Goal: Task Accomplishment & Management: Complete application form

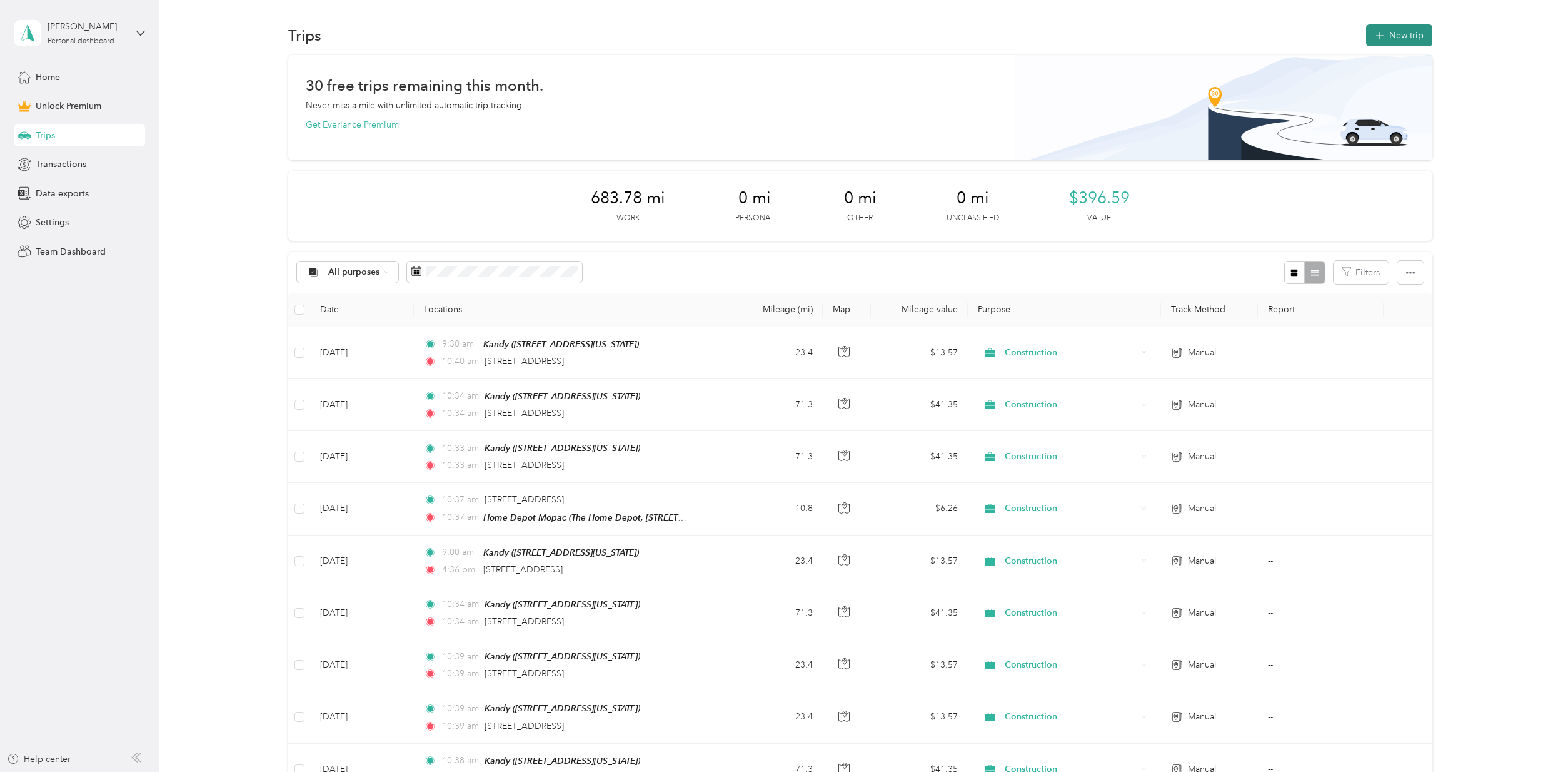
click at [1402, 32] on button "New trip" at bounding box center [1400, 35] width 67 height 22
click at [1401, 35] on button "New trip" at bounding box center [1400, 35] width 67 height 22
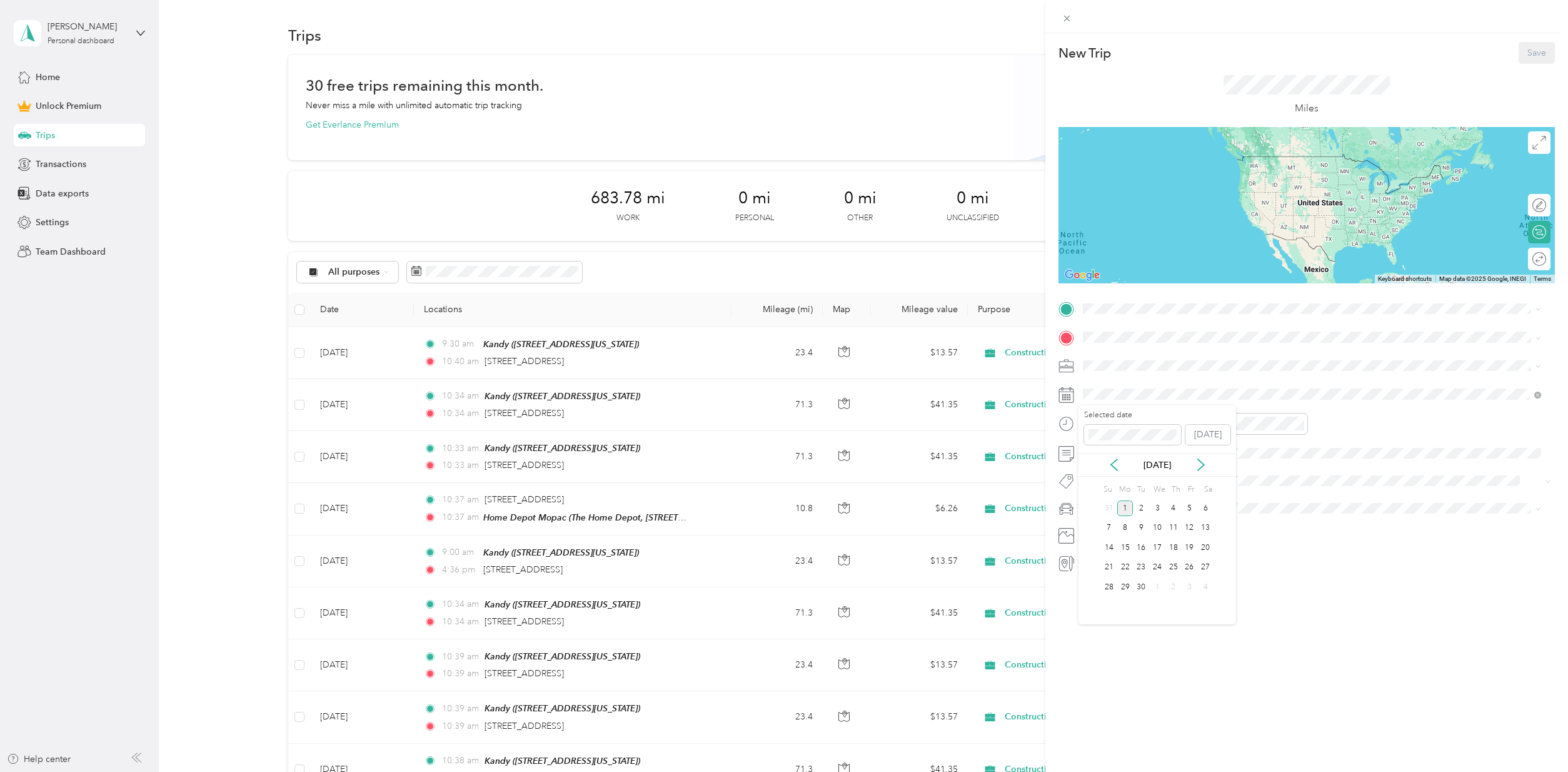
click at [1113, 457] on div "[DATE]" at bounding box center [1157, 465] width 157 height 23
click at [1113, 462] on icon at bounding box center [1114, 465] width 7 height 12
click at [1143, 583] on div "26" at bounding box center [1142, 586] width 17 height 16
click at [1103, 362] on div "Kandy [STREET_ADDRESS][US_STATE]" at bounding box center [1312, 365] width 450 height 31
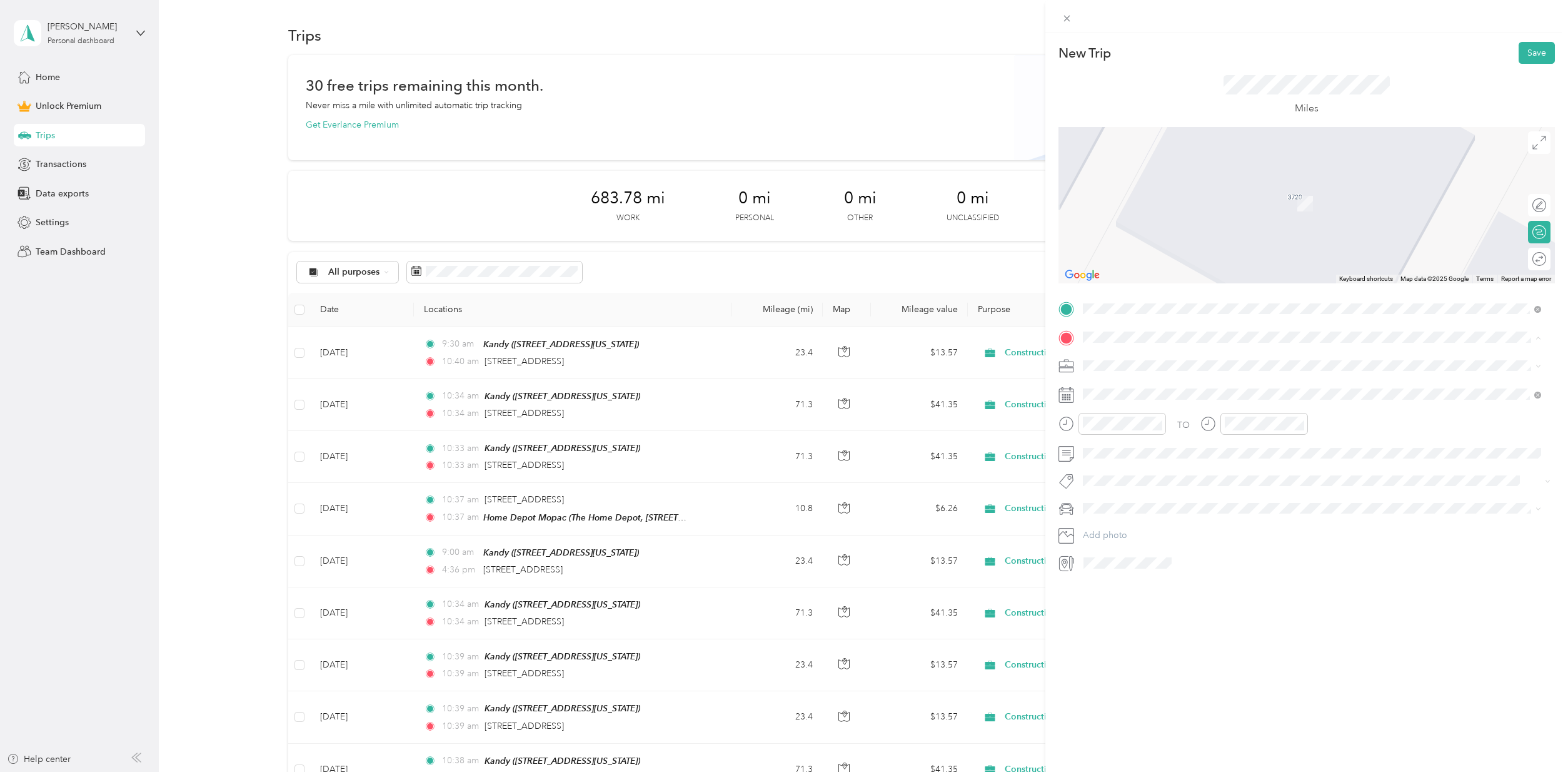
click at [1149, 428] on strong "Home Depot [GEOGRAPHIC_DATA]" at bounding box center [1181, 426] width 149 height 12
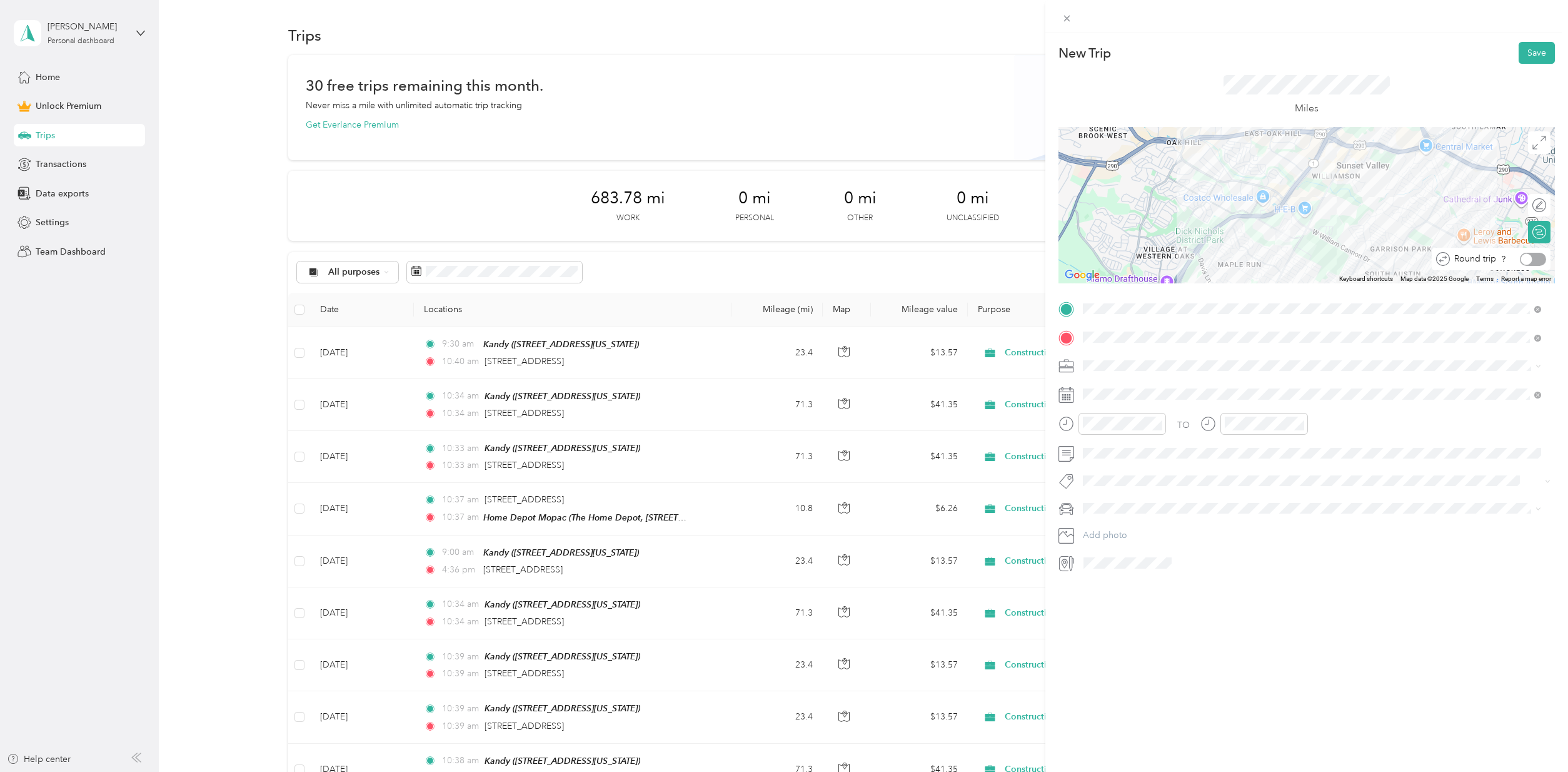
click at [1523, 261] on div at bounding box center [1533, 259] width 27 height 13
click at [1124, 428] on span "Construction" at bounding box center [1113, 431] width 51 height 11
click at [1108, 533] on li "Toy" at bounding box center [1312, 529] width 467 height 22
click at [1081, 451] on span at bounding box center [1317, 453] width 476 height 20
click at [1081, 452] on span at bounding box center [1317, 453] width 476 height 20
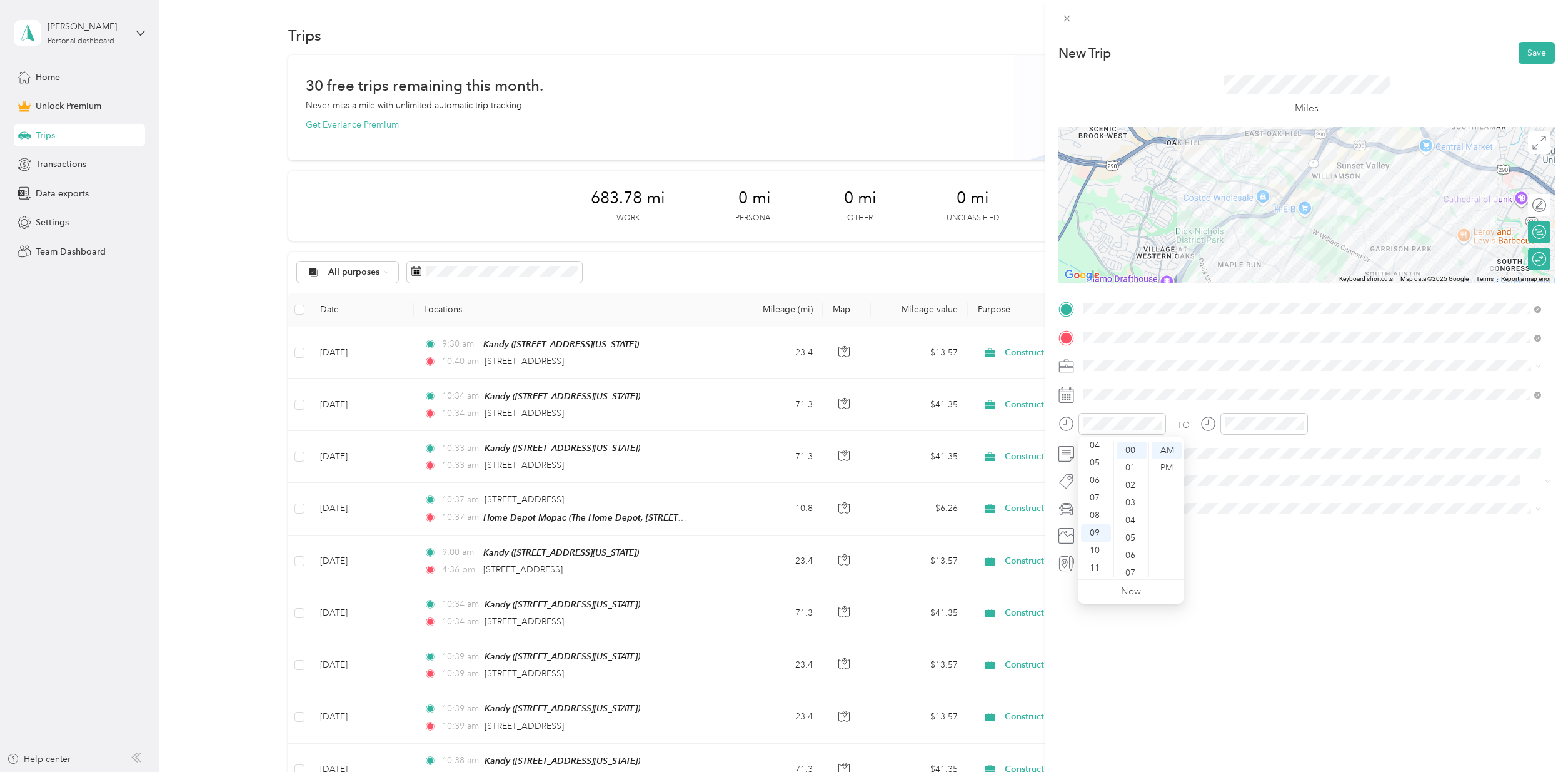
click at [1387, 620] on div "New Trip Save This trip cannot be edited because it is either under review, app…" at bounding box center [1307, 419] width 523 height 772
click at [1083, 453] on span at bounding box center [1317, 453] width 476 height 20
click at [1130, 401] on span at bounding box center [1317, 394] width 476 height 20
click at [1160, 582] on div "27" at bounding box center [1157, 586] width 17 height 16
click at [1173, 448] on div "AM" at bounding box center [1167, 450] width 30 height 17
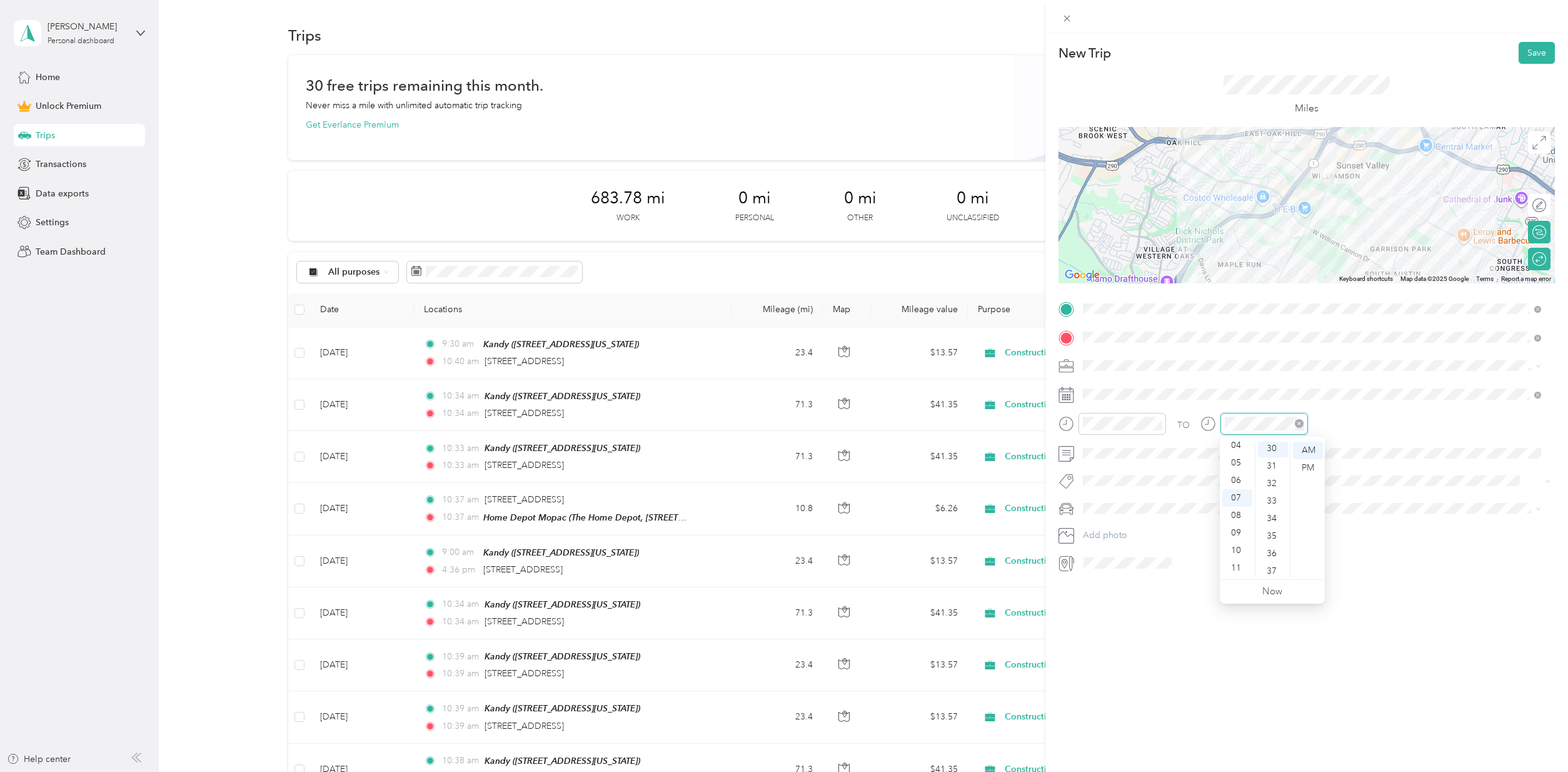
scroll to position [525, 0]
click at [1525, 53] on button "Save" at bounding box center [1537, 52] width 37 height 22
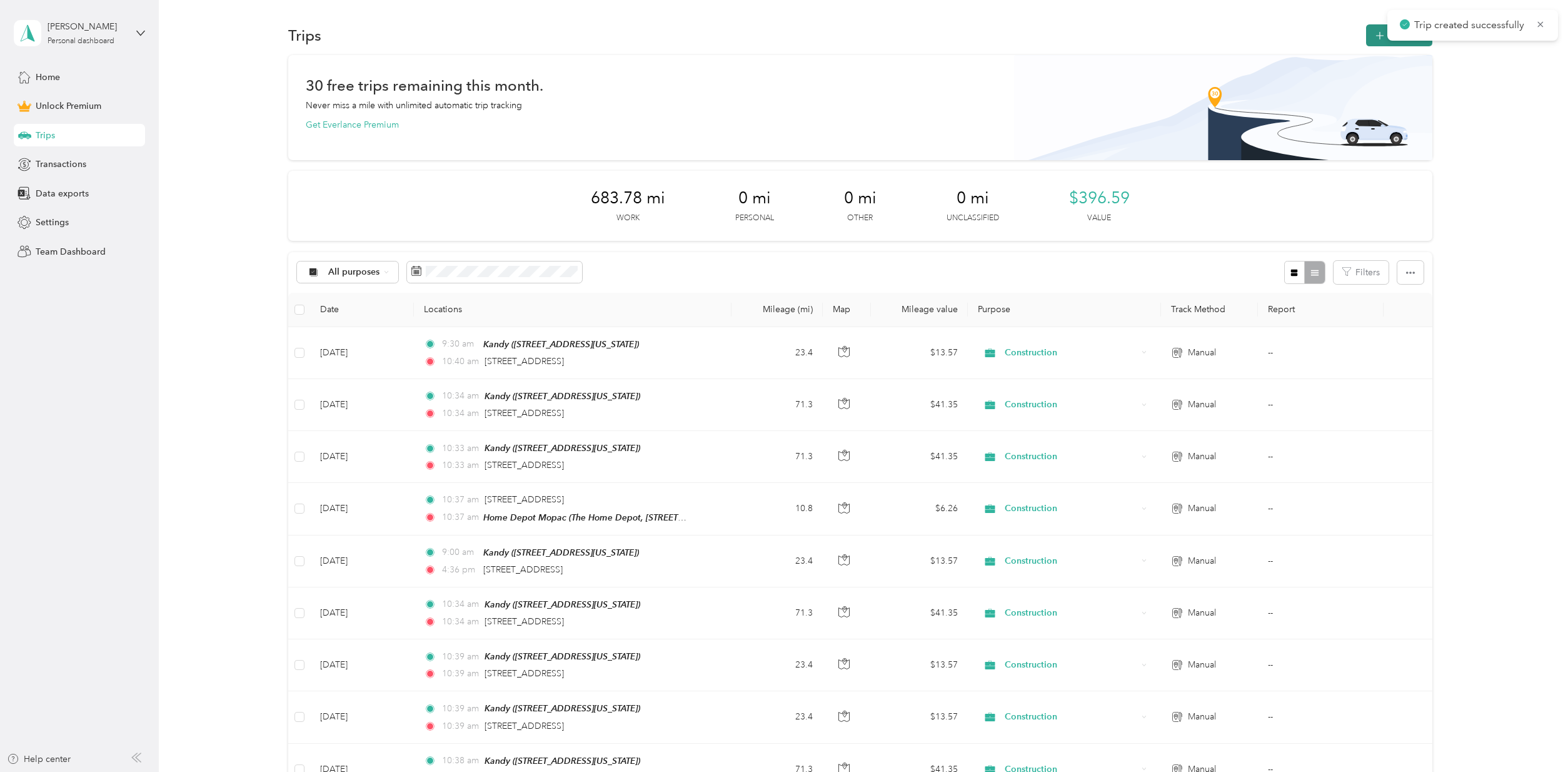
click at [1376, 37] on icon "button" at bounding box center [1379, 36] width 14 height 14
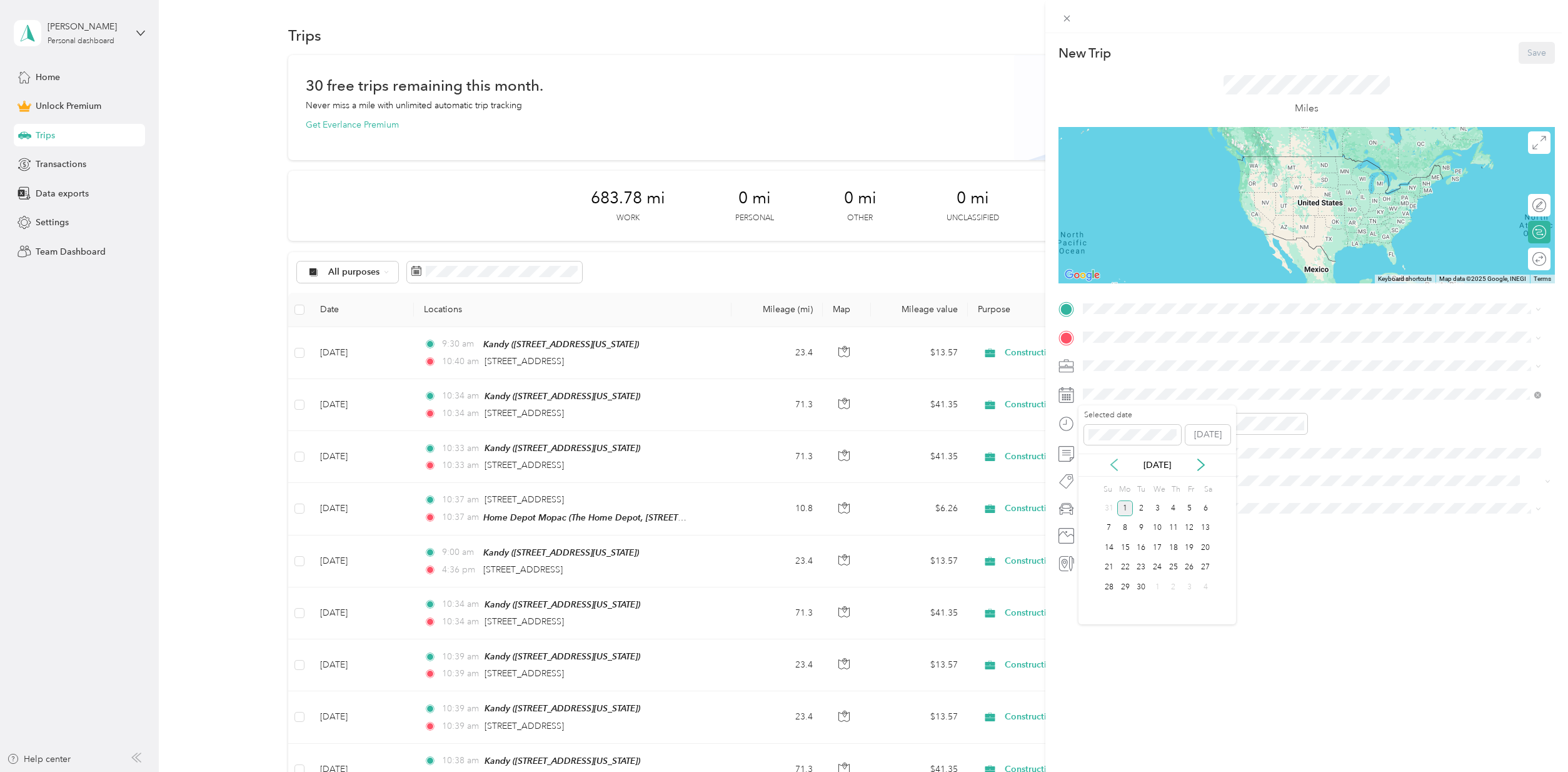
click at [1114, 464] on icon at bounding box center [1113, 464] width 12 height 12
click at [1140, 583] on div "26" at bounding box center [1142, 586] width 17 height 16
click at [1080, 423] on div at bounding box center [1122, 424] width 87 height 22
click at [1098, 527] on div "09" at bounding box center [1096, 532] width 30 height 17
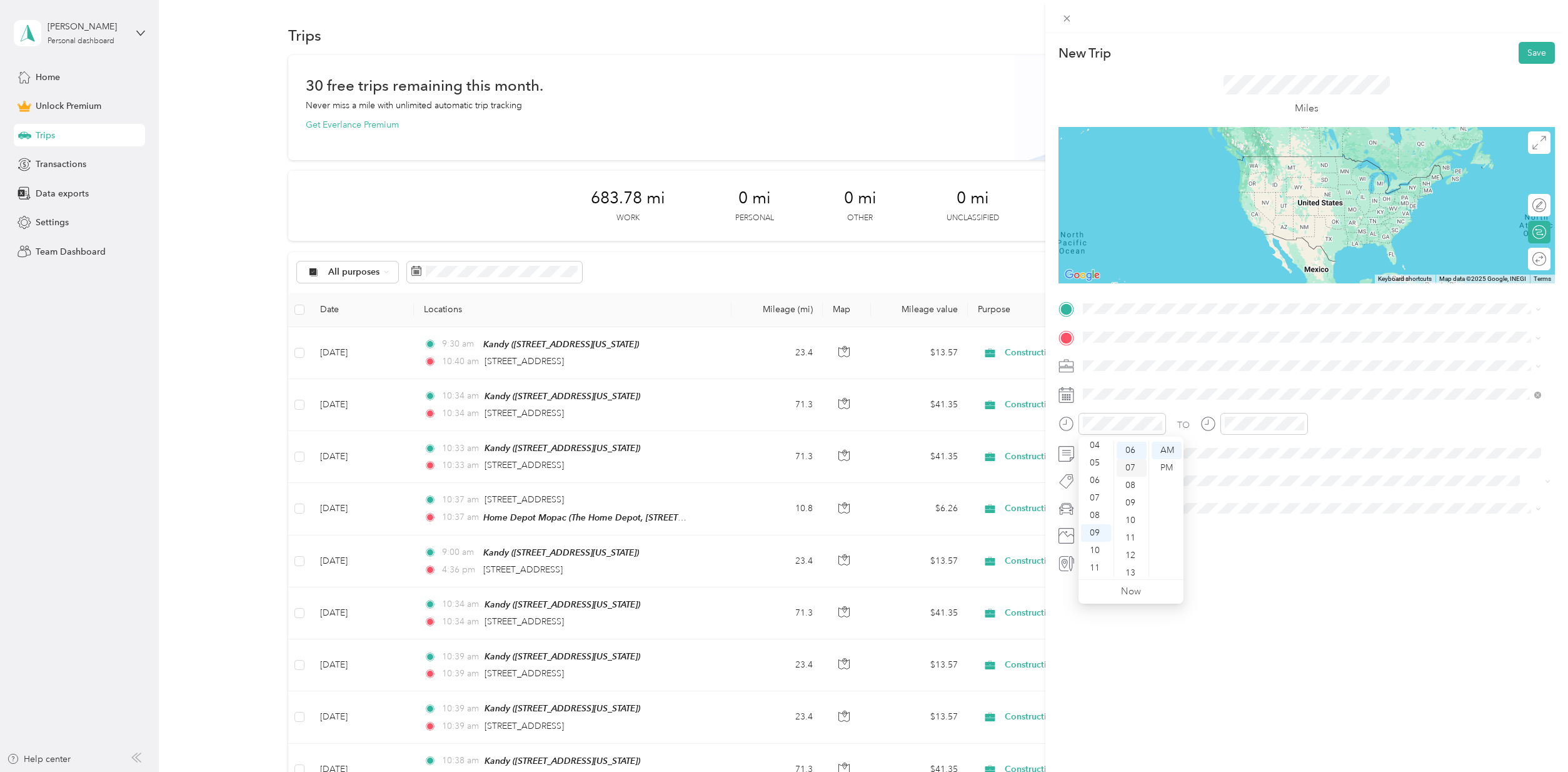
scroll to position [0, 0]
click at [1133, 453] on div "00" at bounding box center [1132, 450] width 30 height 17
click at [1313, 466] on div "PM" at bounding box center [1308, 467] width 30 height 17
click at [1103, 528] on div "Toy" at bounding box center [1312, 530] width 450 height 13
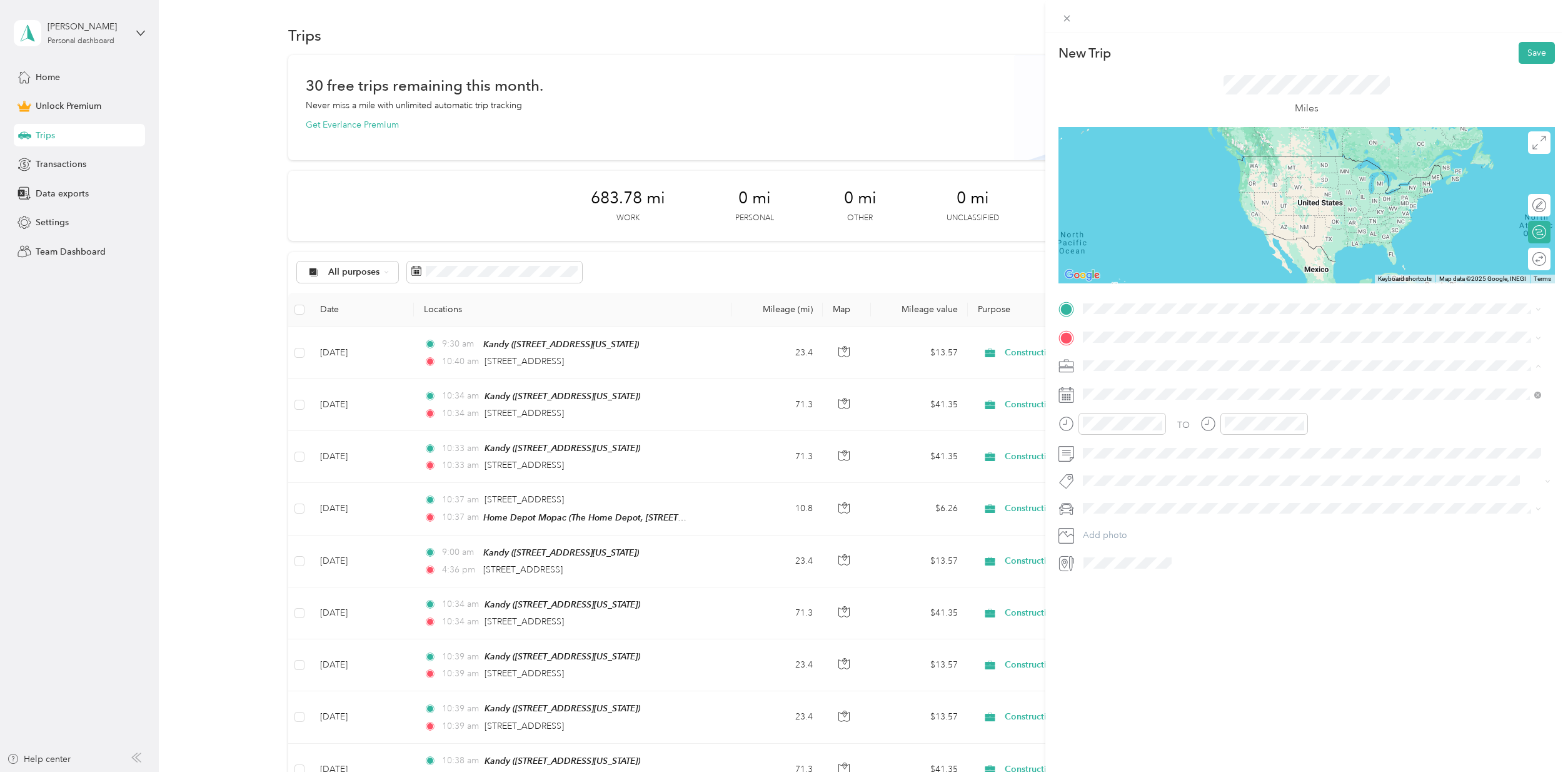
click at [1115, 433] on span "Construction" at bounding box center [1113, 431] width 51 height 11
click at [1125, 365] on div "Kandy [STREET_ADDRESS][US_STATE]" at bounding box center [1169, 366] width 125 height 27
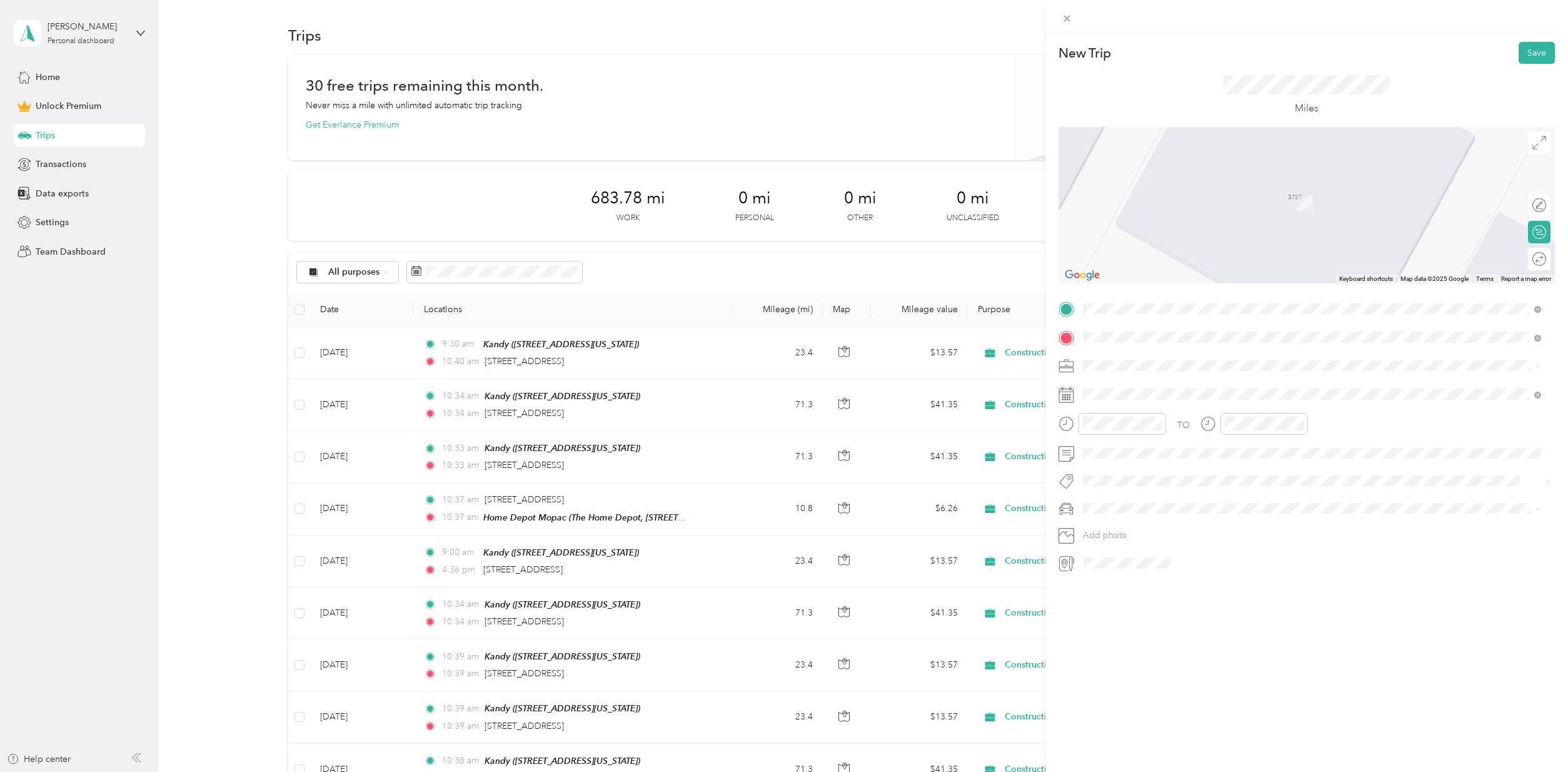
click at [1149, 381] on span "[STREET_ADDRESS][US_STATE]" at bounding box center [1169, 382] width 125 height 12
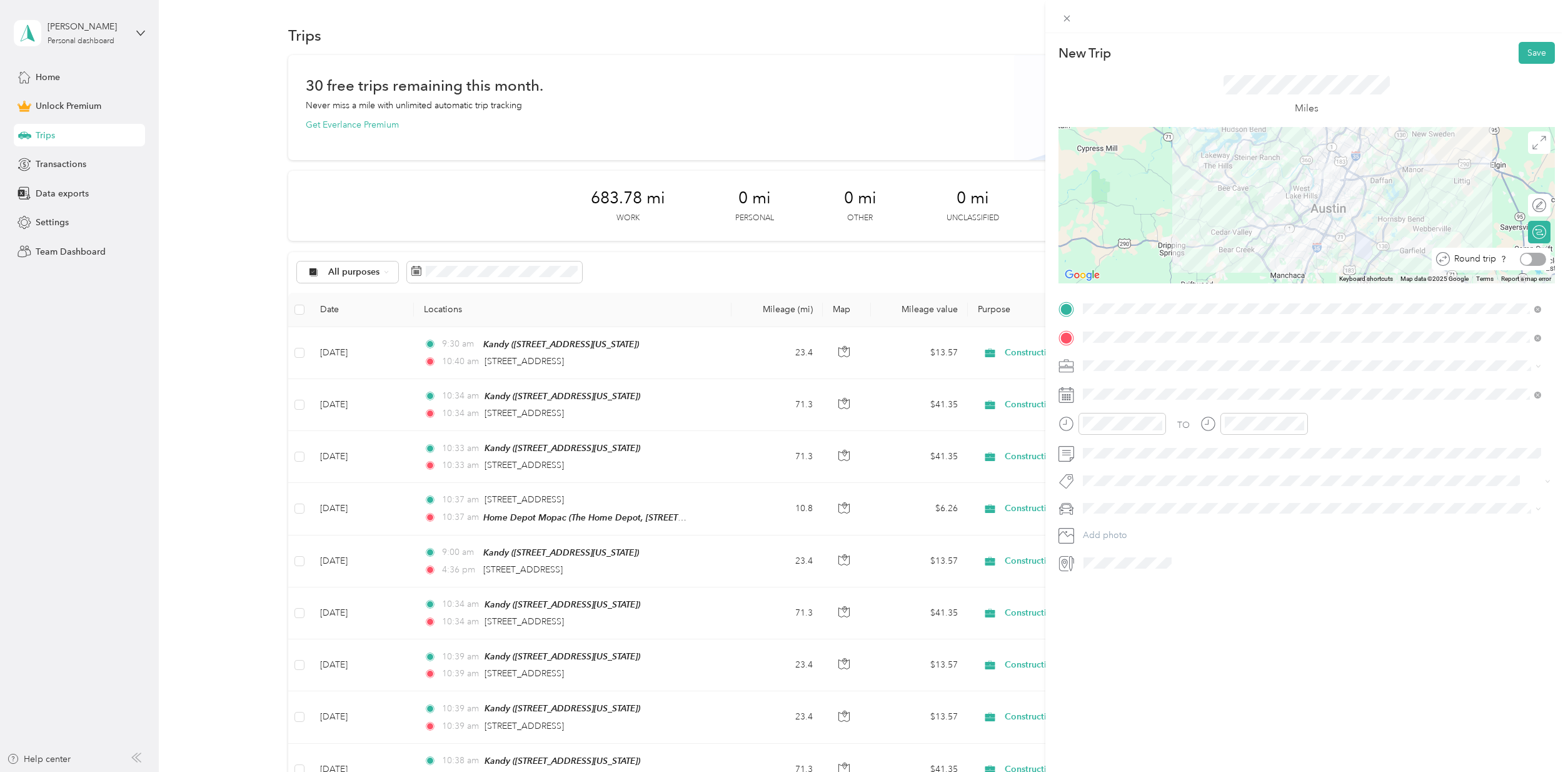
click at [1526, 260] on div at bounding box center [1533, 259] width 27 height 13
click at [1525, 53] on button "Save" at bounding box center [1537, 52] width 37 height 22
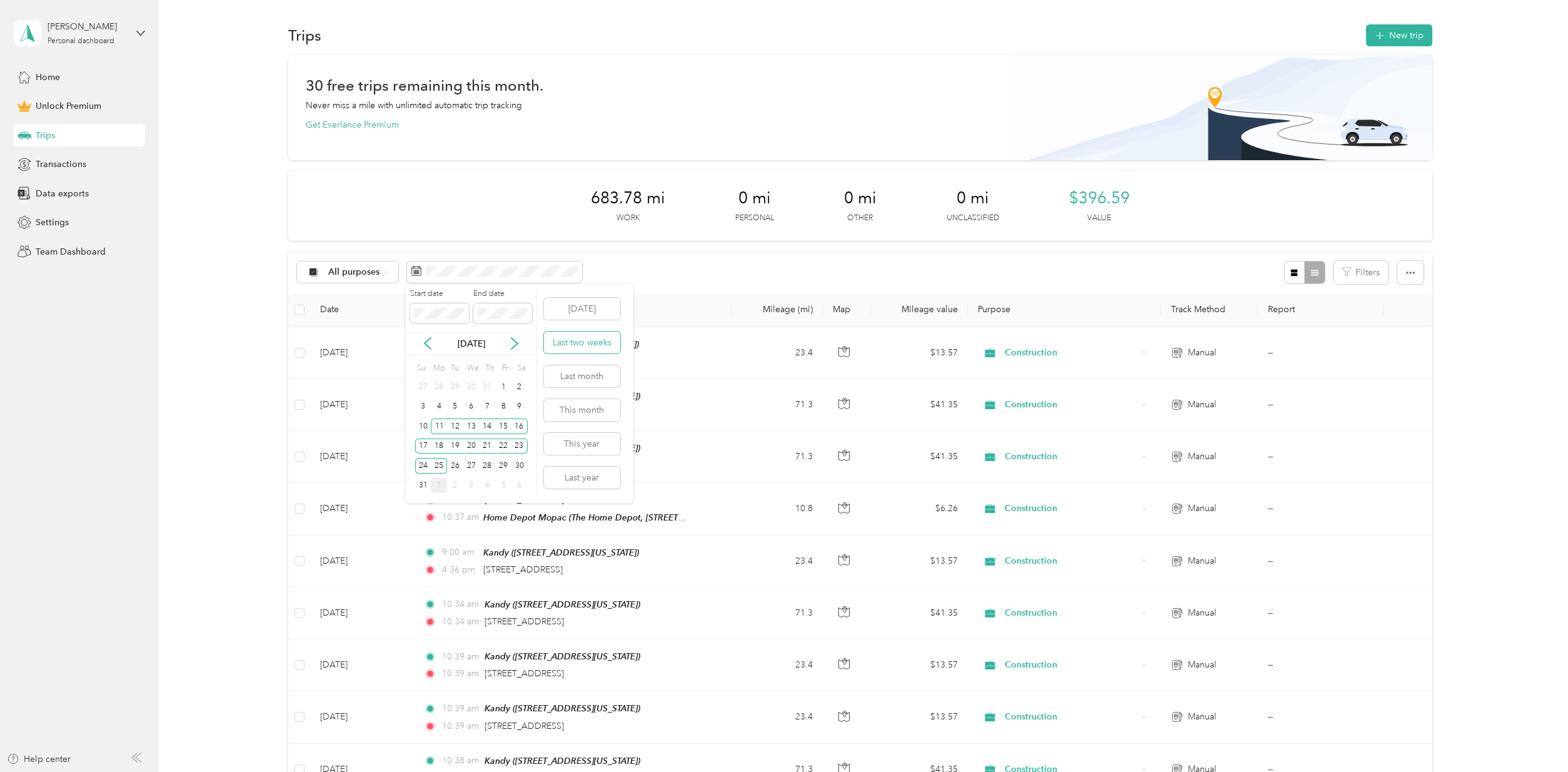
click at [589, 341] on button "Last two weeks" at bounding box center [582, 342] width 77 height 22
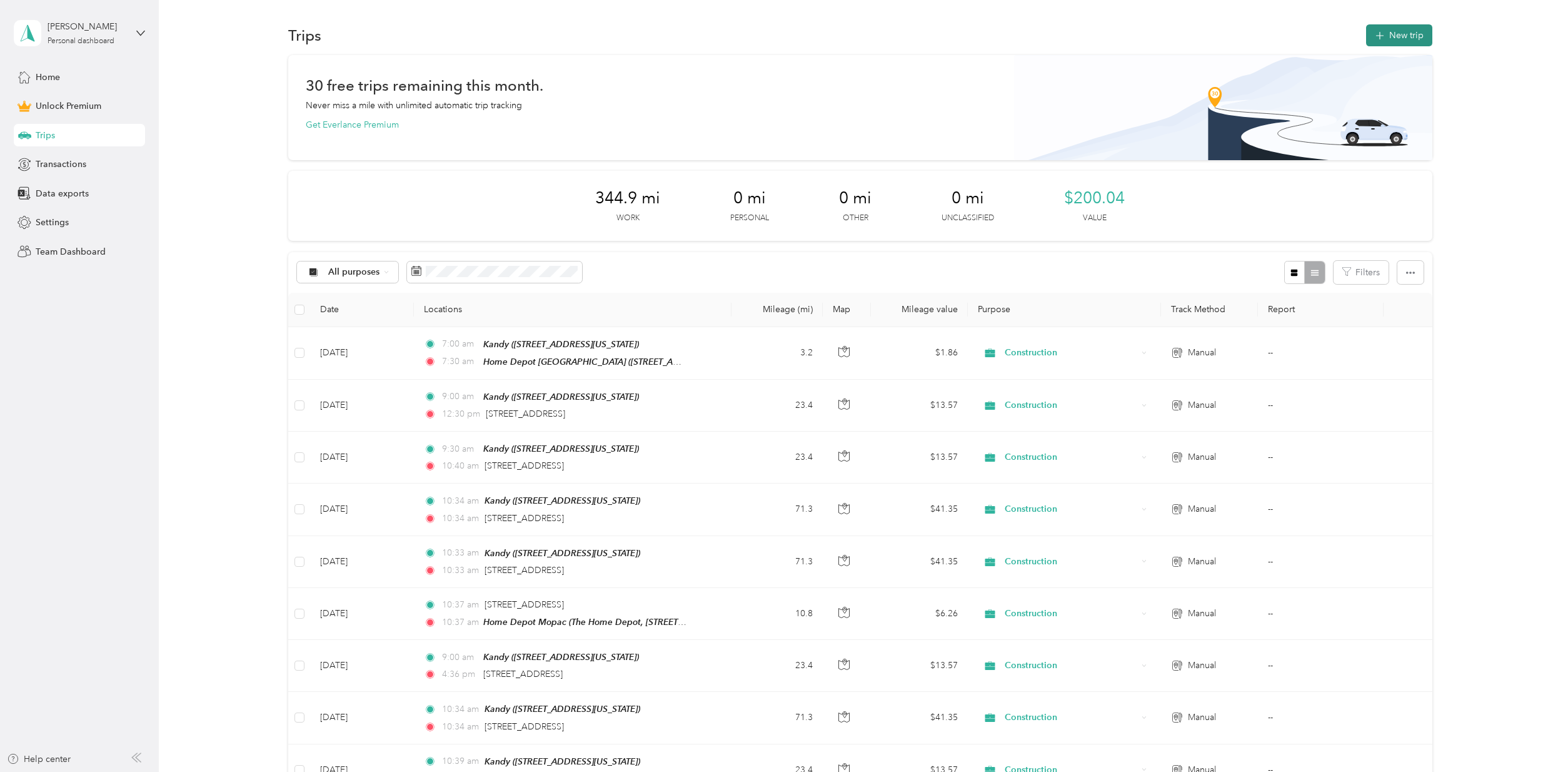
click at [1412, 36] on button "New trip" at bounding box center [1400, 35] width 67 height 22
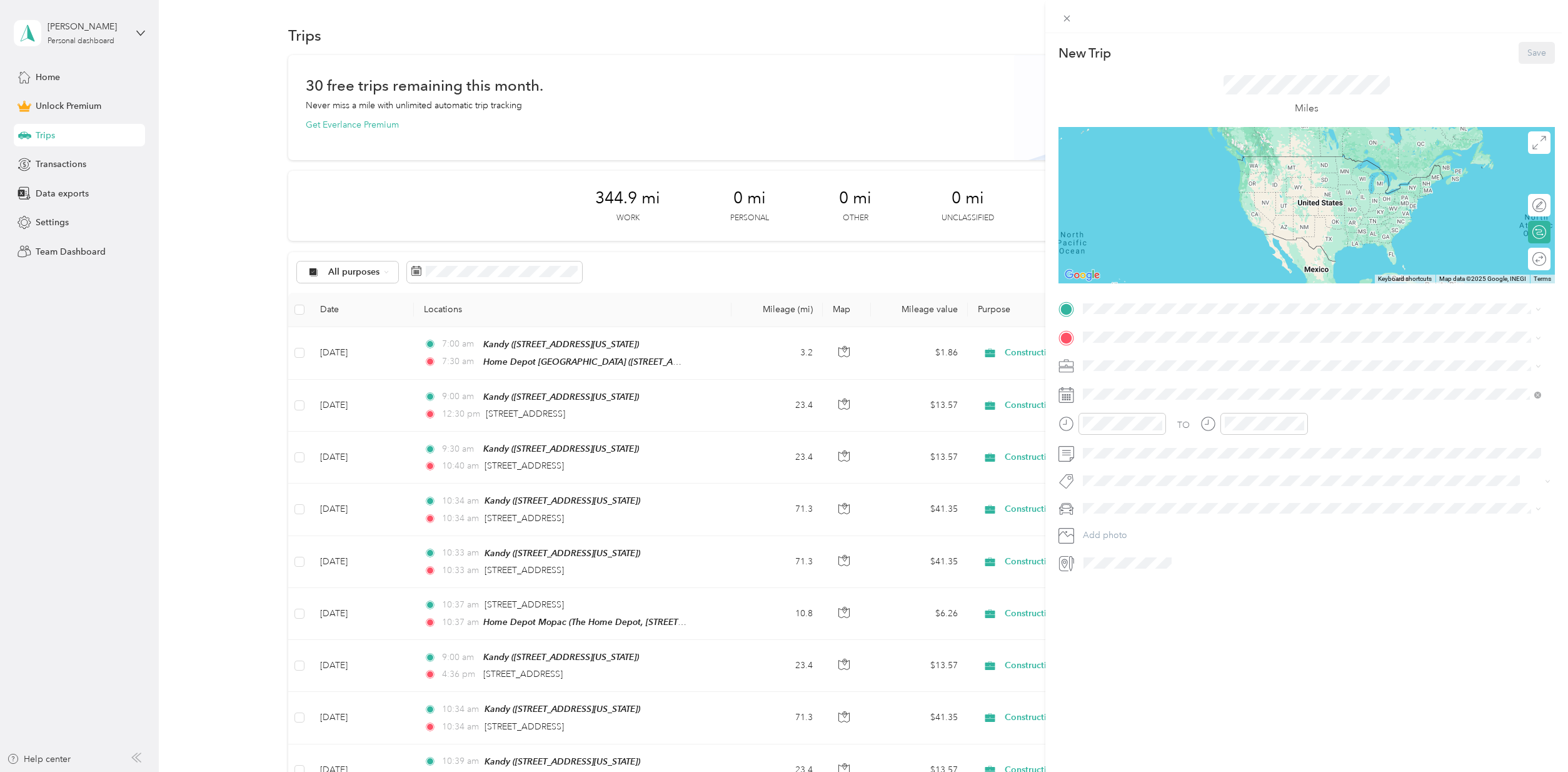
click at [1132, 357] on strong "Kandy" at bounding box center [1120, 358] width 27 height 12
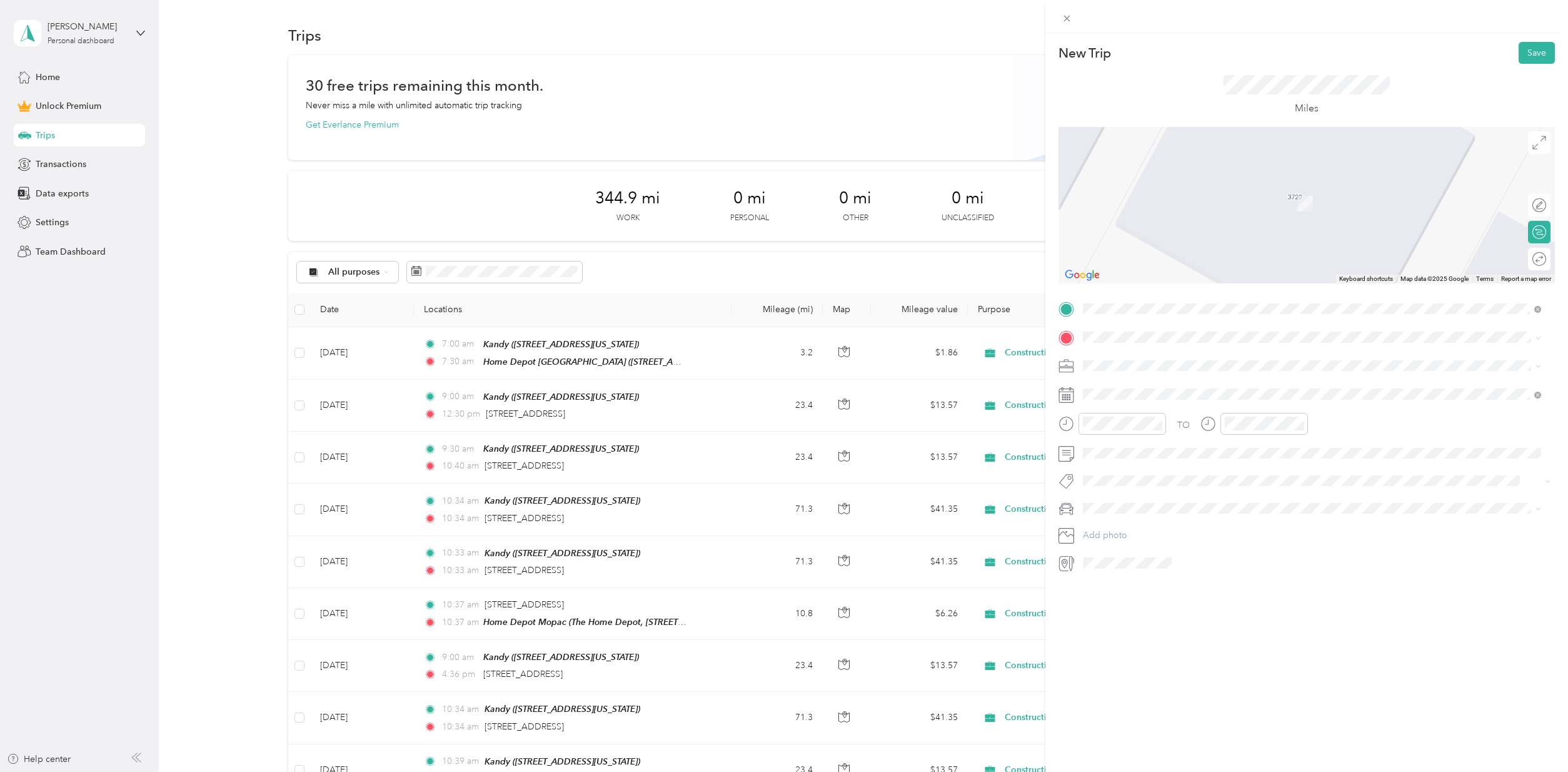
click at [1133, 433] on span "Construction" at bounding box center [1113, 430] width 51 height 11
click at [1162, 381] on span "[STREET_ADDRESS][US_STATE]" at bounding box center [1169, 382] width 125 height 12
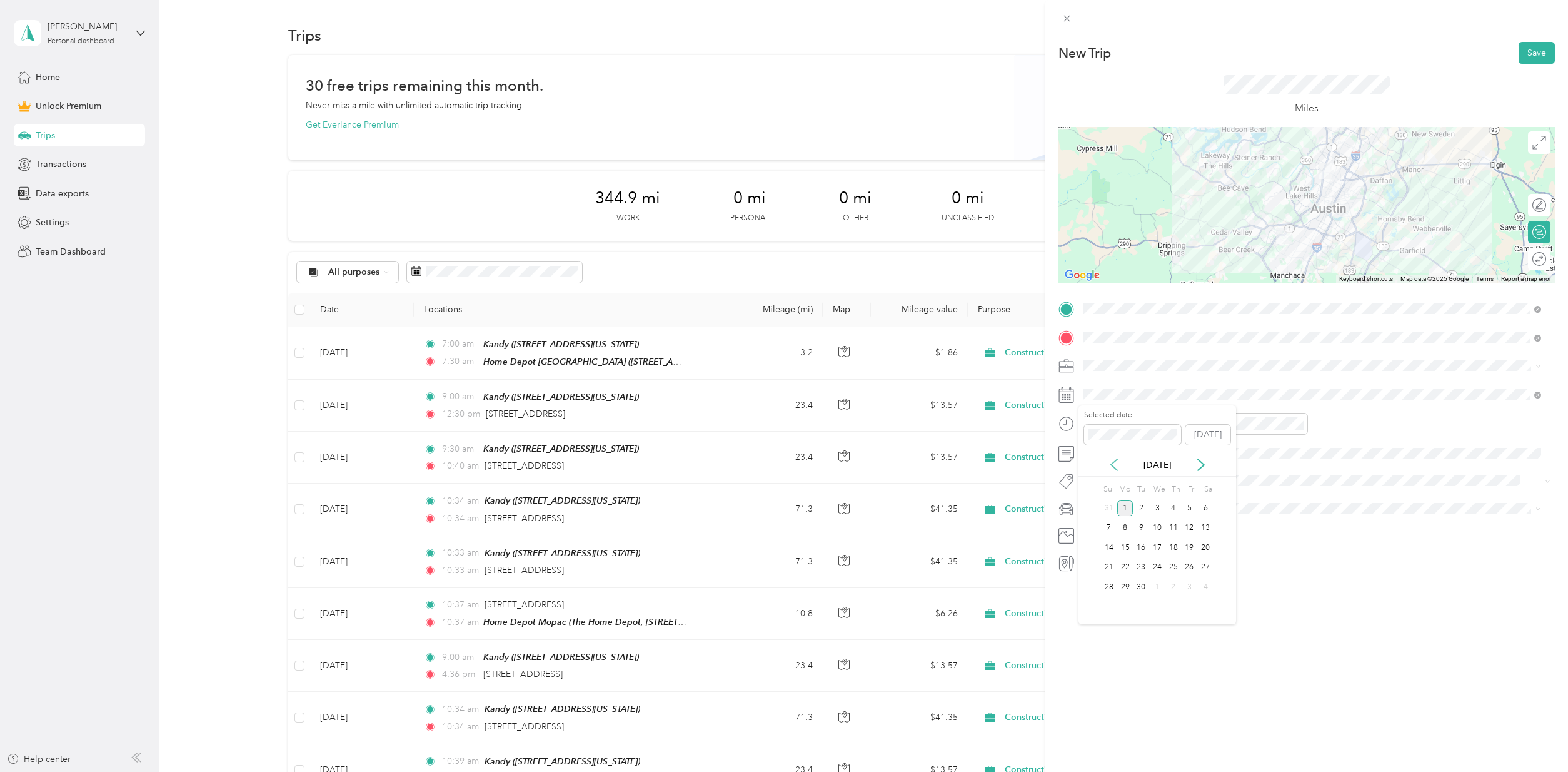
click at [1108, 463] on icon at bounding box center [1113, 464] width 12 height 12
click at [1156, 586] on div "27" at bounding box center [1157, 586] width 17 height 16
click at [1308, 468] on div "PM" at bounding box center [1308, 467] width 30 height 17
click at [1103, 525] on div "Toy" at bounding box center [1312, 530] width 450 height 13
click at [1533, 54] on button "Save" at bounding box center [1537, 52] width 37 height 22
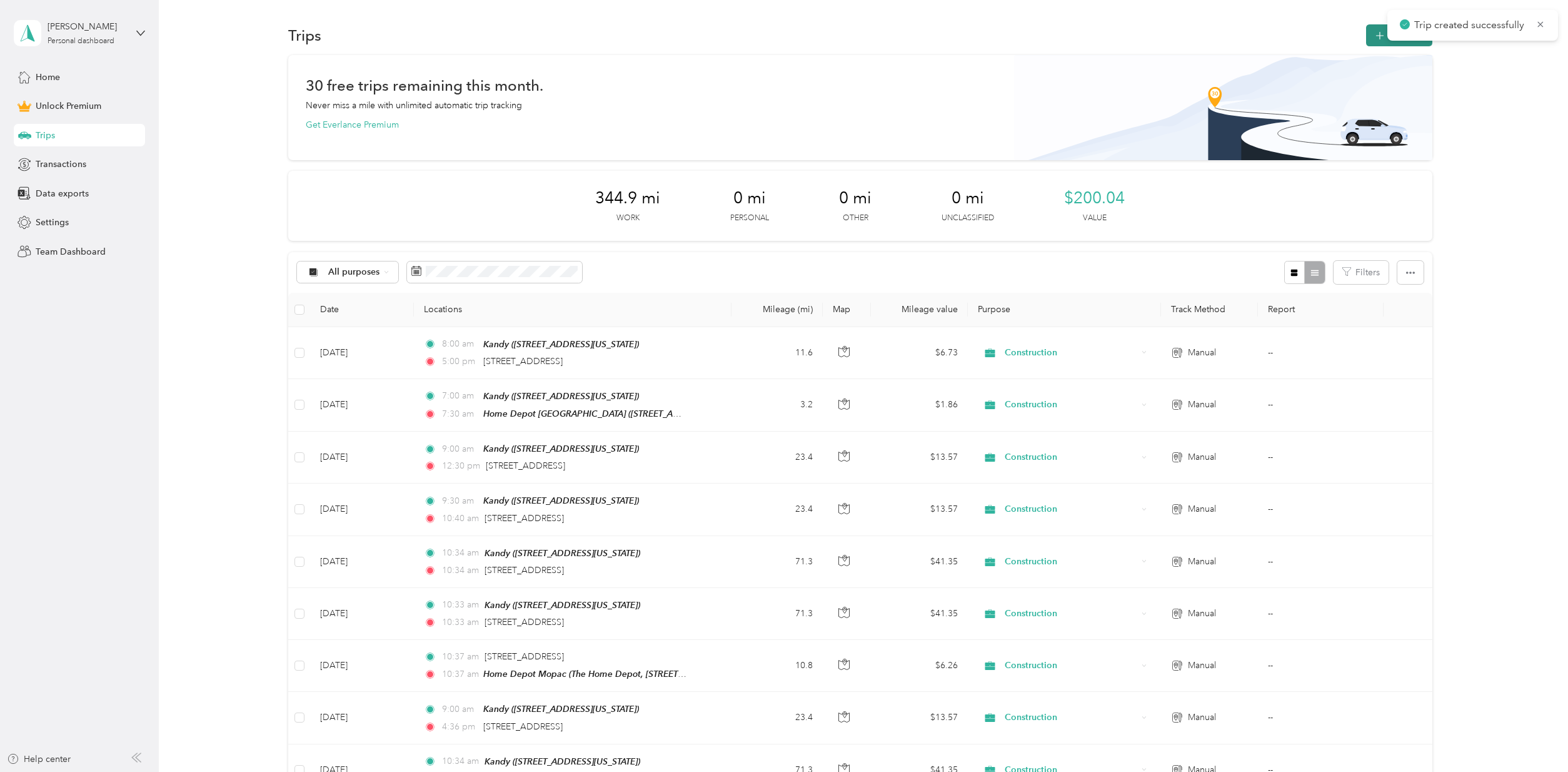
click at [1372, 36] on icon "button" at bounding box center [1379, 36] width 14 height 14
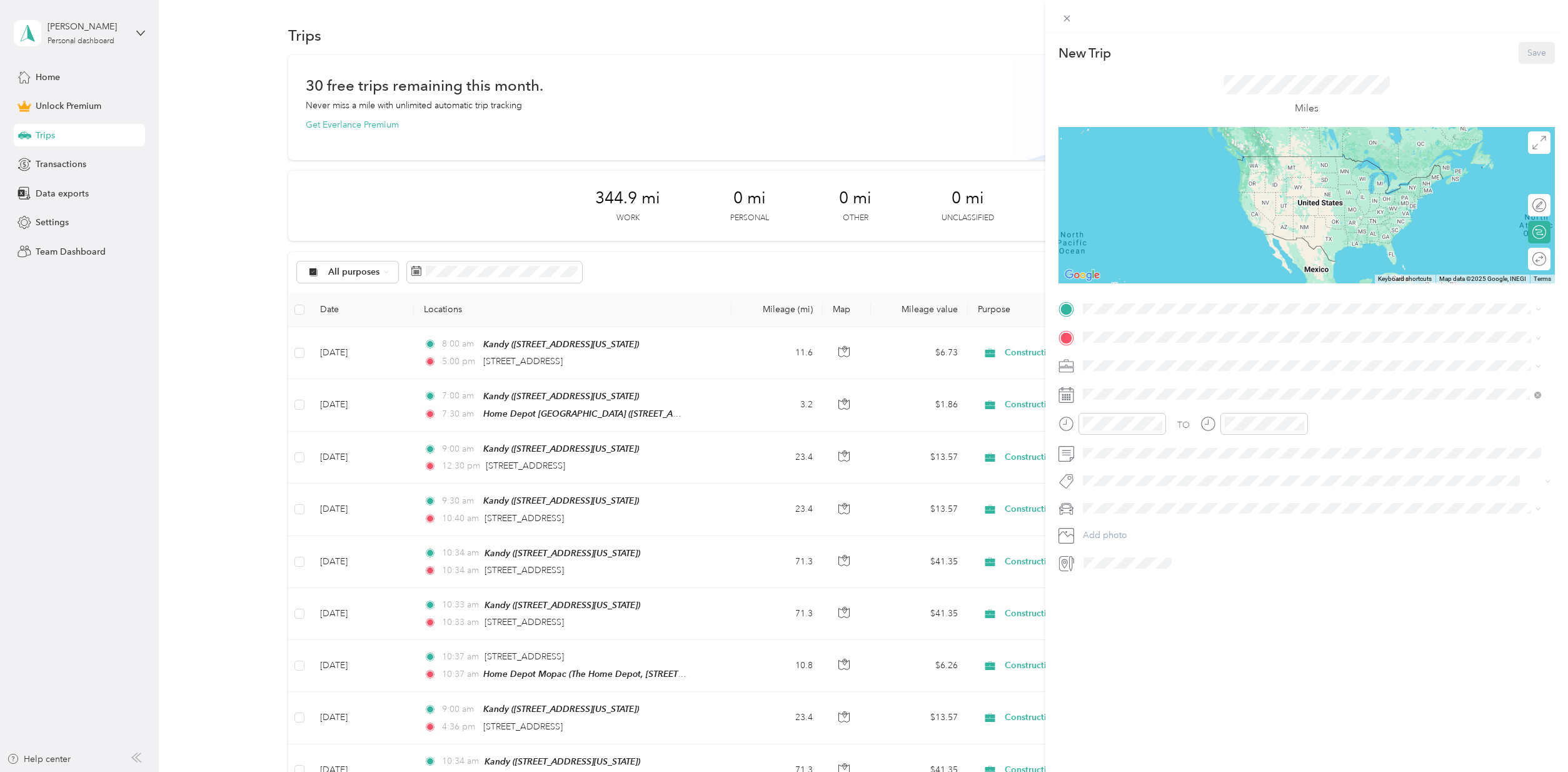
click at [1116, 358] on strong "Kandy" at bounding box center [1120, 358] width 27 height 12
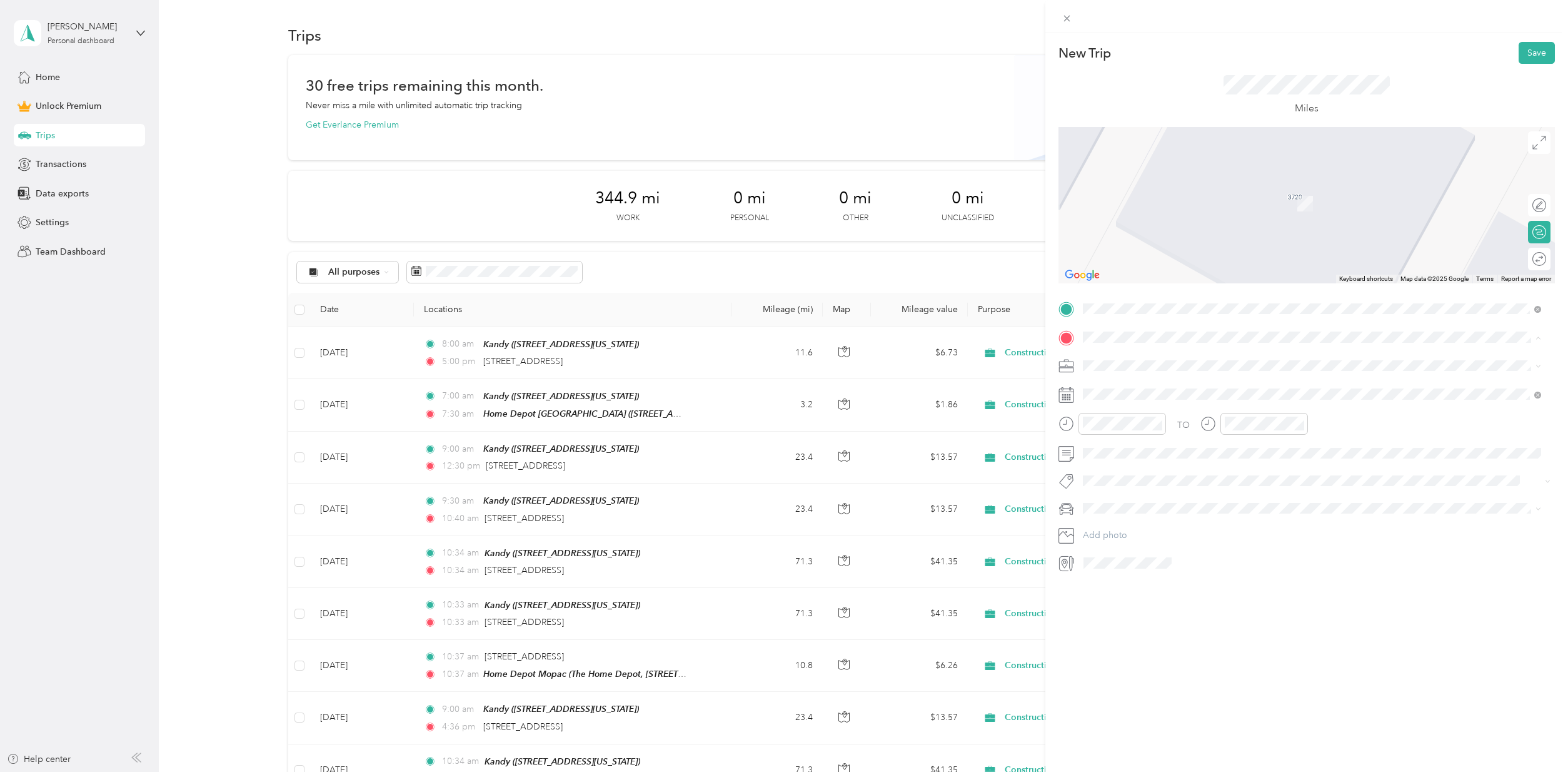
click at [1148, 426] on strong "Home Depot [GEOGRAPHIC_DATA]" at bounding box center [1181, 426] width 149 height 12
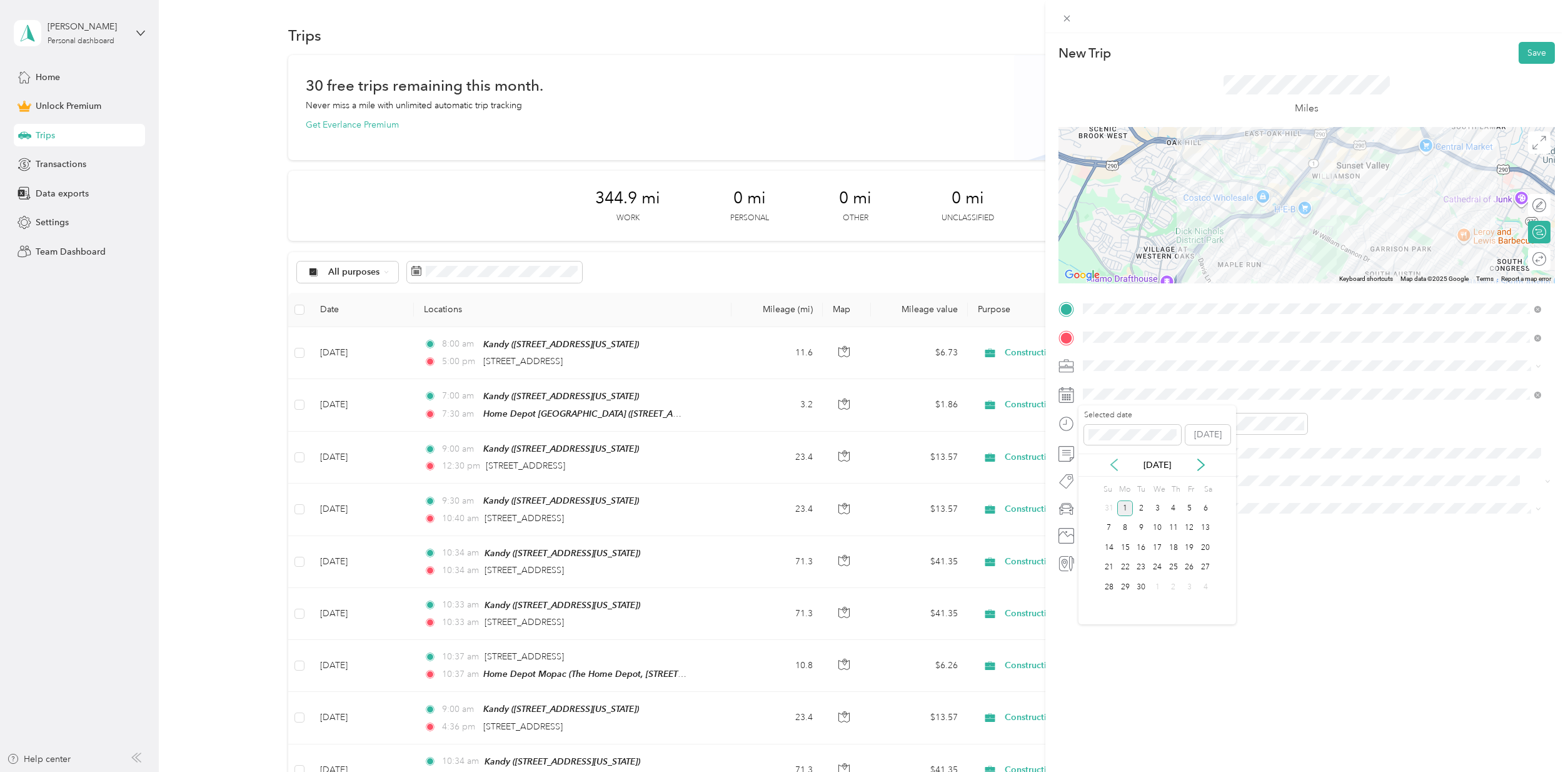
click at [1112, 461] on icon at bounding box center [1113, 464] width 12 height 12
click at [1156, 586] on div "27" at bounding box center [1157, 586] width 17 height 16
click at [1115, 427] on span "Construction" at bounding box center [1113, 431] width 51 height 11
drag, startPoint x: 1169, startPoint y: 466, endPoint x: 1155, endPoint y: 461, distance: 14.9
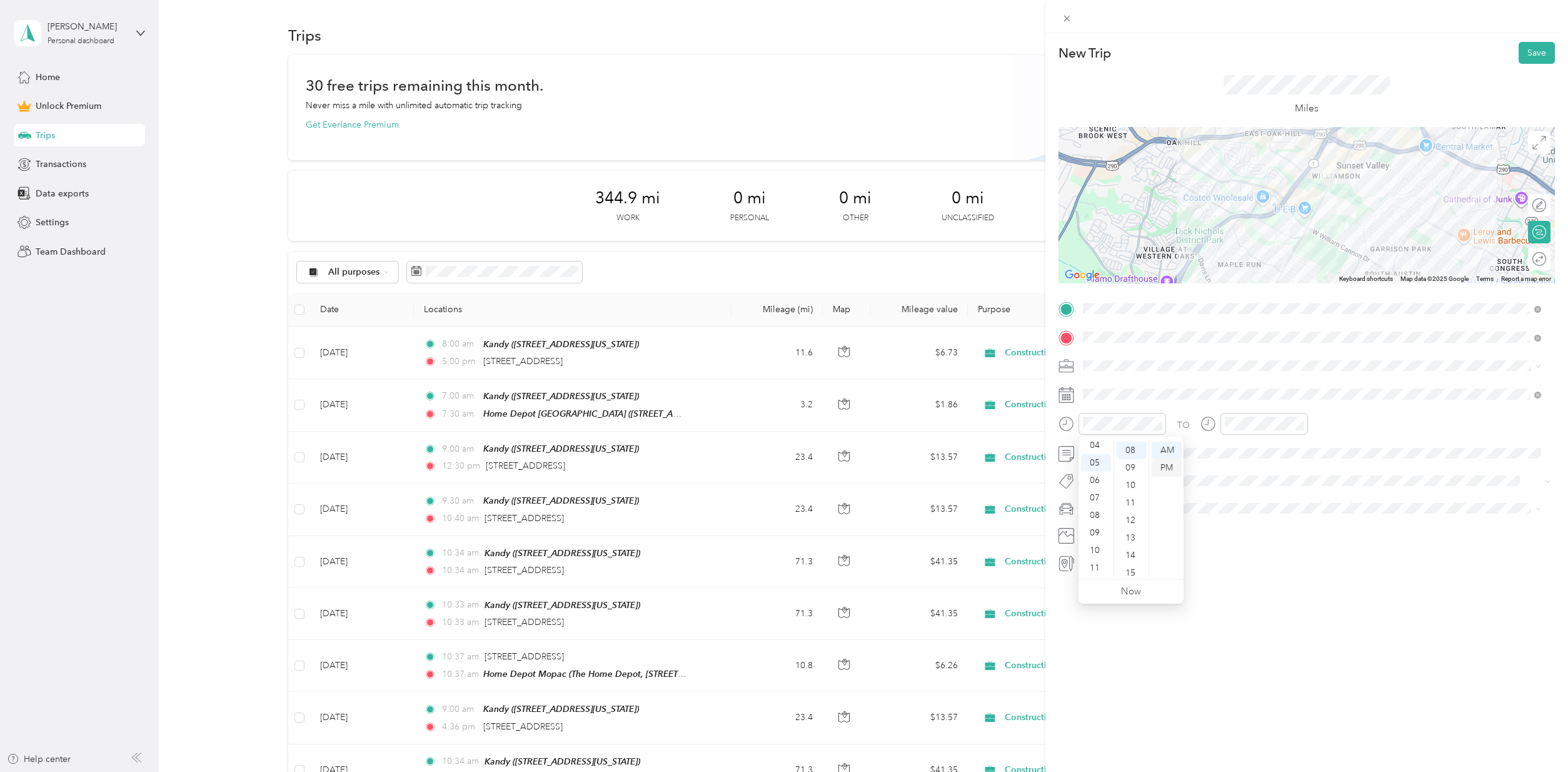
click at [1168, 466] on div "PM" at bounding box center [1167, 467] width 30 height 17
click at [1308, 470] on div "PM" at bounding box center [1308, 467] width 30 height 17
click at [1114, 530] on div "Toy" at bounding box center [1312, 530] width 450 height 13
click at [1546, 257] on div "Round trip" at bounding box center [1546, 259] width 0 height 13
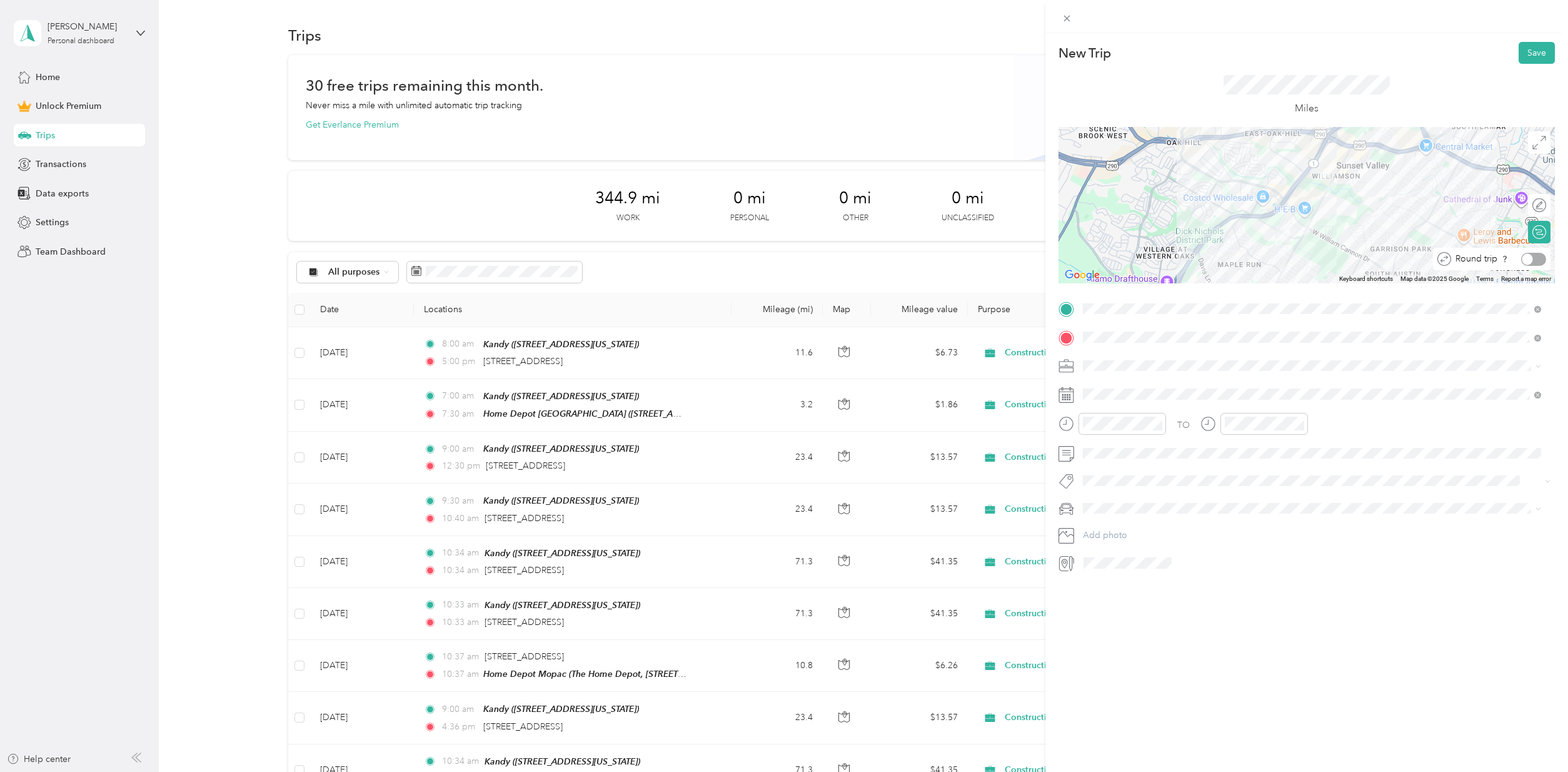
click at [1523, 261] on div at bounding box center [1534, 259] width 25 height 13
click at [1540, 47] on button "Save" at bounding box center [1537, 52] width 37 height 22
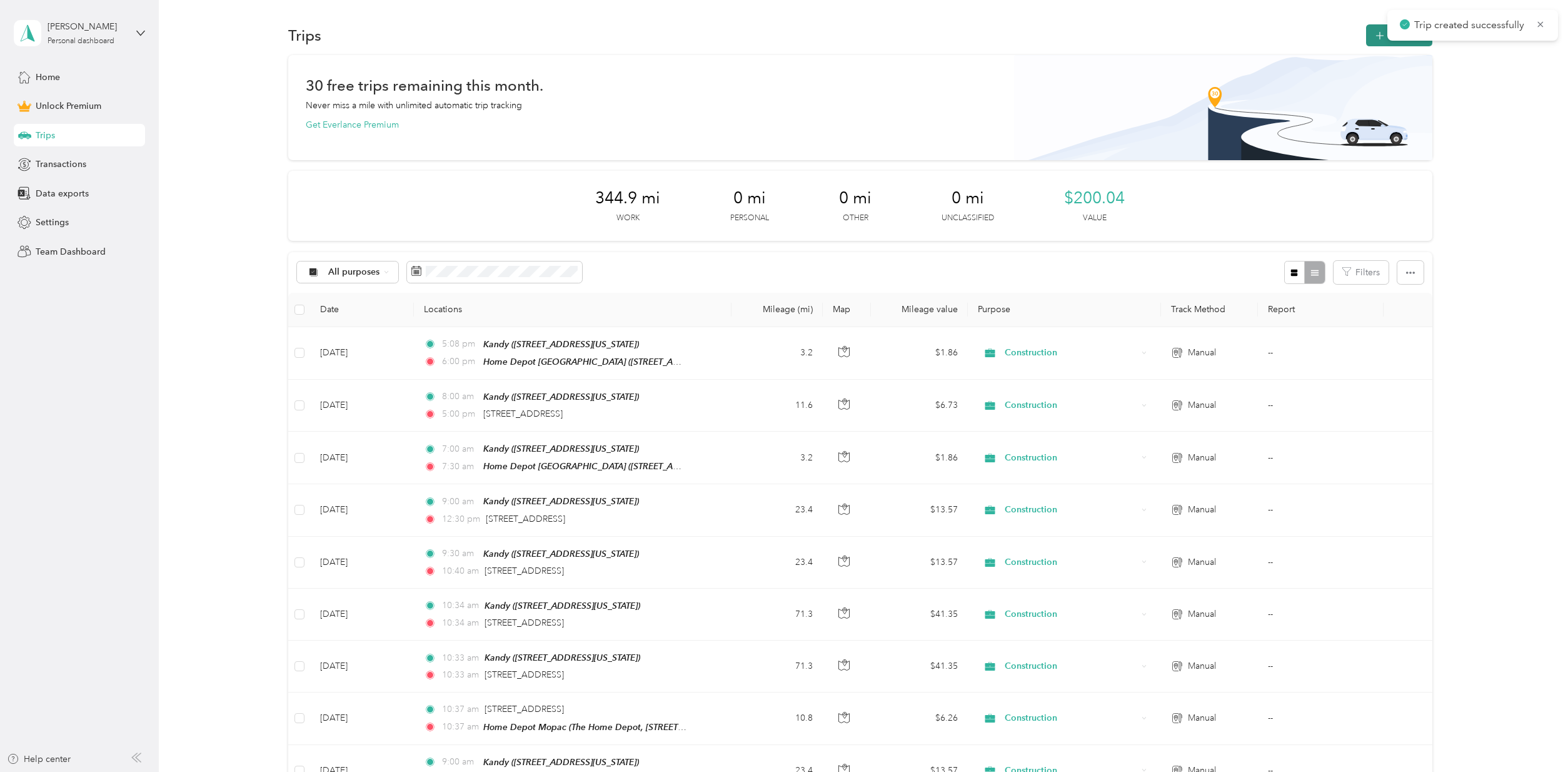
click at [1378, 30] on span "button" at bounding box center [1380, 35] width 10 height 11
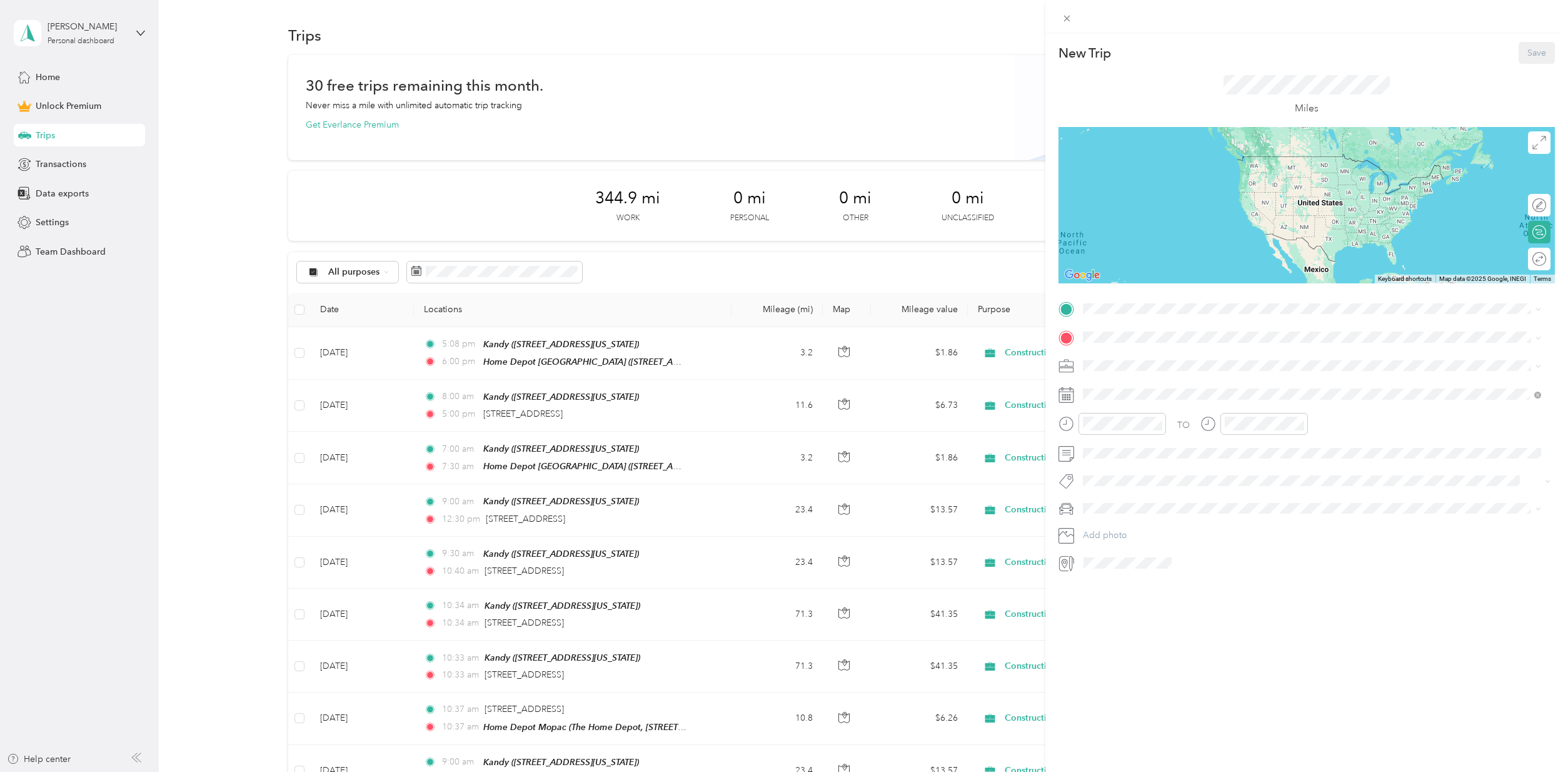
click at [1125, 362] on div "Kandy [STREET_ADDRESS][US_STATE]" at bounding box center [1169, 366] width 125 height 27
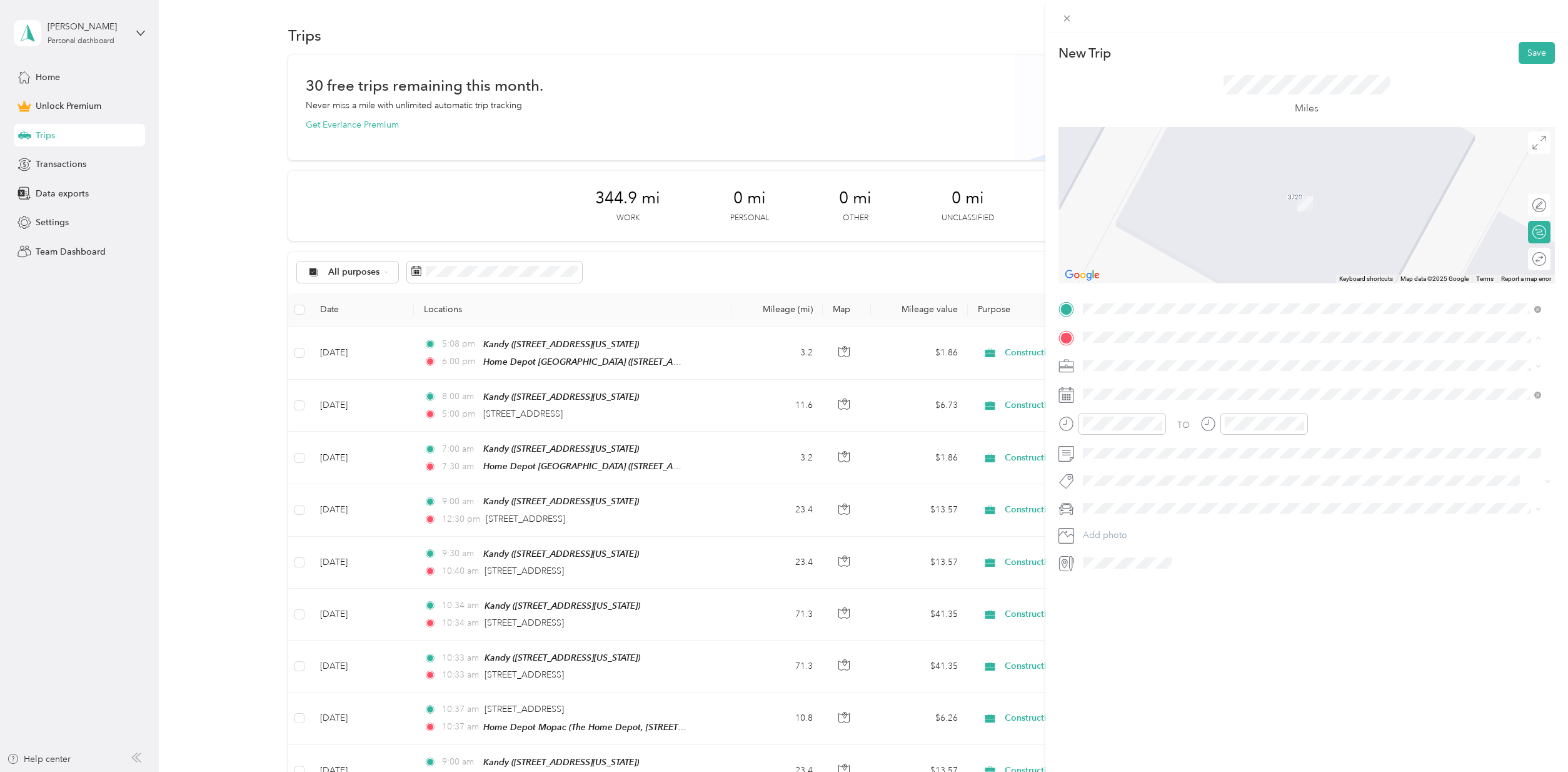
click at [1143, 433] on div "Home Depot [GEOGRAPHIC_DATA] [STREET_ADDRESS][US_STATE]" at bounding box center [1181, 434] width 149 height 27
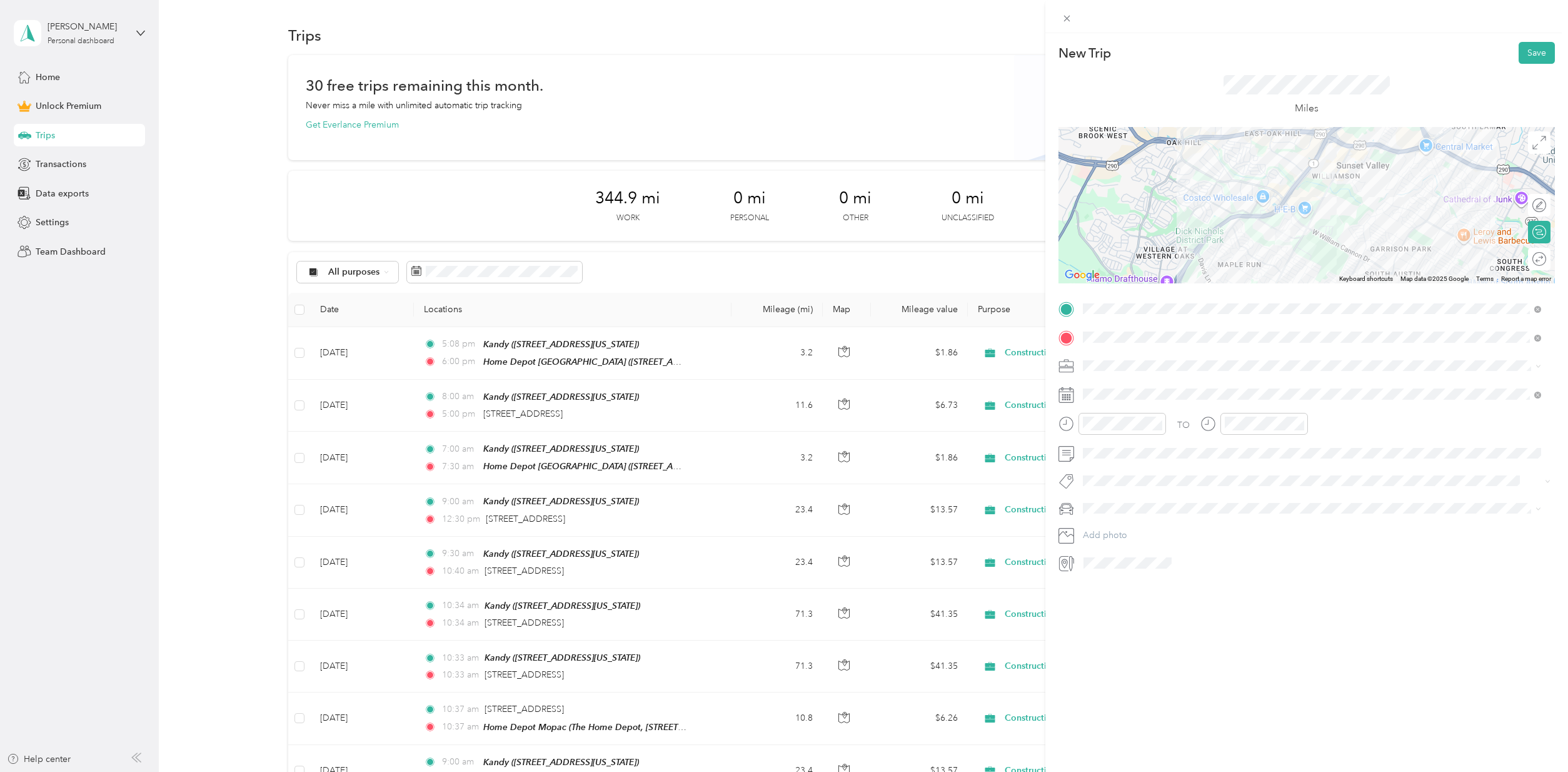
click at [1113, 433] on span "Construction" at bounding box center [1113, 431] width 51 height 11
click at [1115, 461] on icon at bounding box center [1113, 464] width 12 height 12
click at [1177, 586] on div "28" at bounding box center [1174, 586] width 17 height 16
click at [1114, 525] on div "Toy" at bounding box center [1312, 530] width 450 height 13
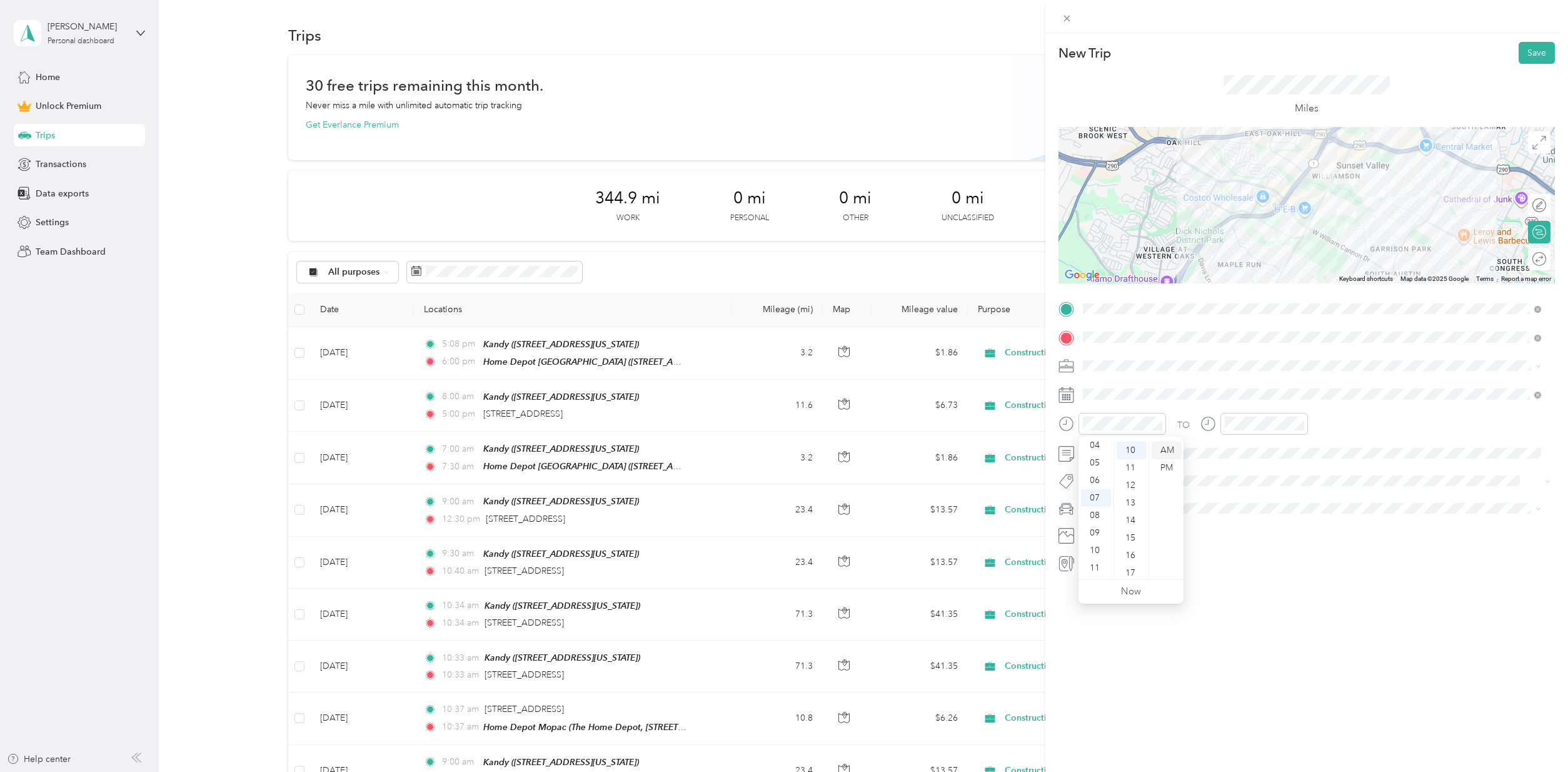
click at [1166, 448] on div "AM" at bounding box center [1167, 450] width 30 height 17
click at [1309, 449] on div "AM" at bounding box center [1308, 450] width 30 height 17
click at [1531, 258] on div at bounding box center [1533, 259] width 27 height 13
click at [1532, 52] on button "Save" at bounding box center [1537, 52] width 37 height 22
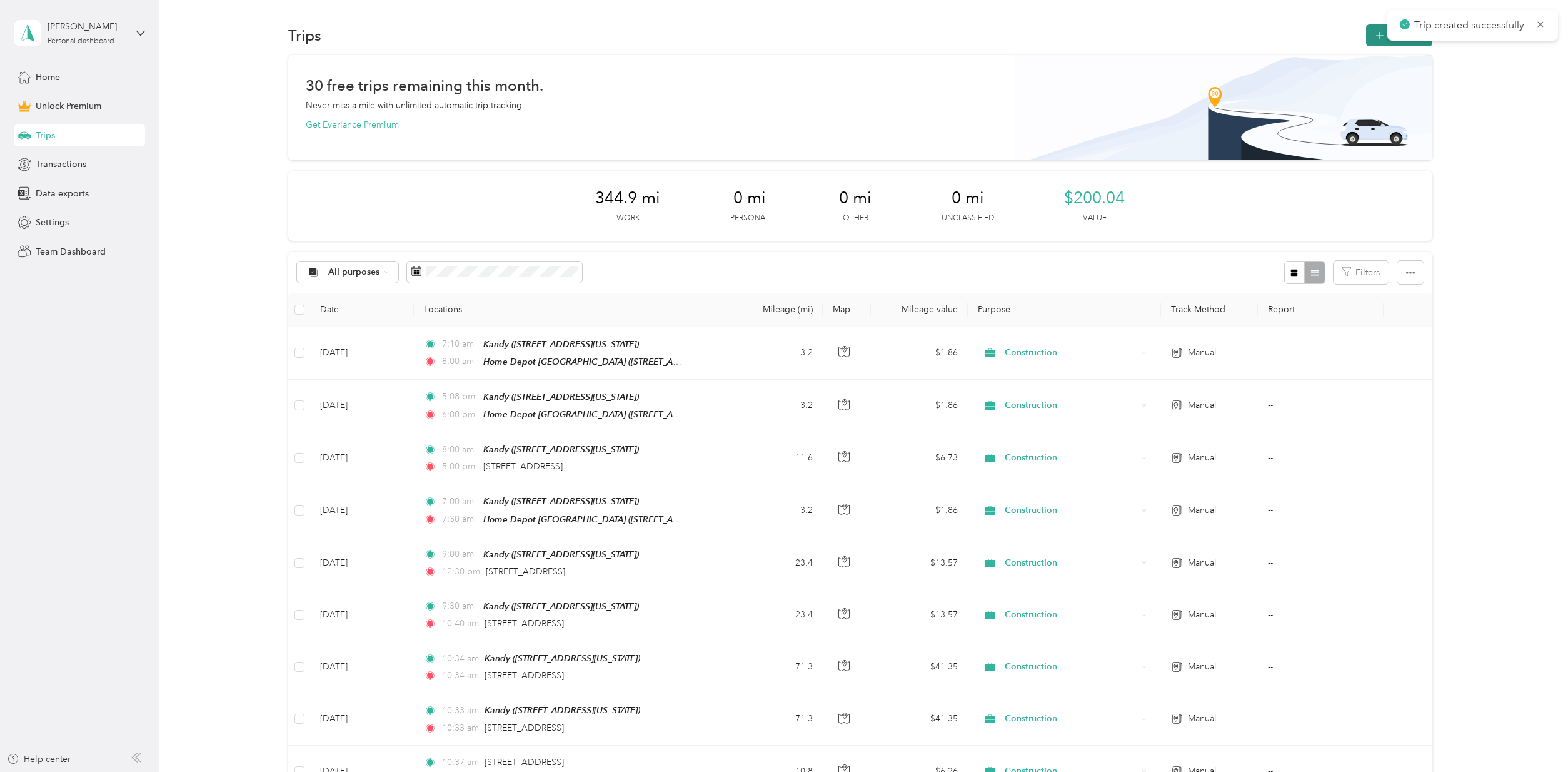
click at [1379, 41] on button "New trip" at bounding box center [1400, 35] width 67 height 22
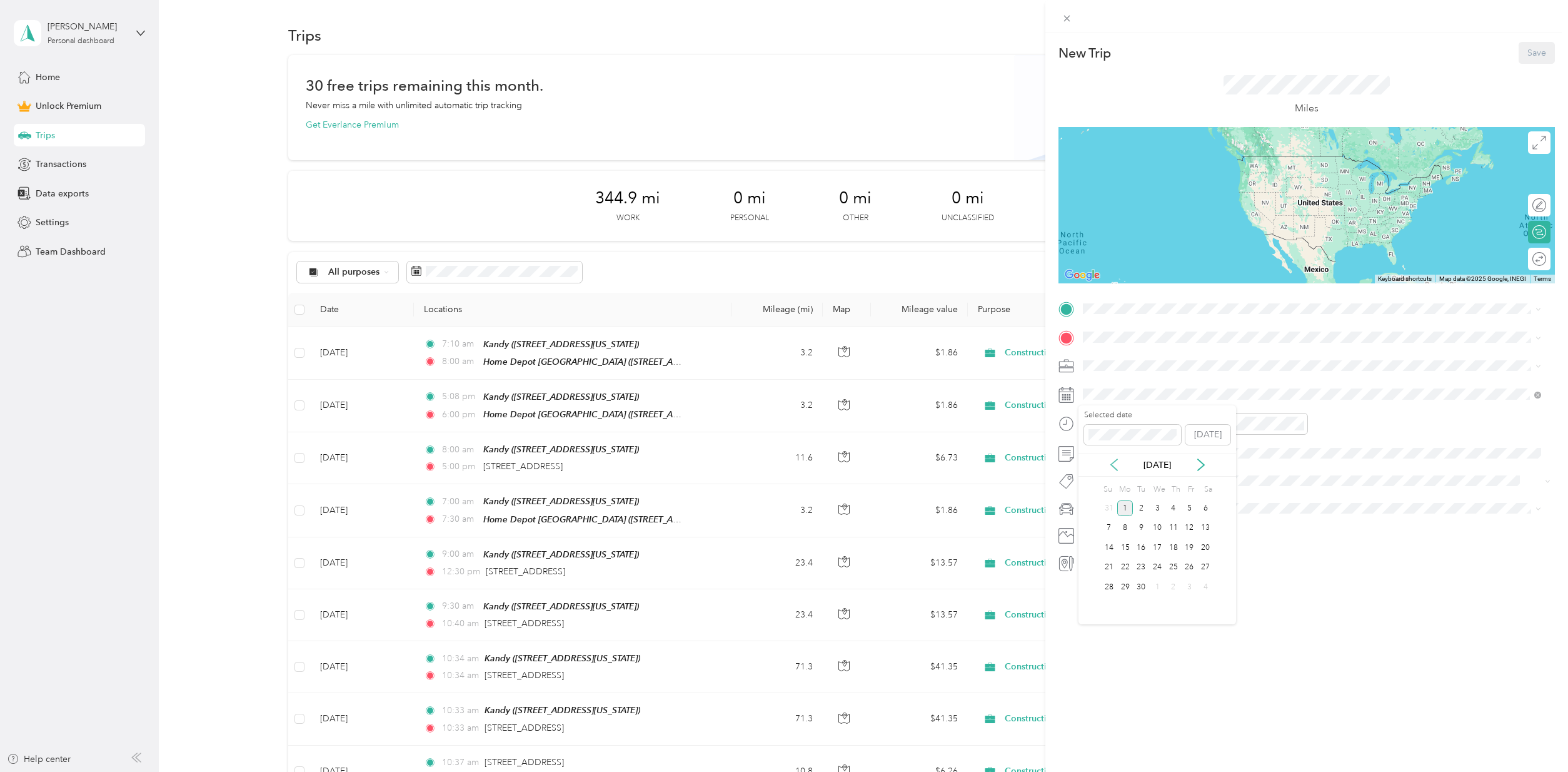
click at [1108, 461] on icon at bounding box center [1113, 464] width 12 height 12
click at [1176, 586] on div "28" at bounding box center [1174, 586] width 17 height 16
click at [1084, 358] on span at bounding box center [1317, 366] width 476 height 20
click at [1112, 430] on span "Construction" at bounding box center [1113, 431] width 51 height 11
click at [1113, 352] on strong "Kandy" at bounding box center [1120, 358] width 27 height 12
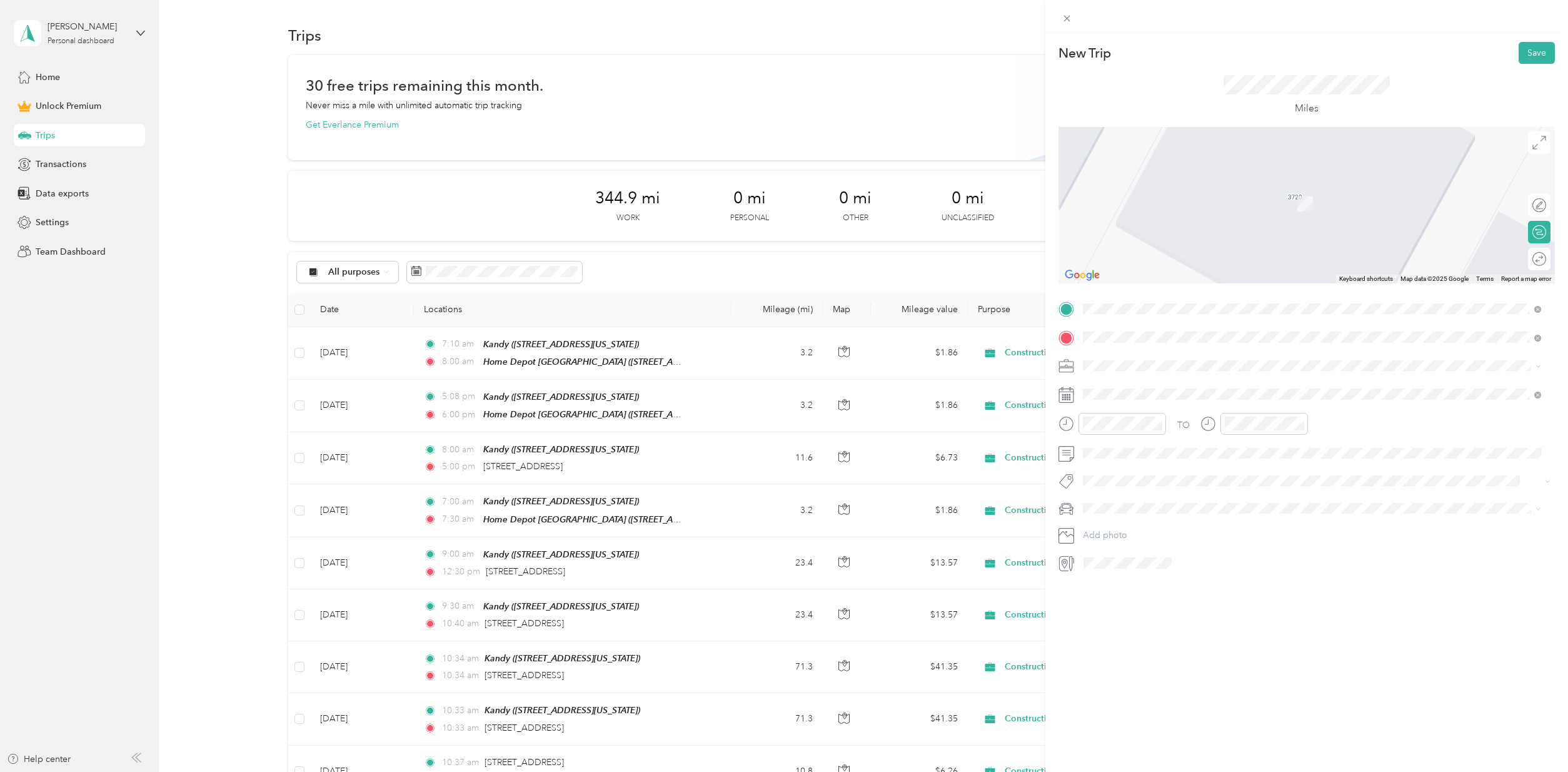
click at [1154, 382] on span "[STREET_ADDRESS][US_STATE]" at bounding box center [1169, 382] width 125 height 12
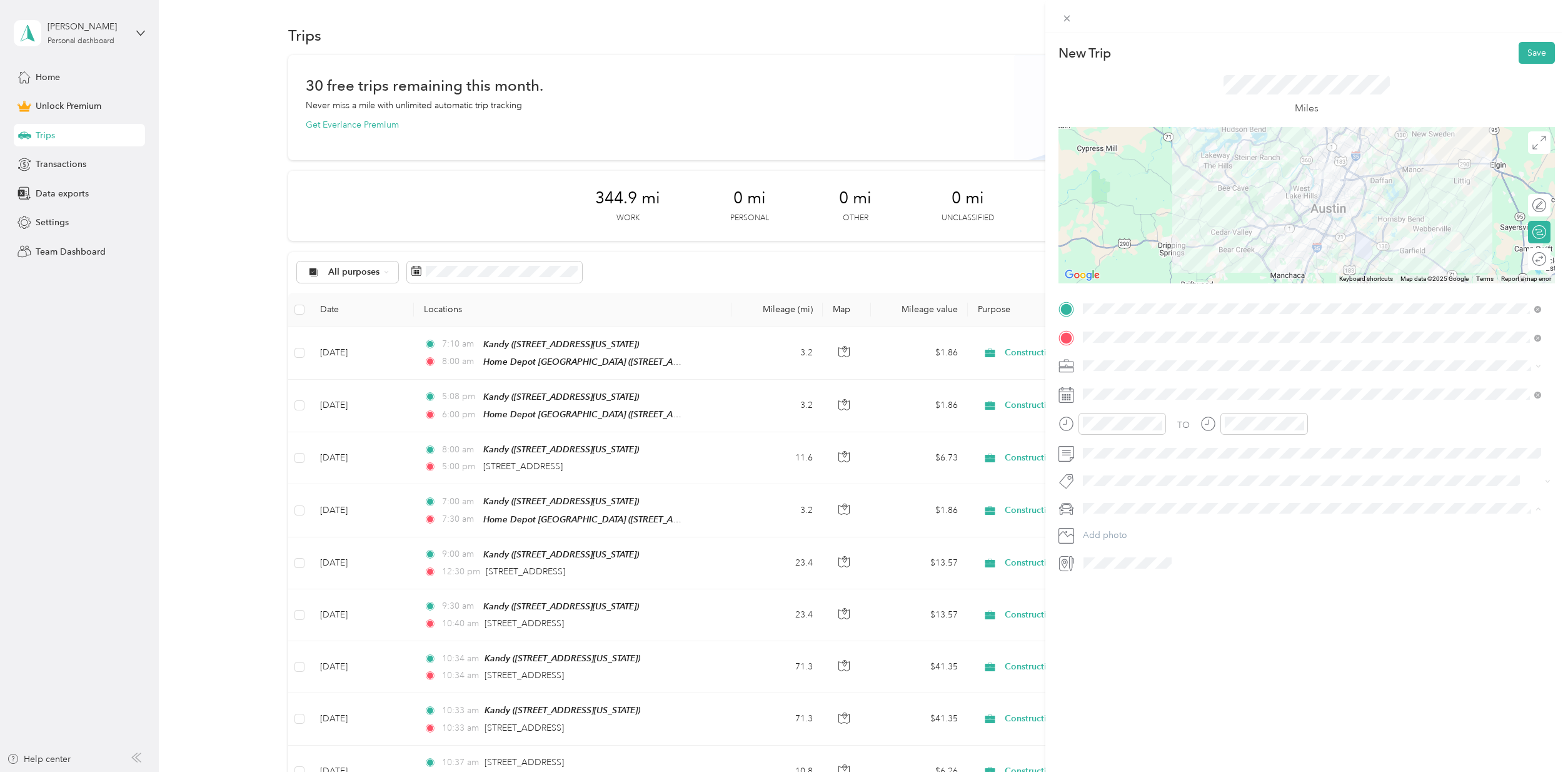
click at [1107, 533] on li "Toy" at bounding box center [1312, 529] width 467 height 22
click at [1530, 259] on div at bounding box center [1533, 259] width 27 height 13
click at [1533, 54] on button "Save" at bounding box center [1537, 52] width 37 height 22
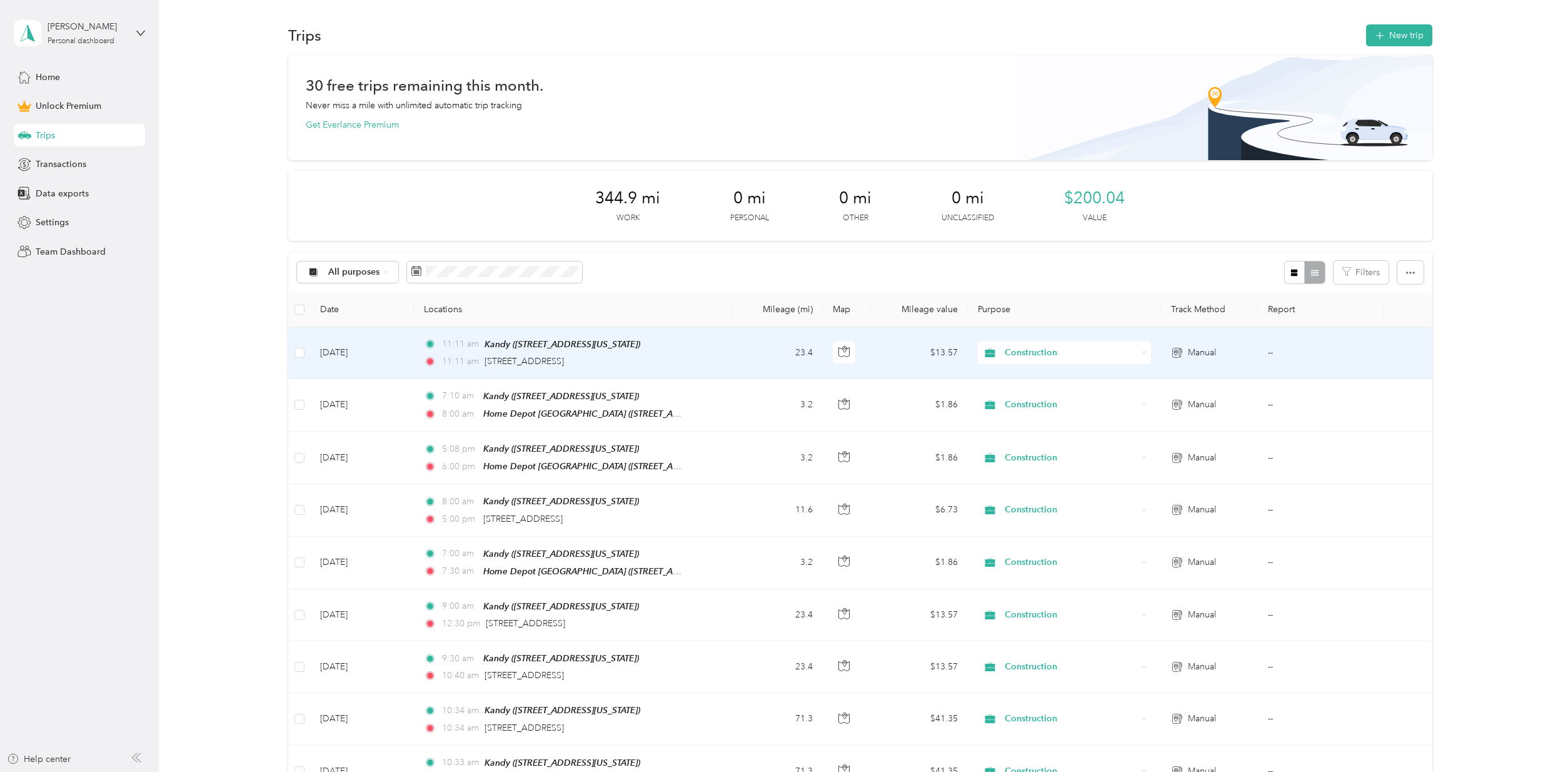
click at [701, 343] on td "11:11 am Kandy ([STREET_ADDRESS][US_STATE]) 11:11 am [STREET_ADDRESS]" at bounding box center [572, 353] width 317 height 52
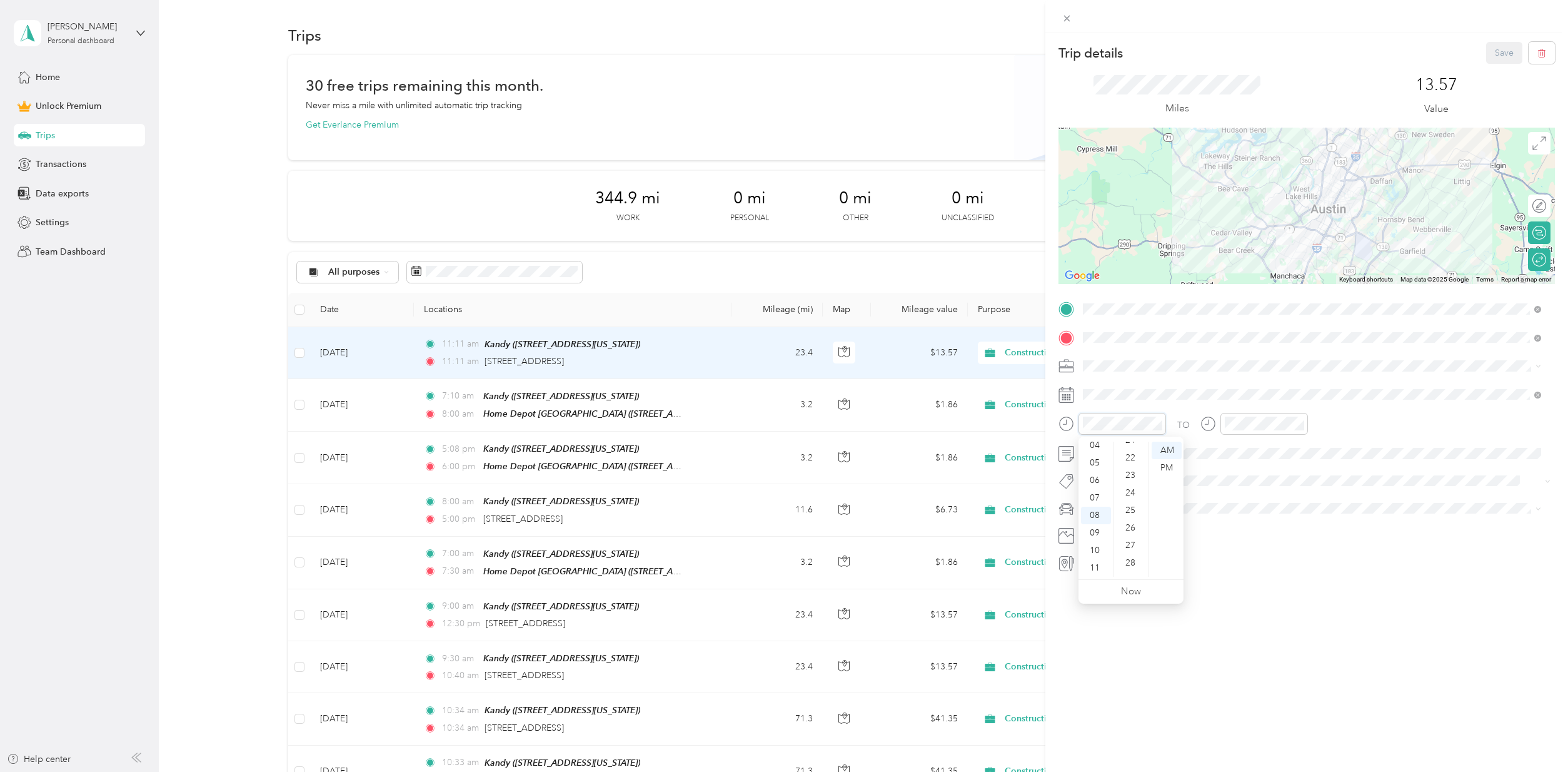
scroll to position [381, 0]
click at [1132, 571] on div "29" at bounding box center [1132, 577] width 30 height 17
click at [1136, 466] on div "30" at bounding box center [1132, 467] width 30 height 17
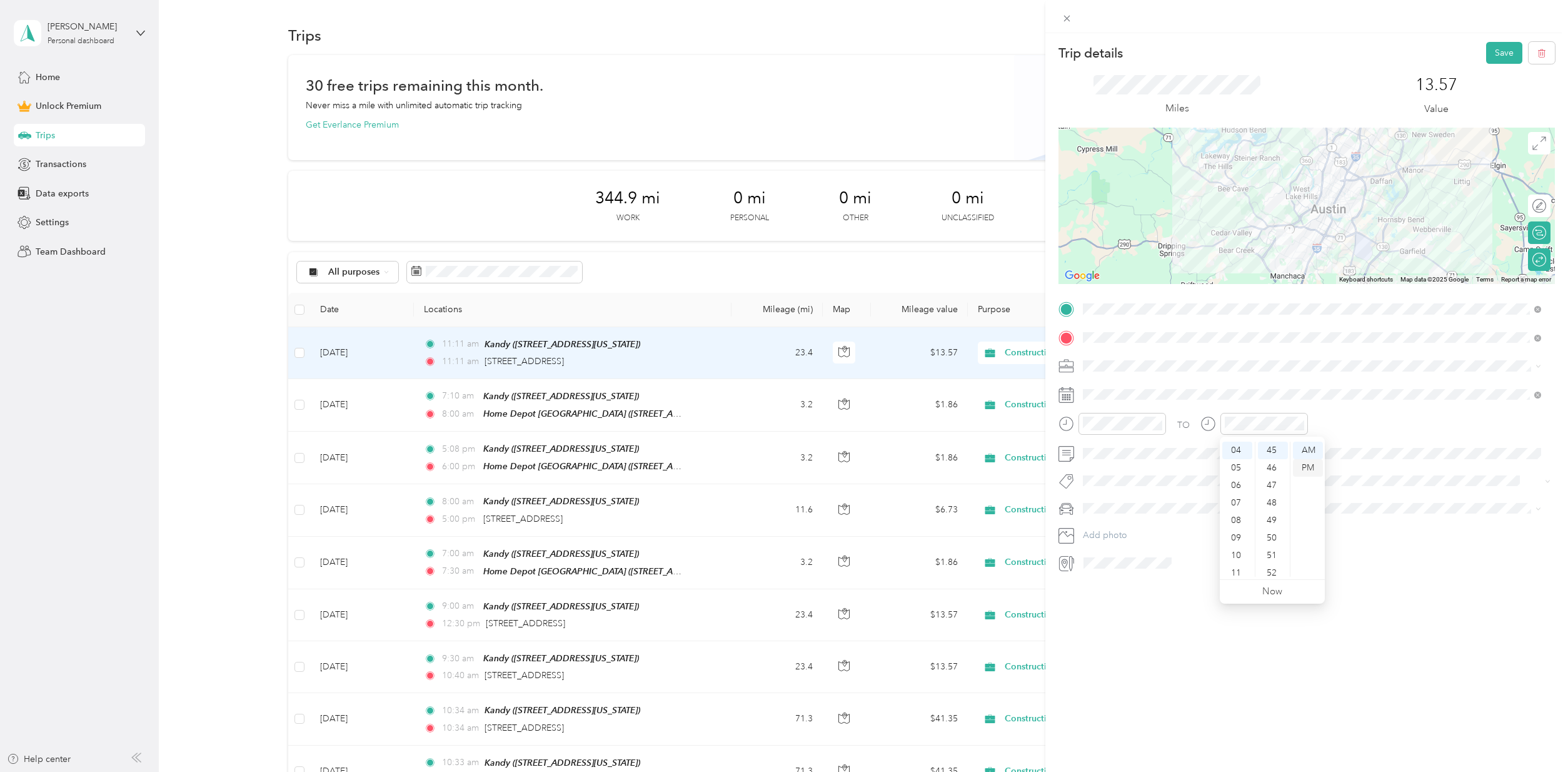
click at [1313, 463] on div "PM" at bounding box center [1308, 467] width 30 height 17
click at [1491, 53] on button "Save" at bounding box center [1505, 52] width 37 height 22
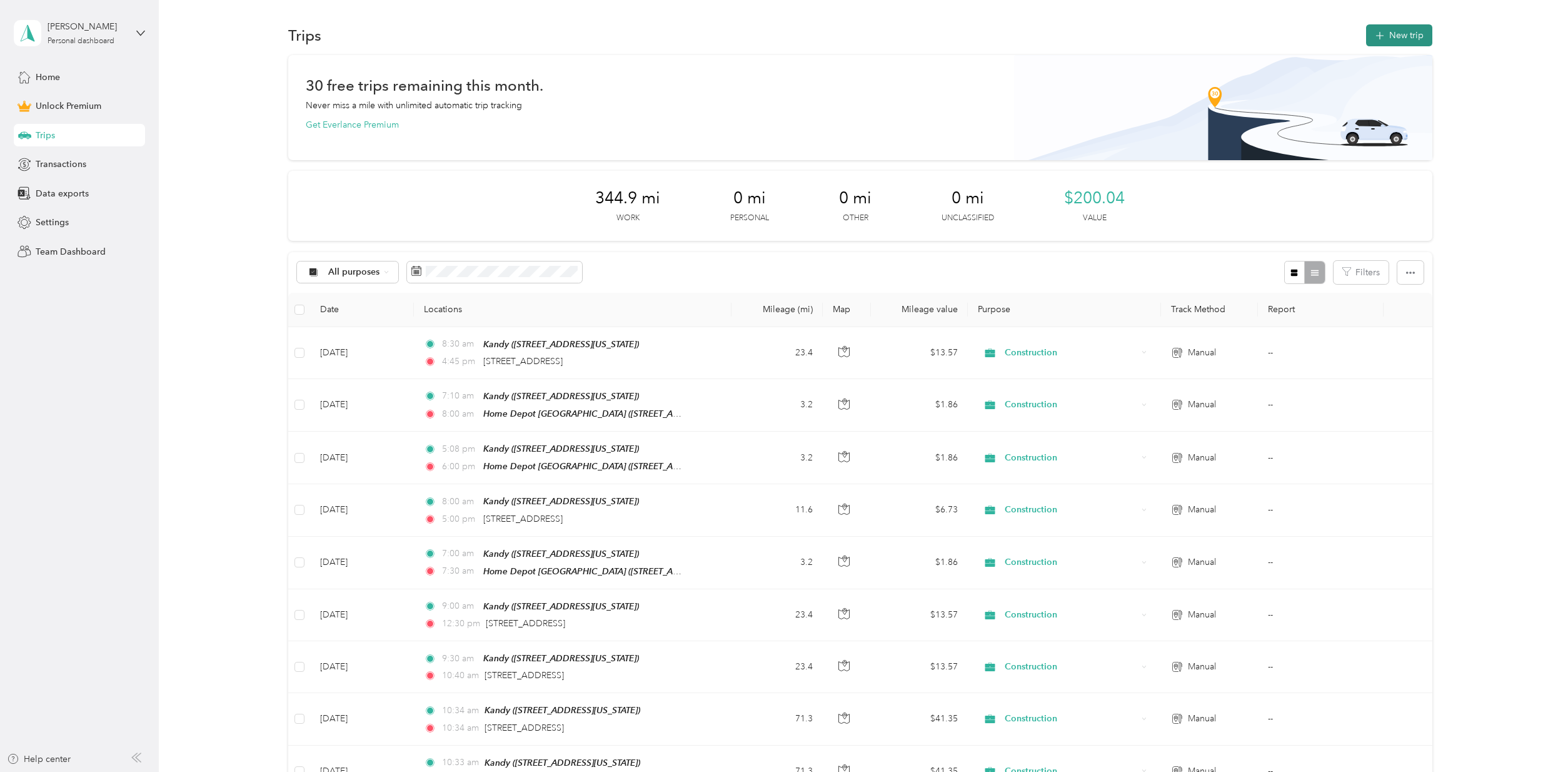
click at [1375, 37] on icon "button" at bounding box center [1379, 36] width 14 height 14
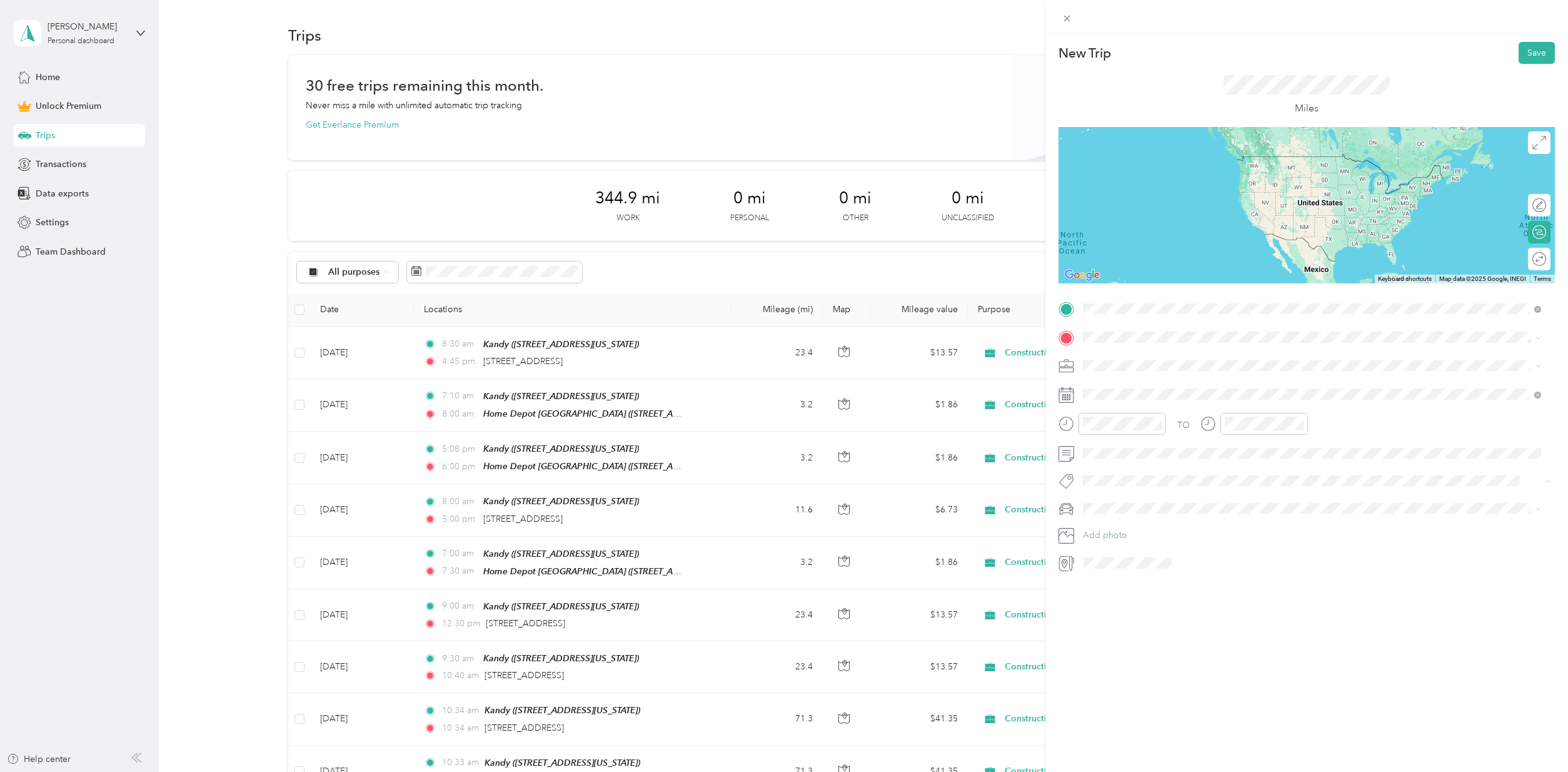
click at [1157, 356] on span "[STREET_ADDRESS][US_STATE]" at bounding box center [1169, 354] width 125 height 12
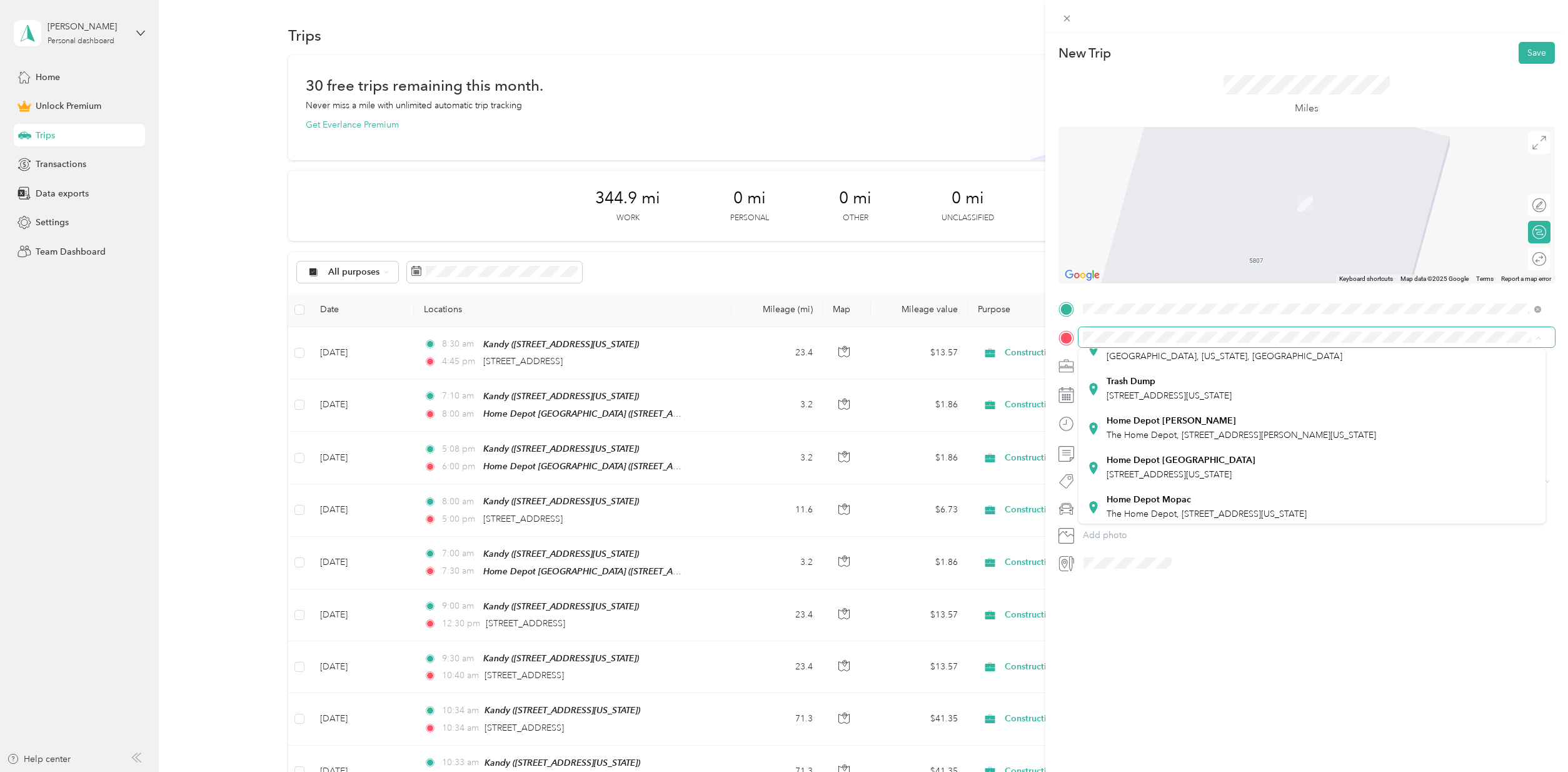
scroll to position [245, 0]
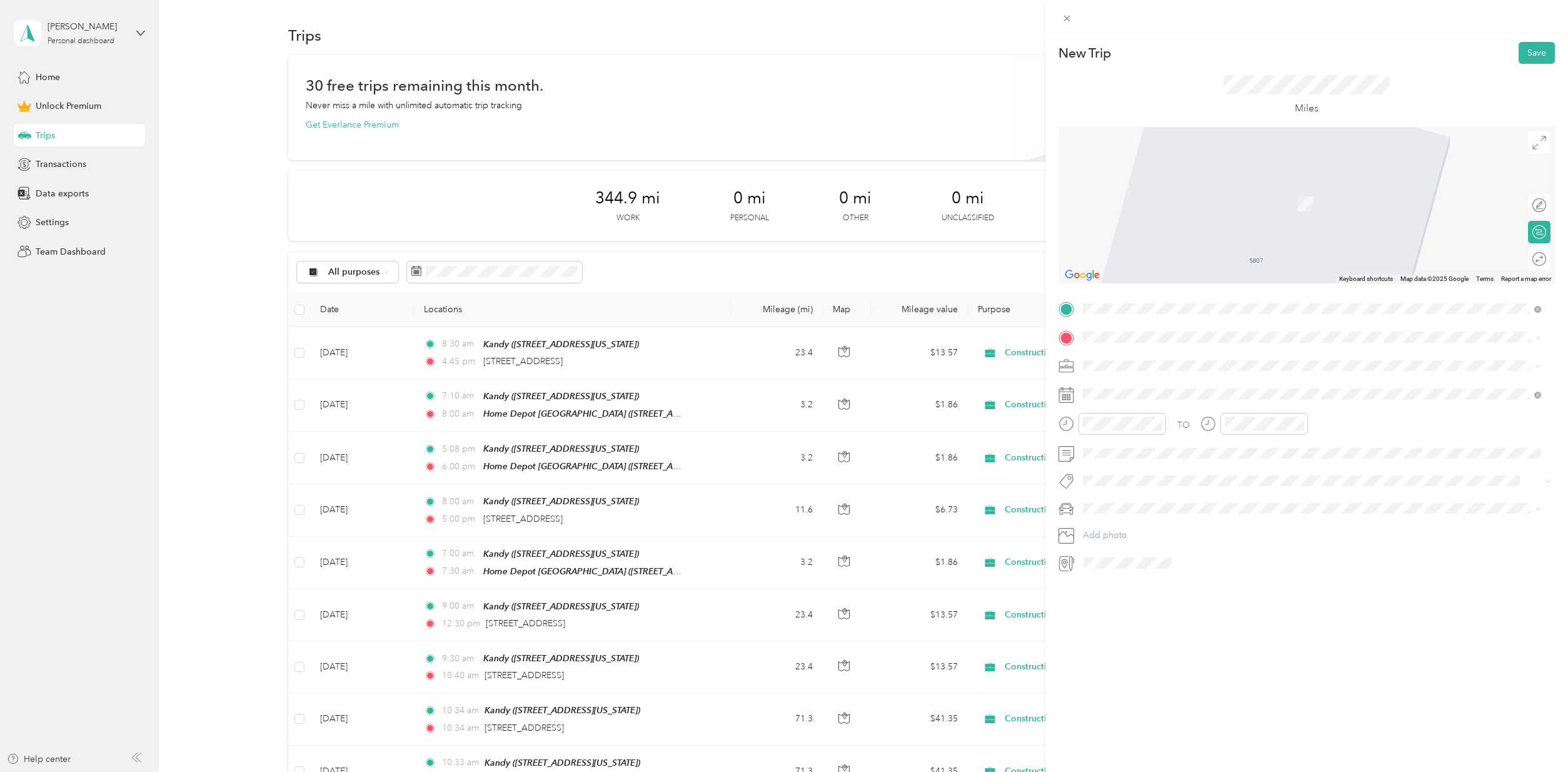
click at [1185, 503] on div "Home Depot [GEOGRAPHIC_DATA], [STREET_ADDRESS][US_STATE]" at bounding box center [1207, 504] width 200 height 27
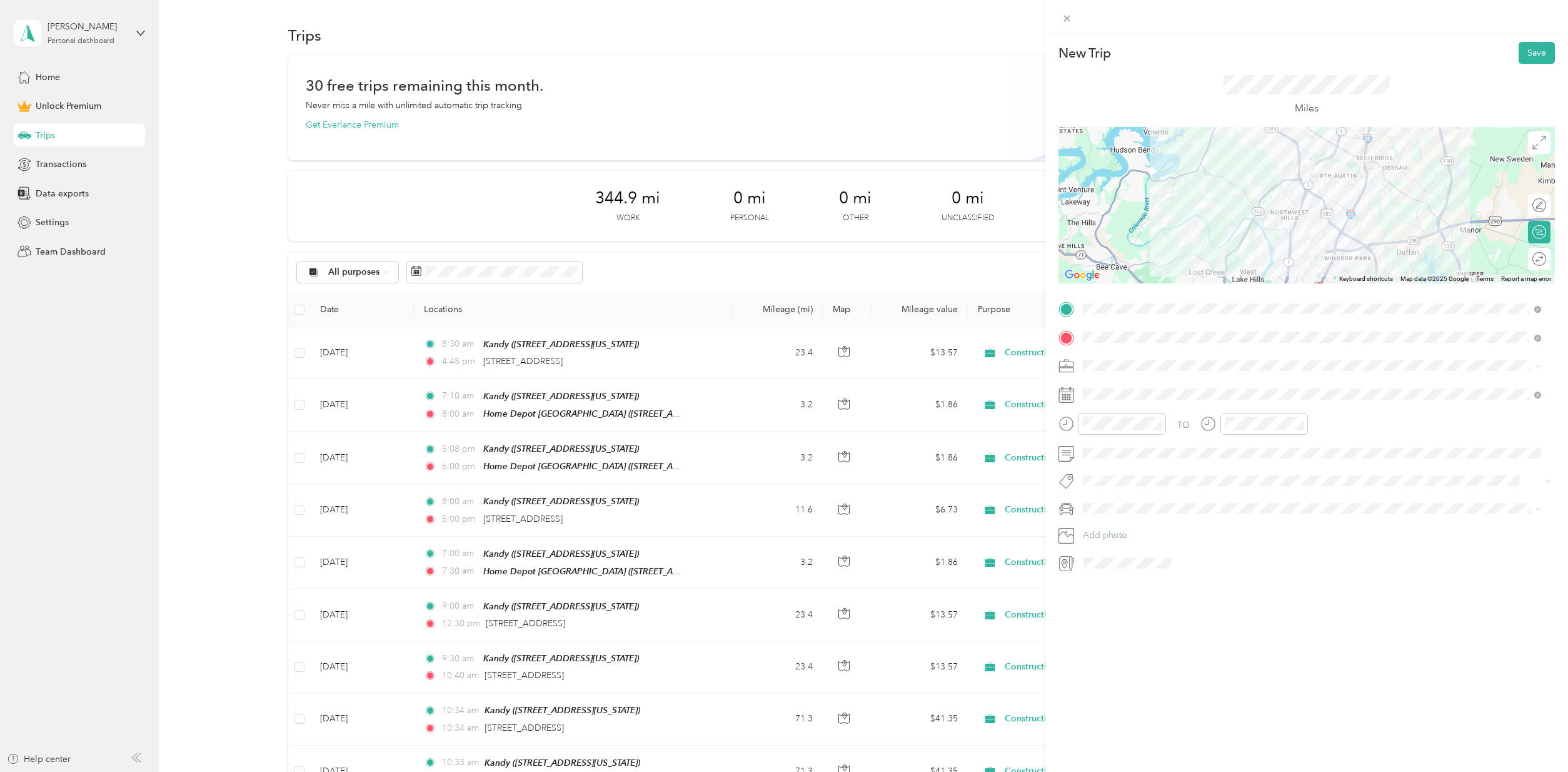
click at [1126, 426] on div "Construction" at bounding box center [1312, 431] width 450 height 13
click at [1113, 466] on icon at bounding box center [1113, 464] width 12 height 12
click at [1159, 586] on div "27" at bounding box center [1157, 586] width 17 height 16
click at [1099, 527] on span "Toy" at bounding box center [1094, 529] width 14 height 11
click at [1532, 259] on div at bounding box center [1533, 259] width 27 height 13
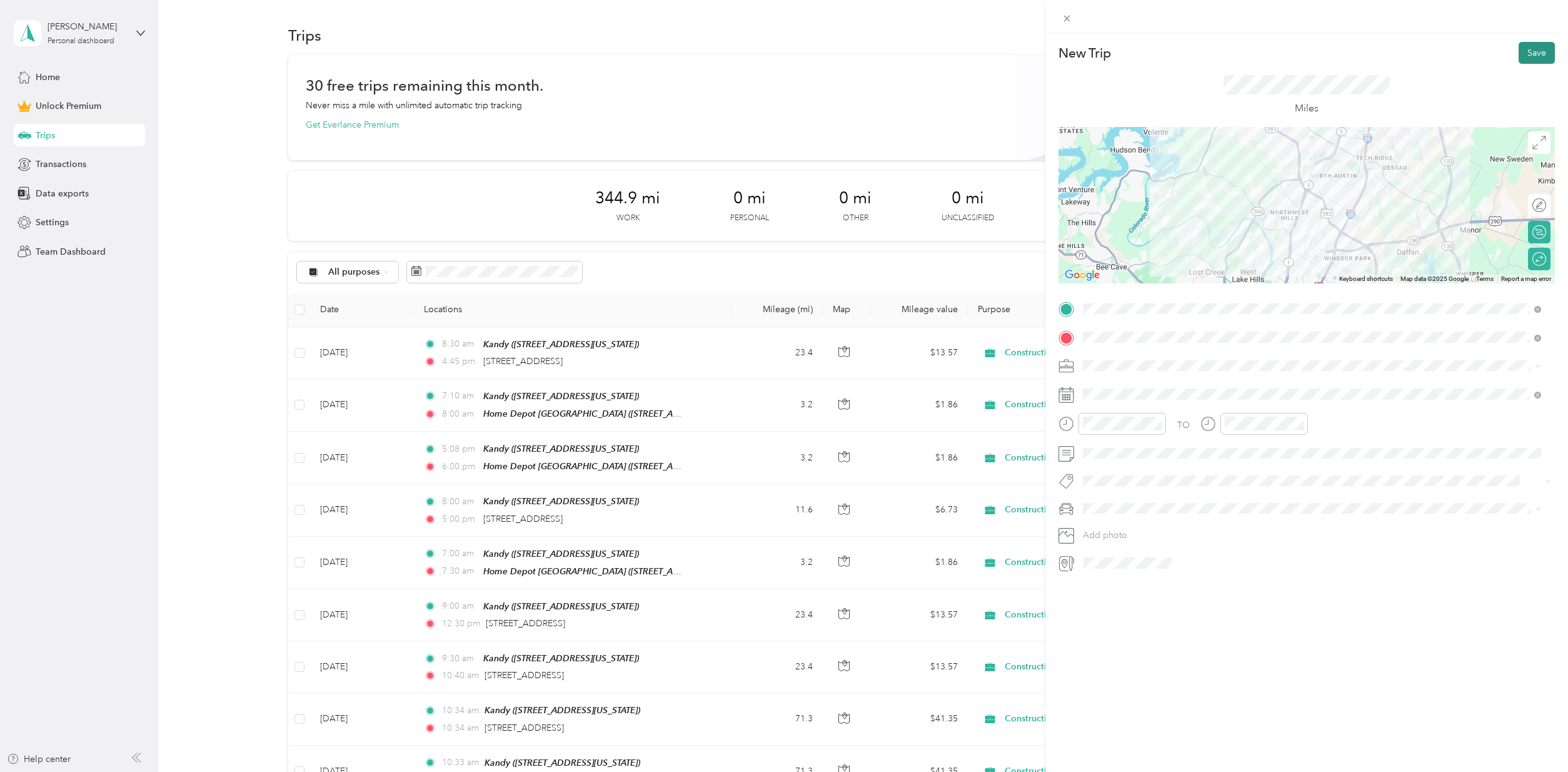
click at [1531, 52] on button "Save" at bounding box center [1537, 52] width 37 height 22
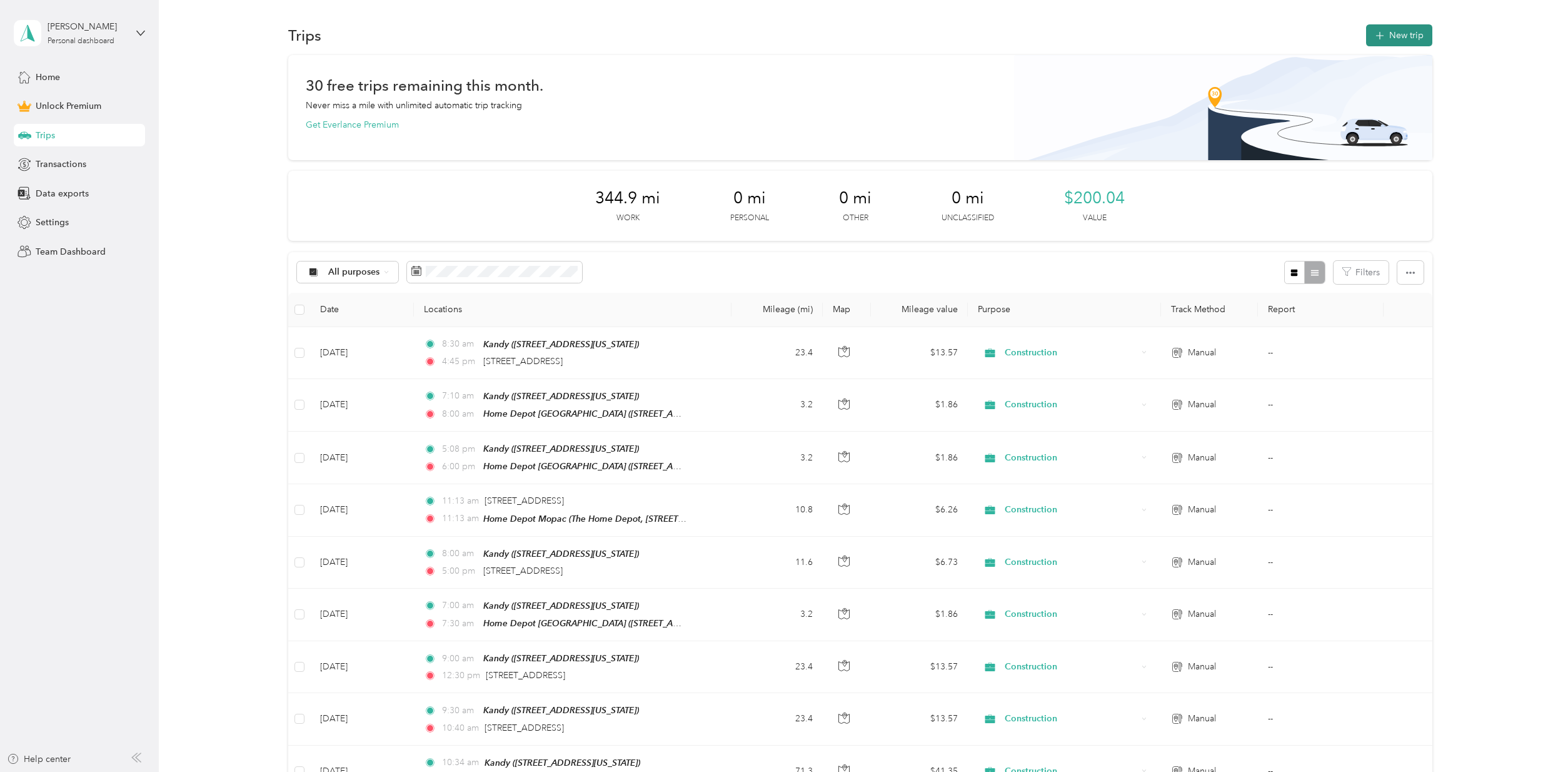
click at [1403, 34] on button "New trip" at bounding box center [1400, 35] width 67 height 22
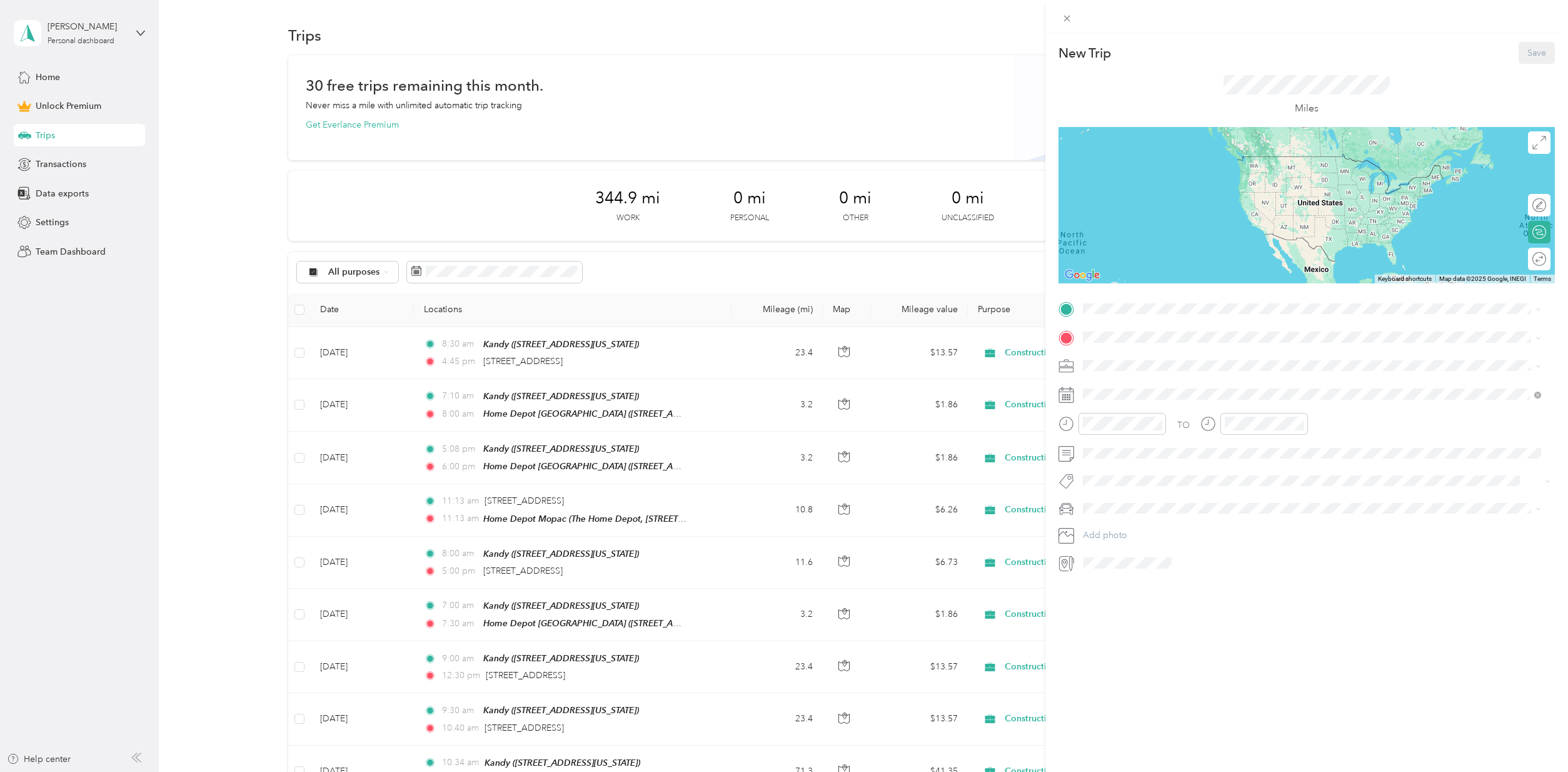
click at [1111, 422] on li "Construction" at bounding box center [1312, 431] width 467 height 22
click at [1129, 360] on strong "Kandy" at bounding box center [1120, 358] width 27 height 12
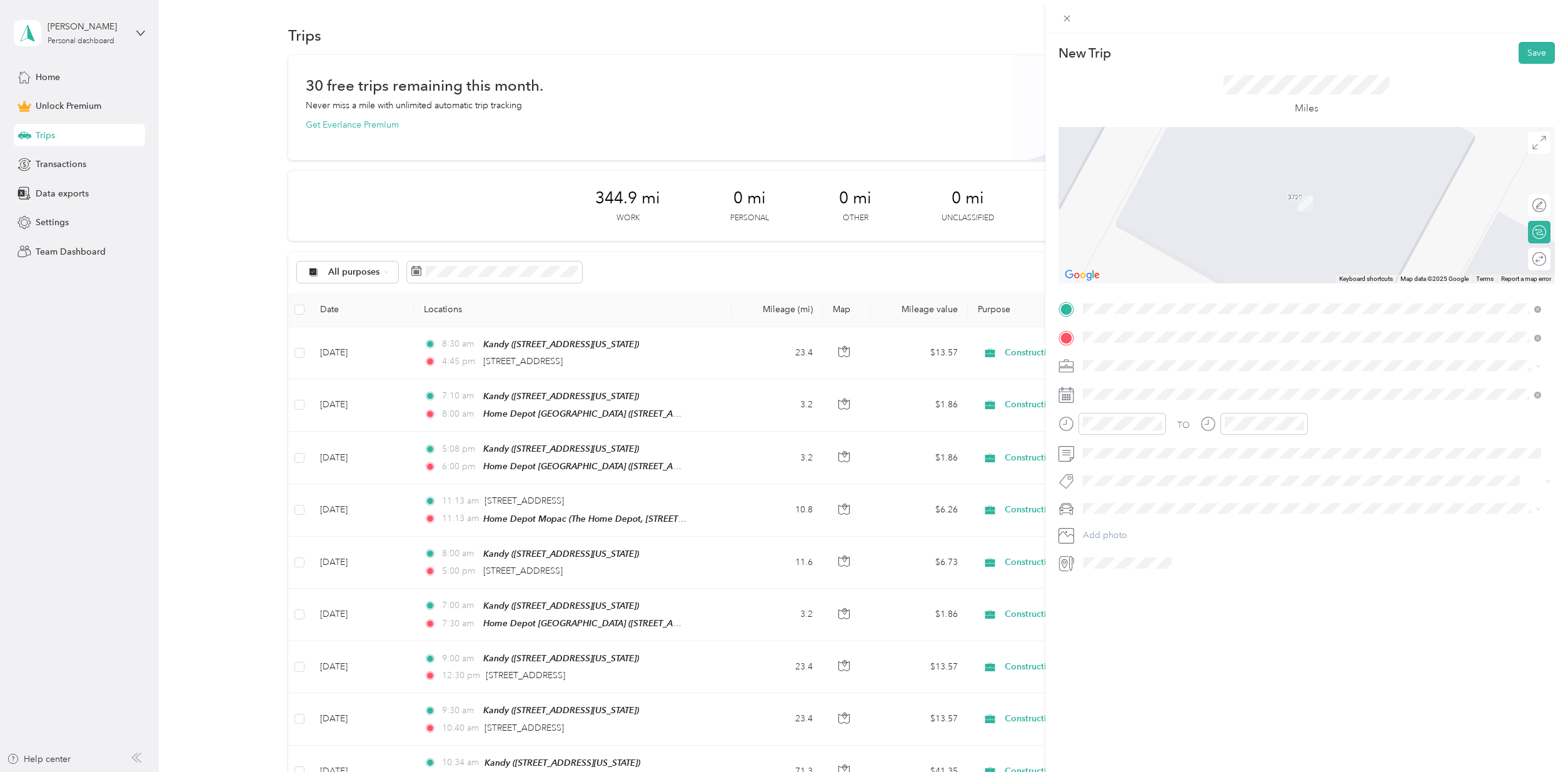
click at [1141, 381] on span "[STREET_ADDRESS][US_STATE]" at bounding box center [1169, 382] width 125 height 12
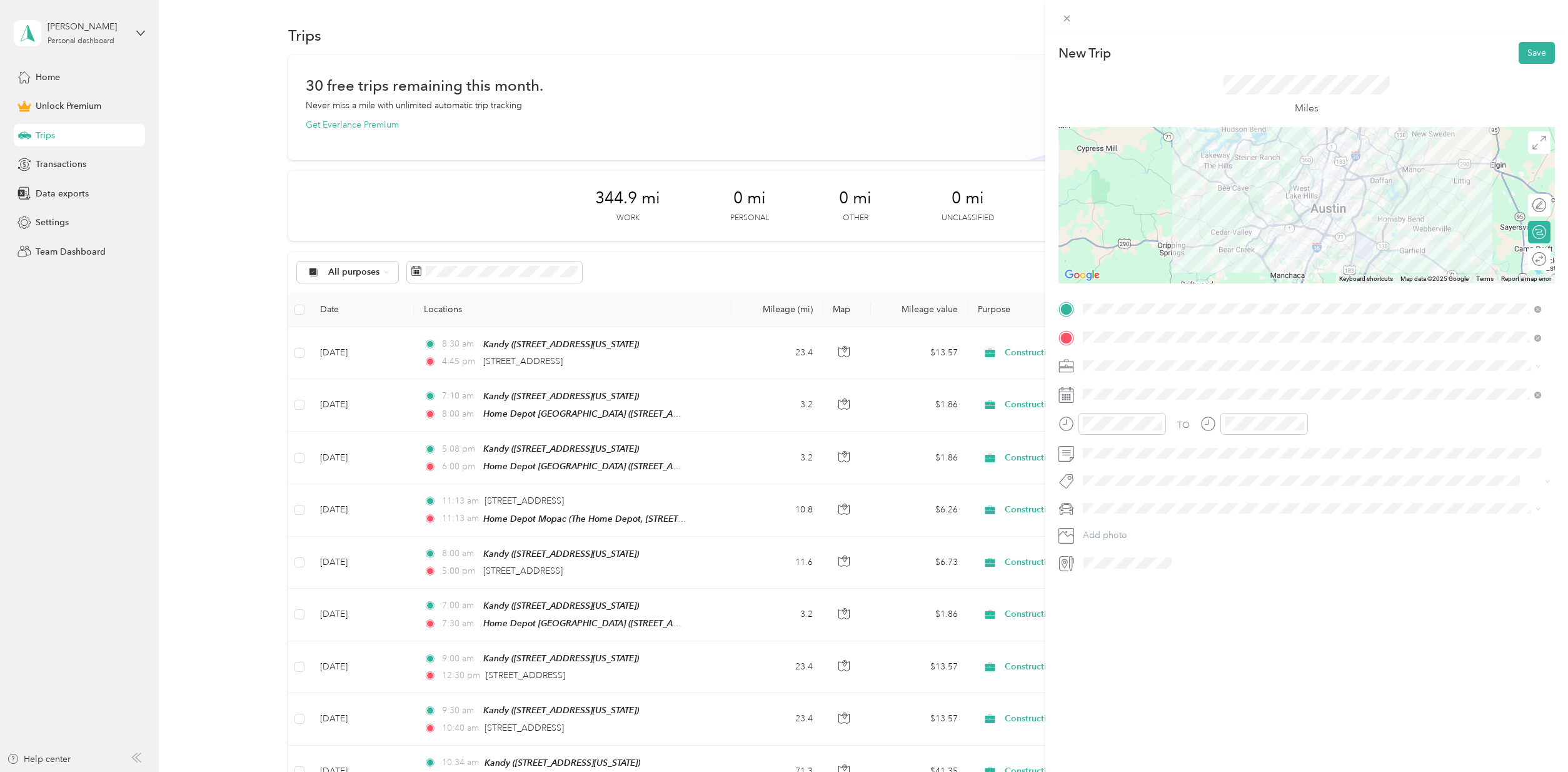
click at [1546, 255] on div "Round trip" at bounding box center [1546, 259] width 0 height 13
click at [1529, 257] on div at bounding box center [1533, 259] width 27 height 13
click at [1114, 545] on div "MB" at bounding box center [1312, 551] width 450 height 13
click at [1312, 466] on div "PM" at bounding box center [1308, 467] width 30 height 17
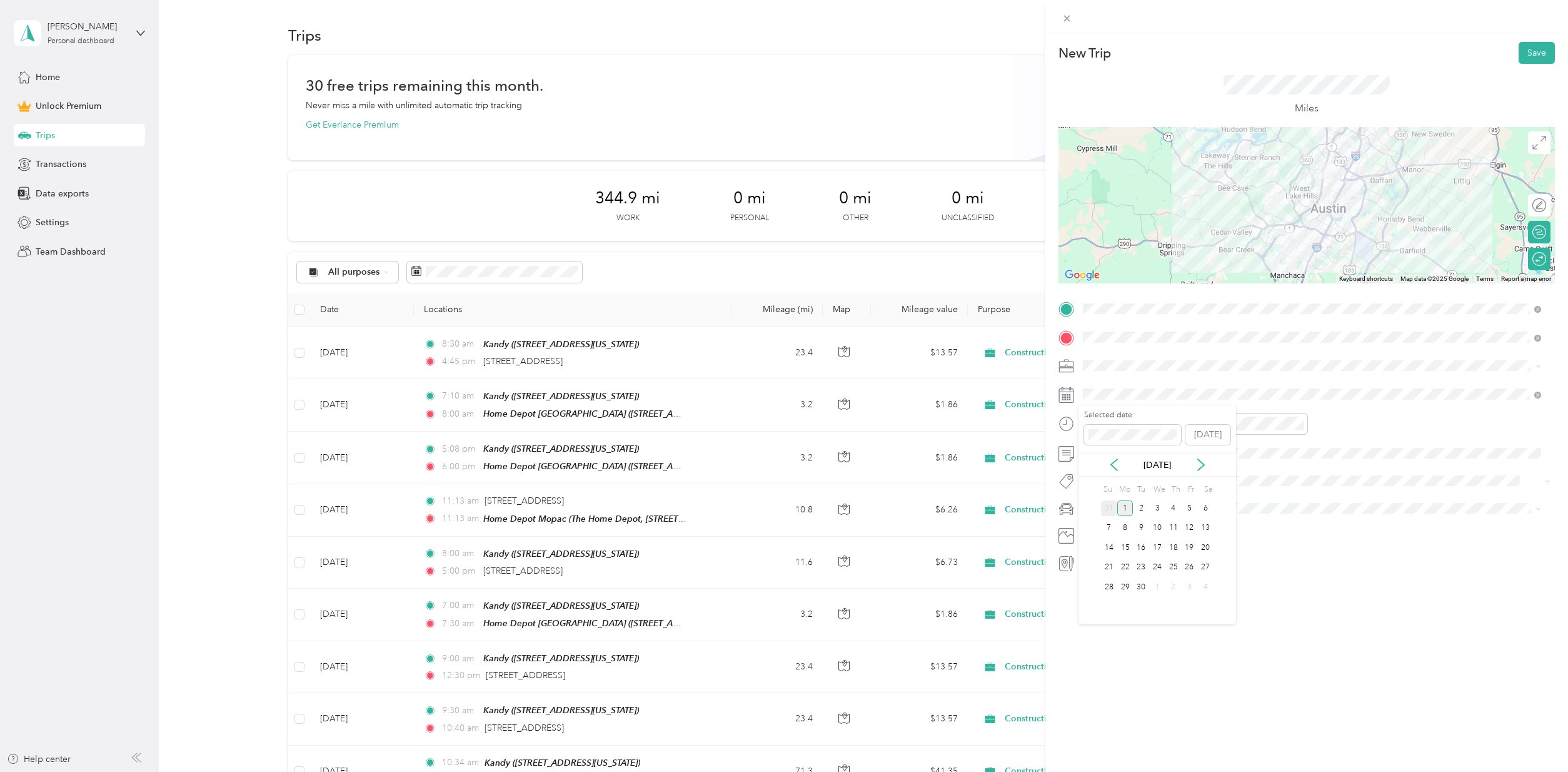
click at [1108, 506] on div "31" at bounding box center [1109, 508] width 17 height 16
click at [1192, 585] on div "29" at bounding box center [1190, 586] width 17 height 16
click at [1531, 53] on button "Save" at bounding box center [1537, 52] width 37 height 22
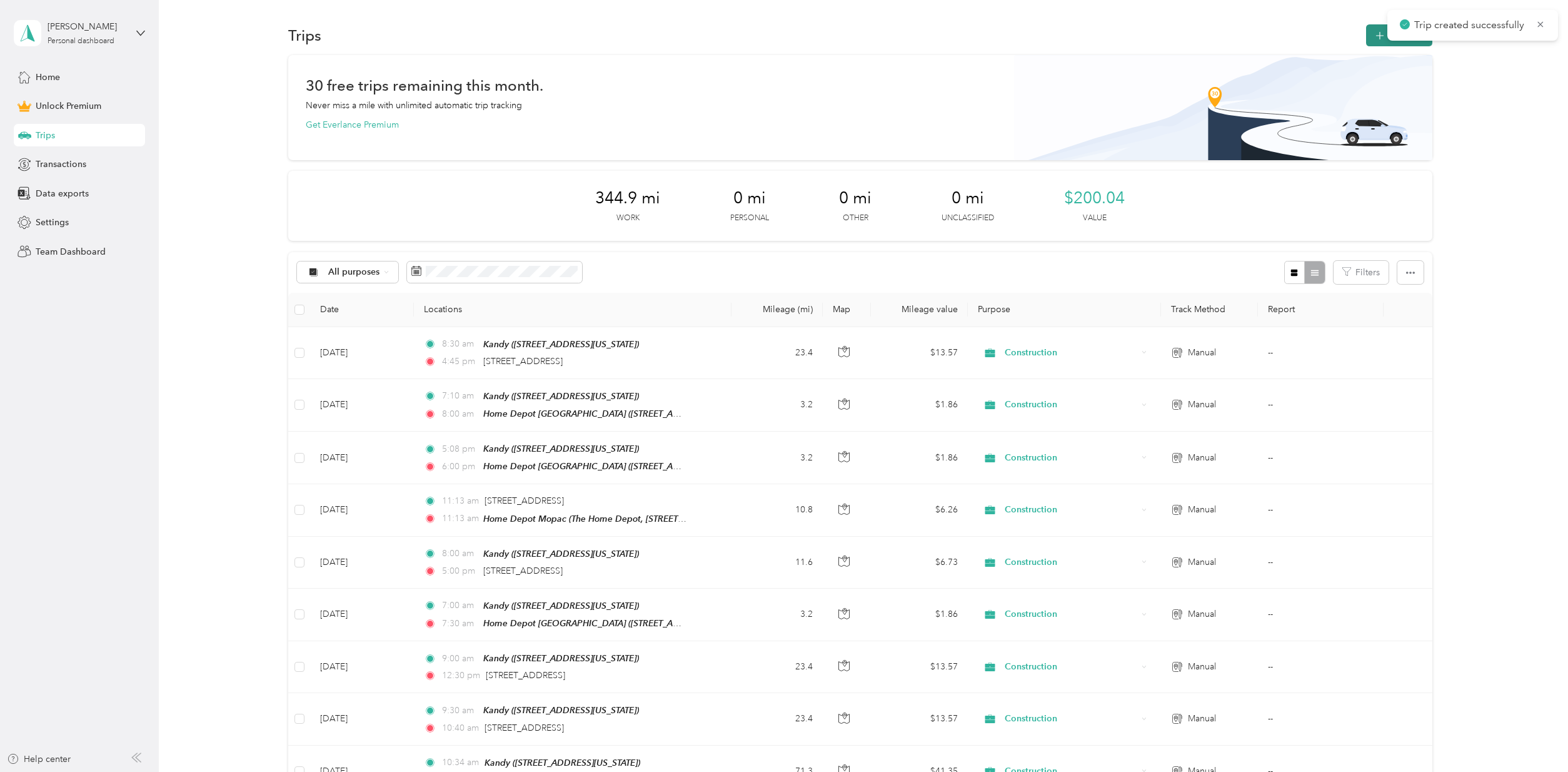
click at [1373, 39] on icon "button" at bounding box center [1379, 36] width 14 height 14
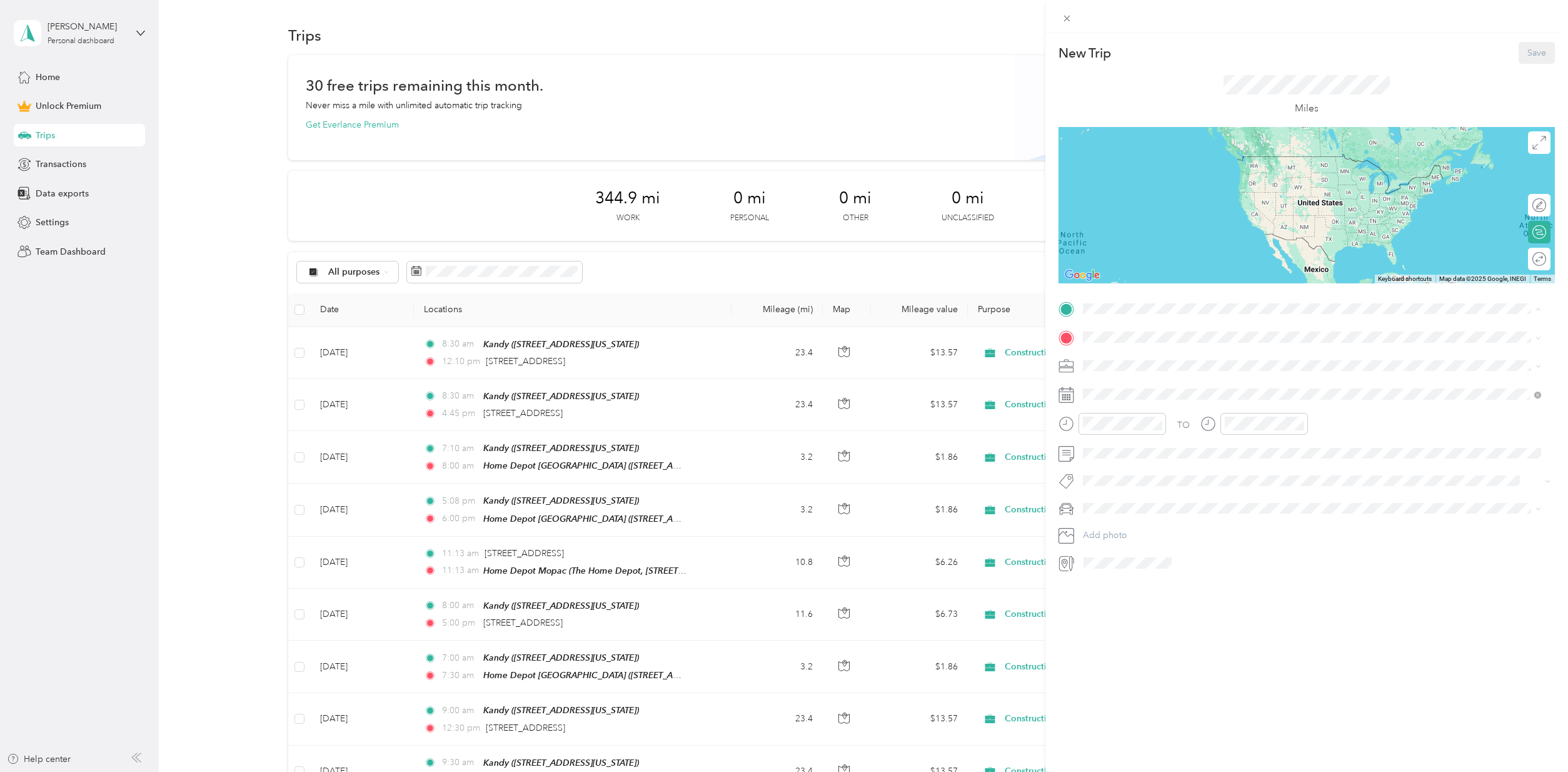
click at [1120, 368] on span "[STREET_ADDRESS][US_STATE]" at bounding box center [1169, 372] width 125 height 11
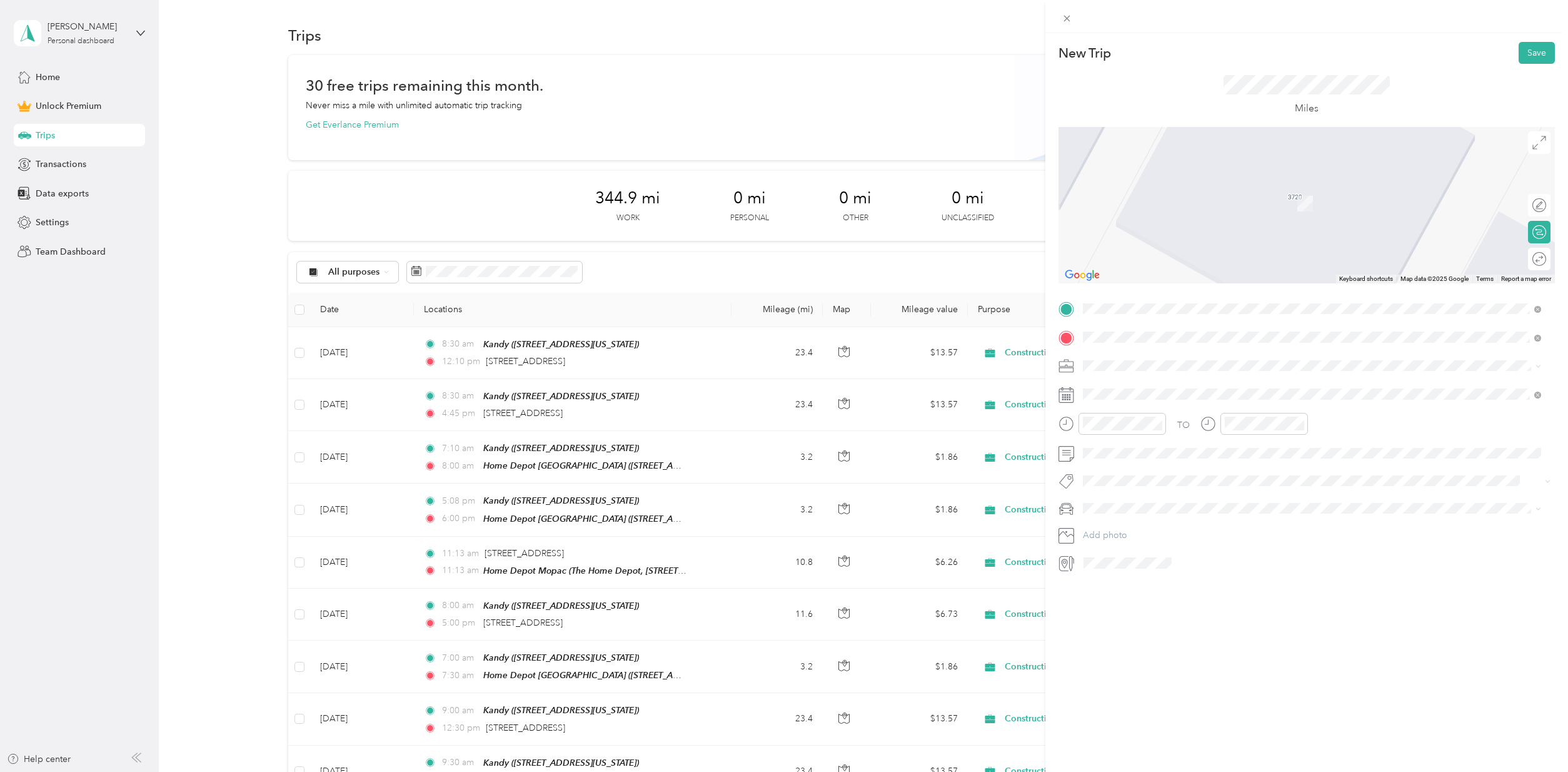
click at [1159, 383] on span "[STREET_ADDRESS][US_STATE]" at bounding box center [1169, 382] width 125 height 12
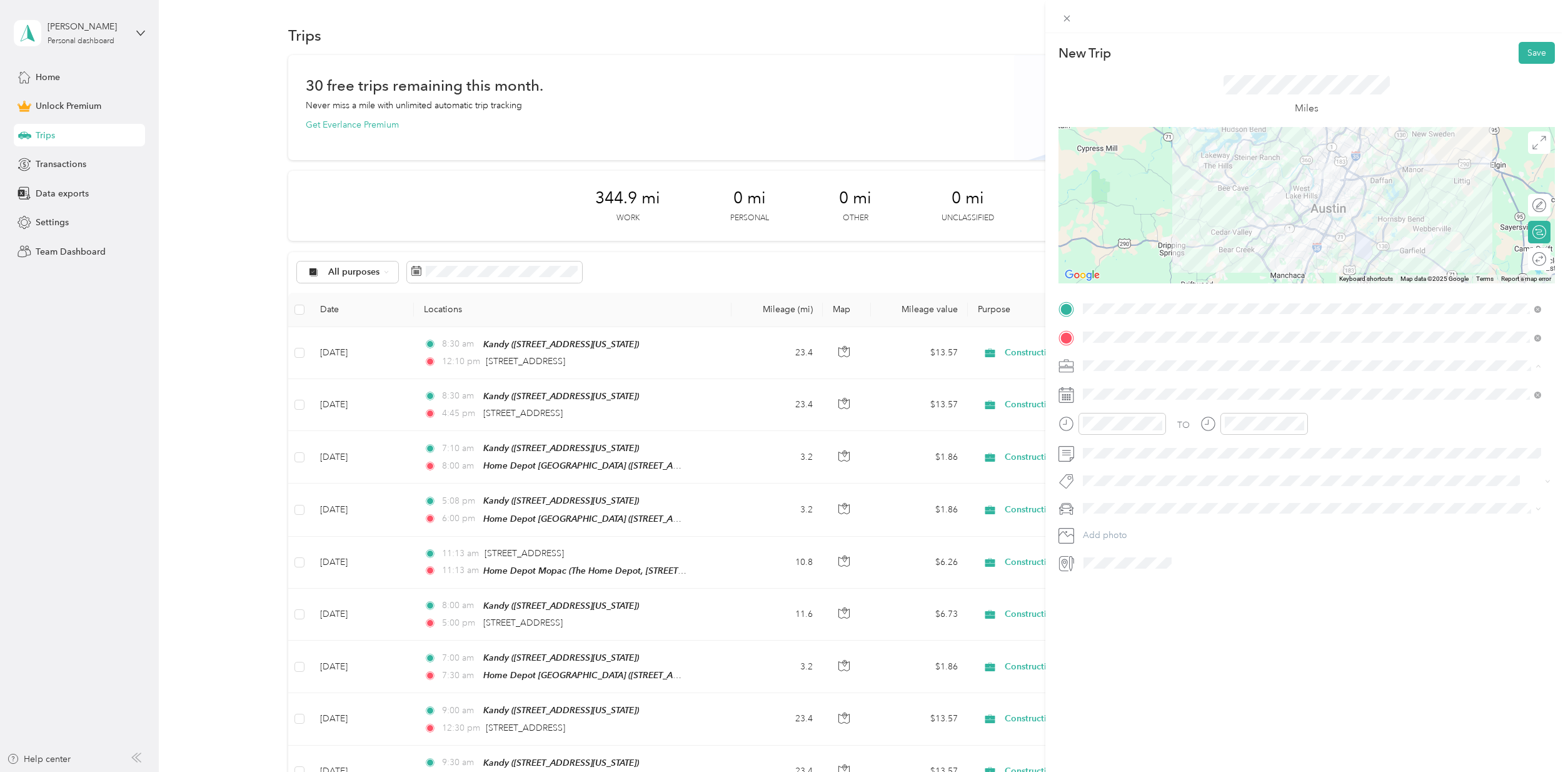
click at [1120, 431] on span "Construction" at bounding box center [1113, 431] width 51 height 11
click at [1087, 464] on div "01" at bounding box center [1096, 467] width 30 height 17
click at [1164, 468] on div "PM" at bounding box center [1167, 467] width 30 height 17
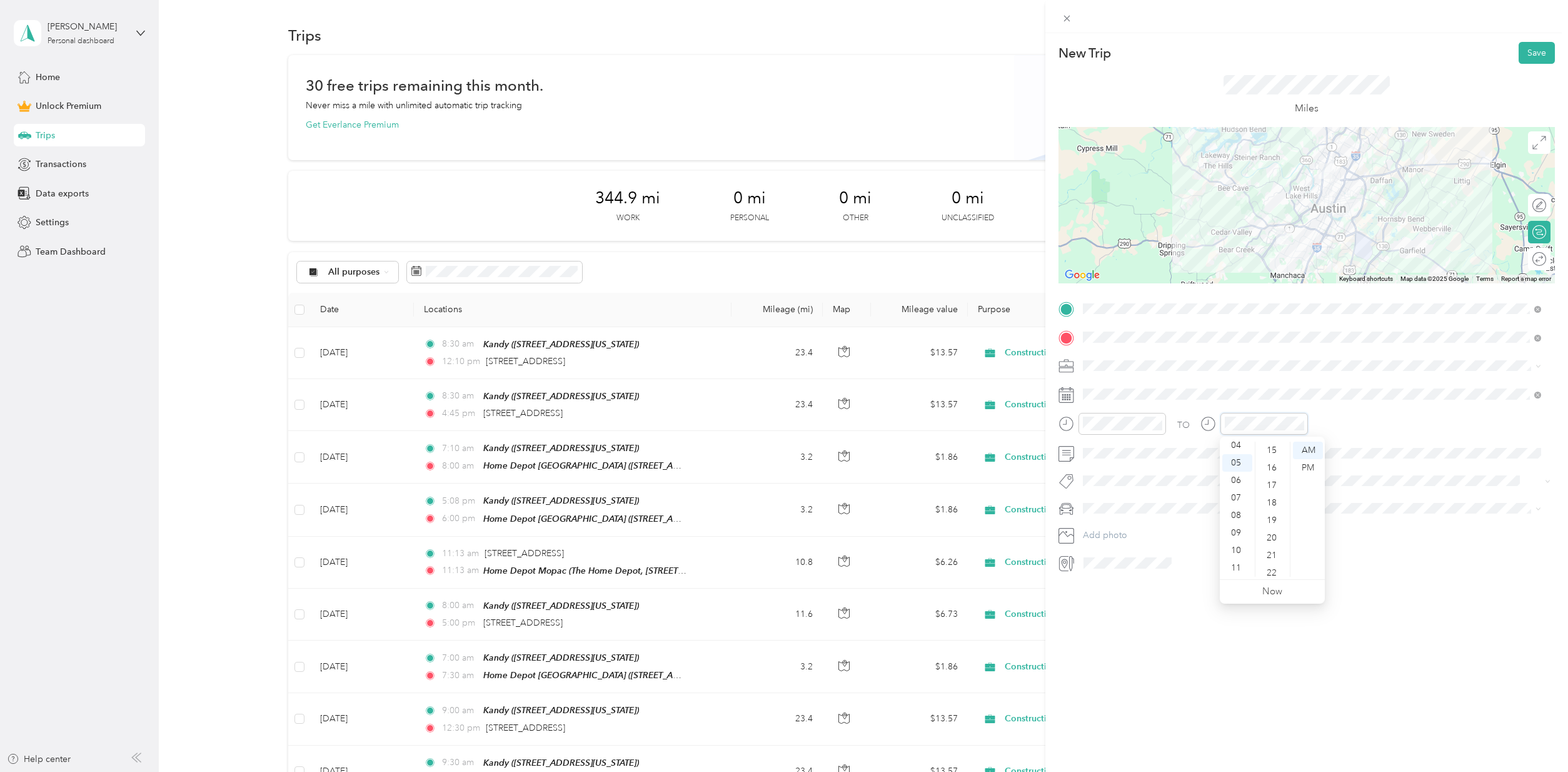
scroll to position [175, 0]
click at [1308, 468] on div "PM" at bounding box center [1308, 467] width 30 height 17
click at [1098, 528] on span "Toy" at bounding box center [1094, 529] width 14 height 11
click at [1100, 552] on span "MB" at bounding box center [1094, 550] width 13 height 11
click at [1526, 260] on div at bounding box center [1533, 259] width 27 height 13
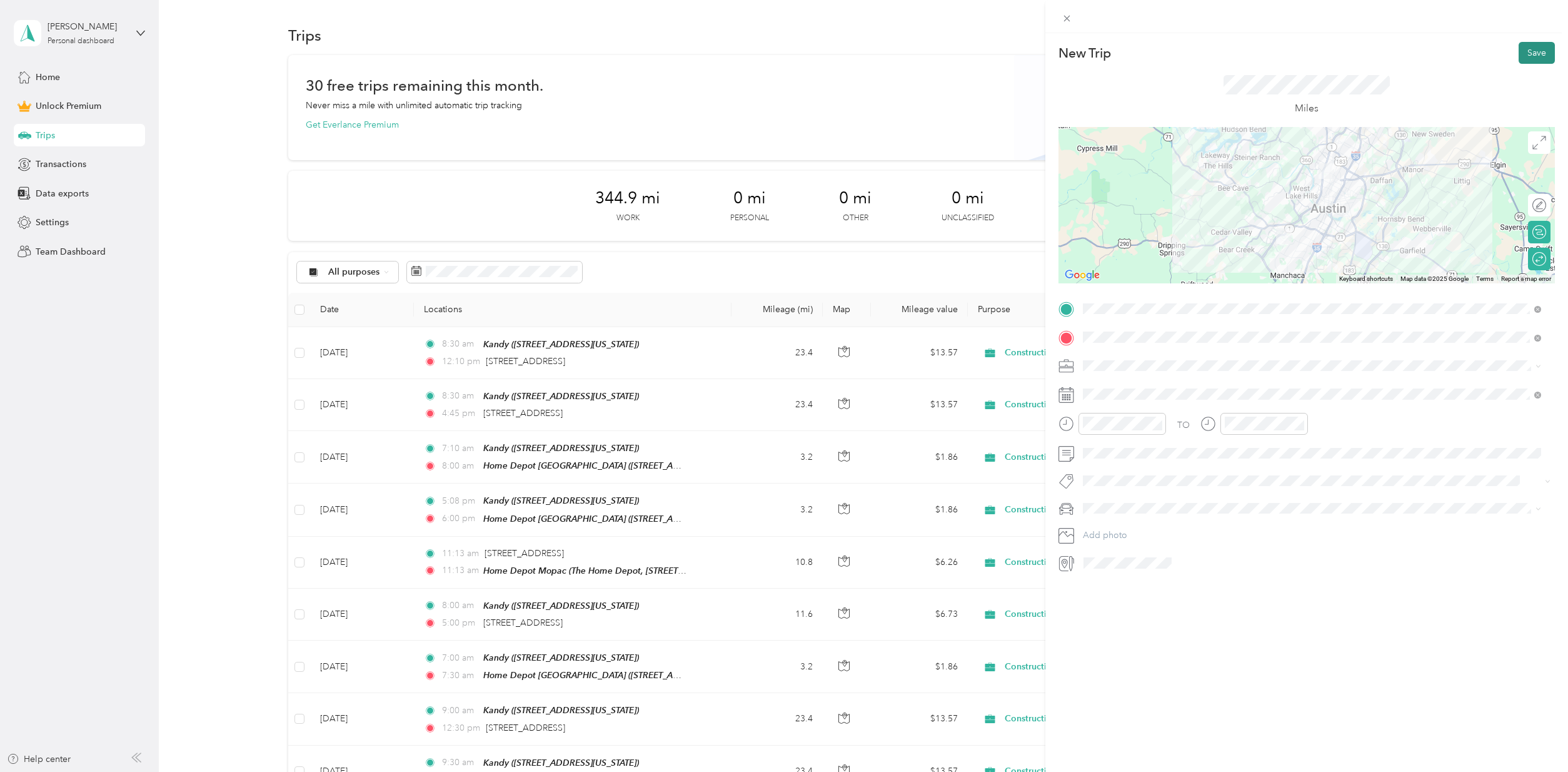
click at [1527, 57] on button "Save" at bounding box center [1537, 52] width 37 height 22
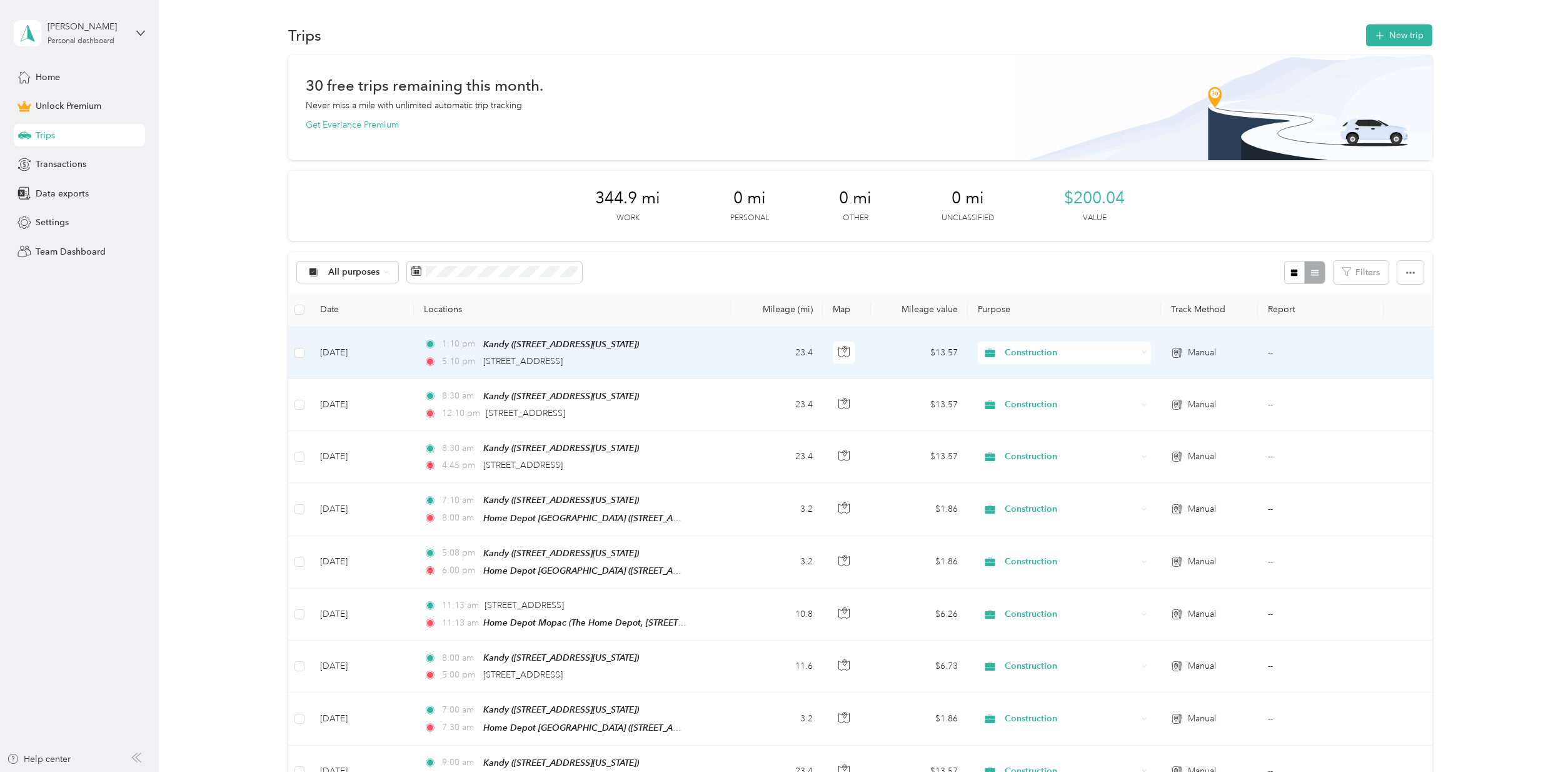
click at [707, 352] on td "1:10 pm Kandy ([STREET_ADDRESS][US_STATE]) 5:10 pm [STREET_ADDRESS]" at bounding box center [572, 353] width 317 height 52
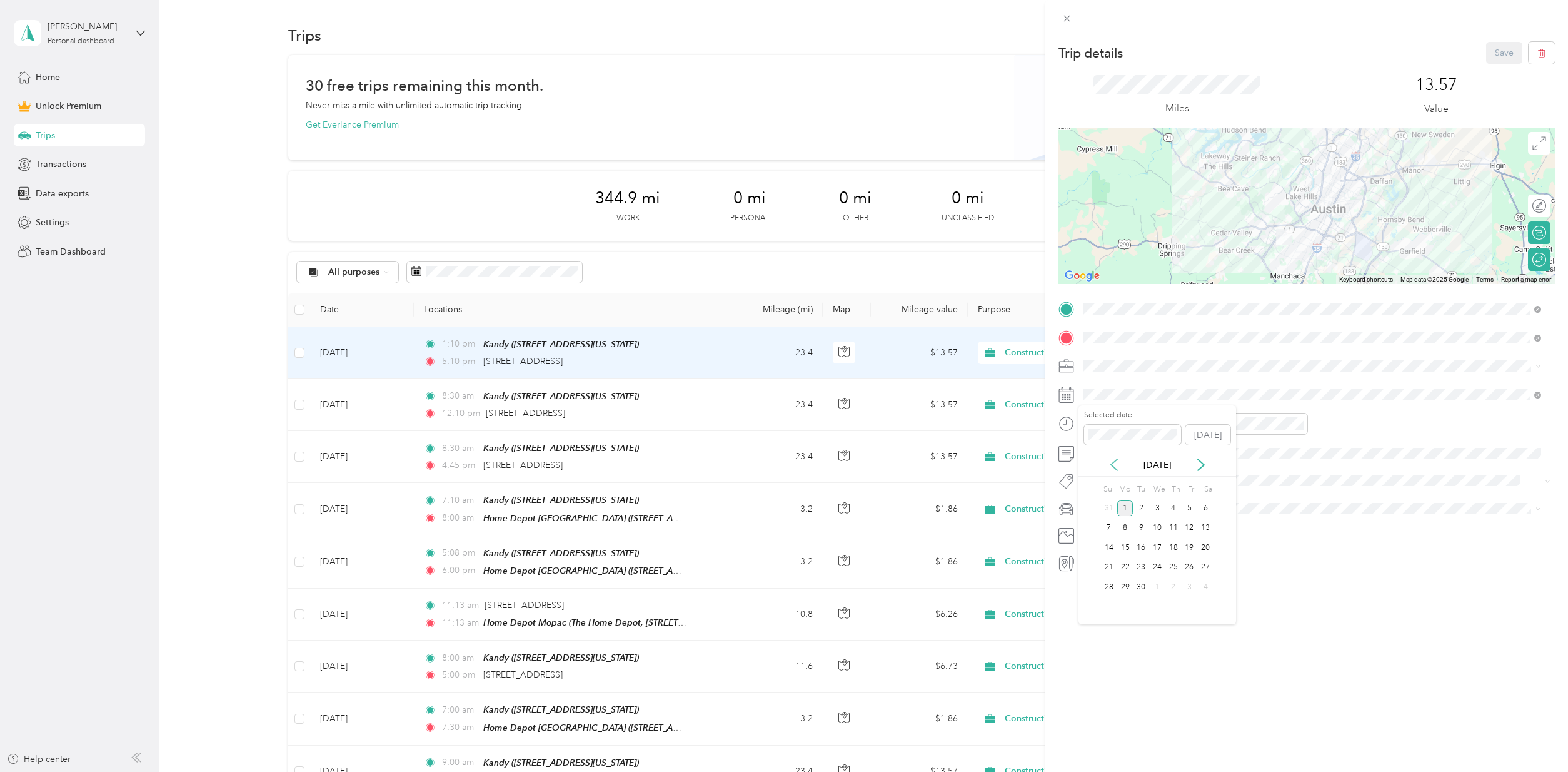
click at [1115, 461] on icon at bounding box center [1113, 464] width 12 height 12
click at [1188, 586] on div "29" at bounding box center [1190, 586] width 17 height 16
click at [1504, 54] on button "Save" at bounding box center [1505, 52] width 37 height 22
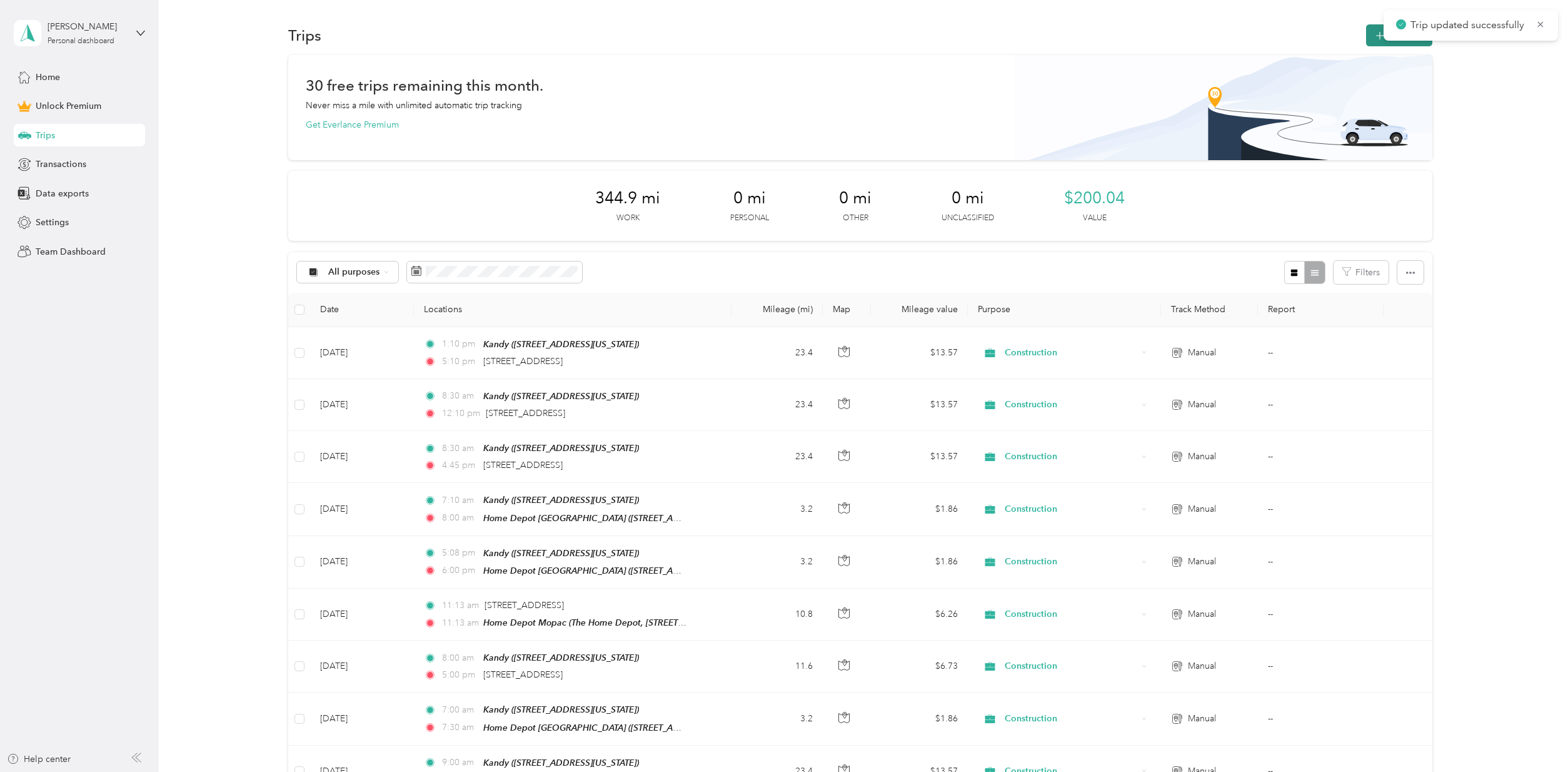
click at [1376, 39] on icon "button" at bounding box center [1379, 36] width 14 height 14
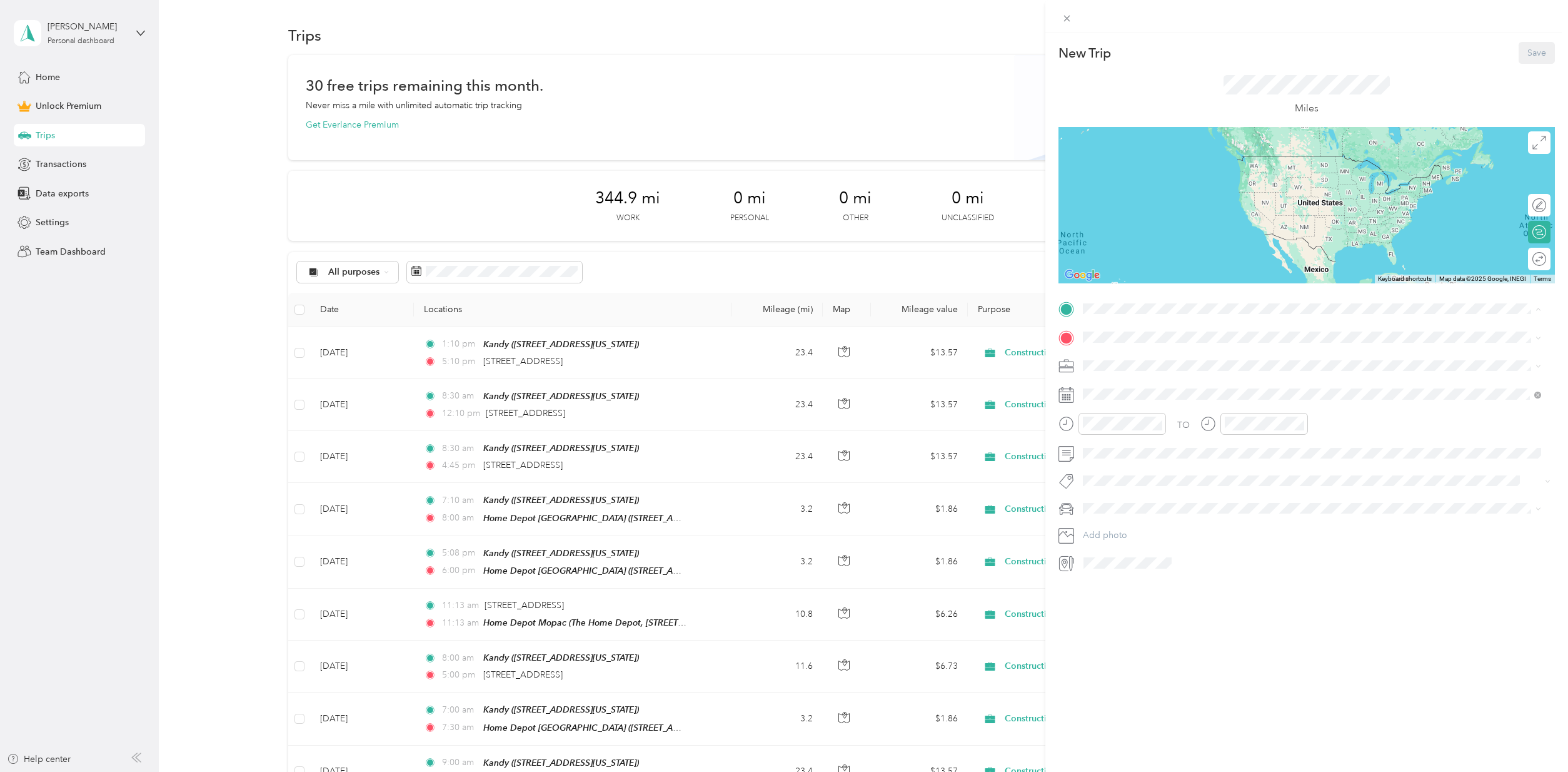
click at [1133, 361] on div "Kandy" at bounding box center [1169, 358] width 125 height 12
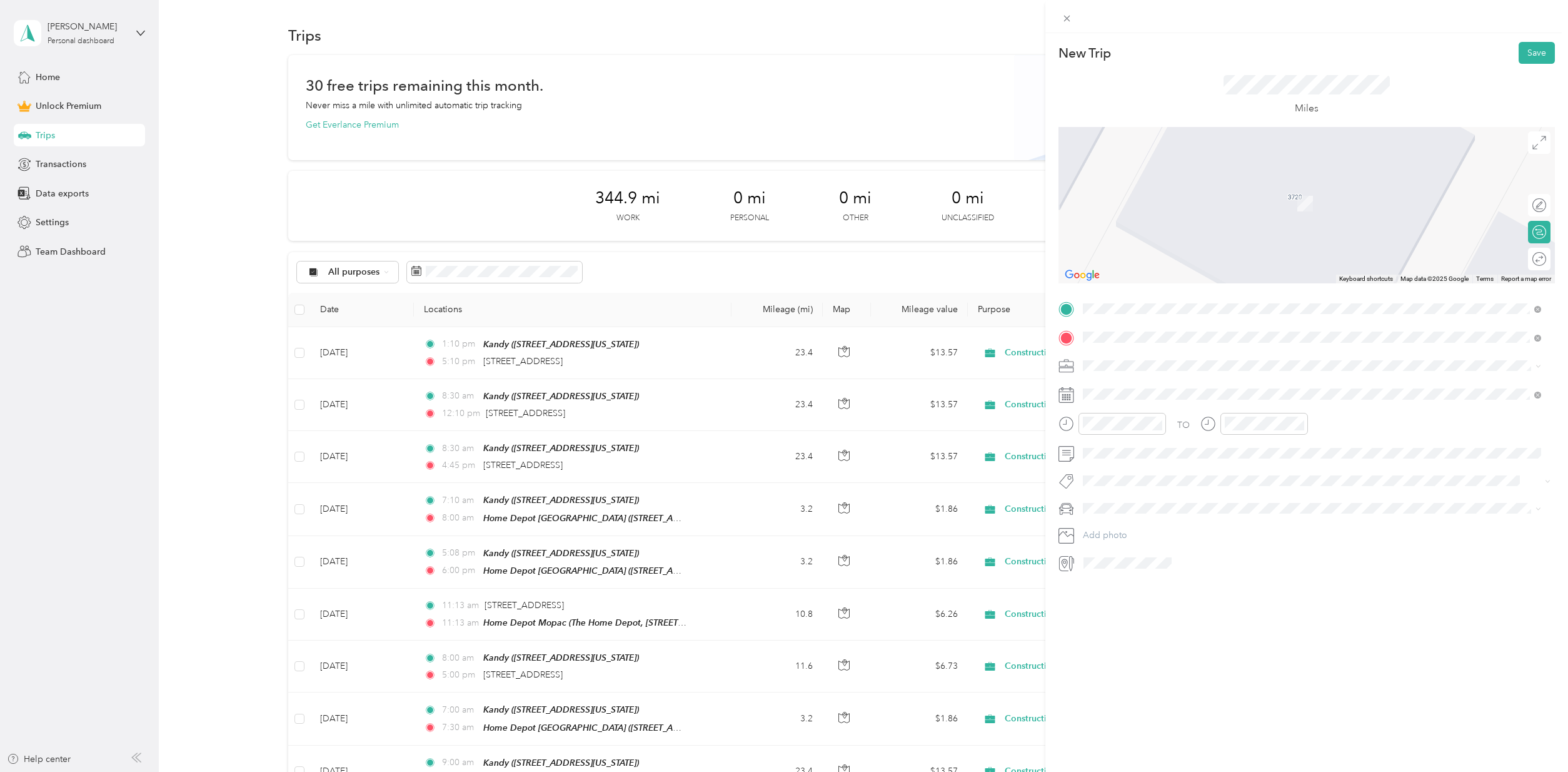
click at [1145, 381] on span "[STREET_ADDRESS][US_STATE]" at bounding box center [1169, 382] width 125 height 12
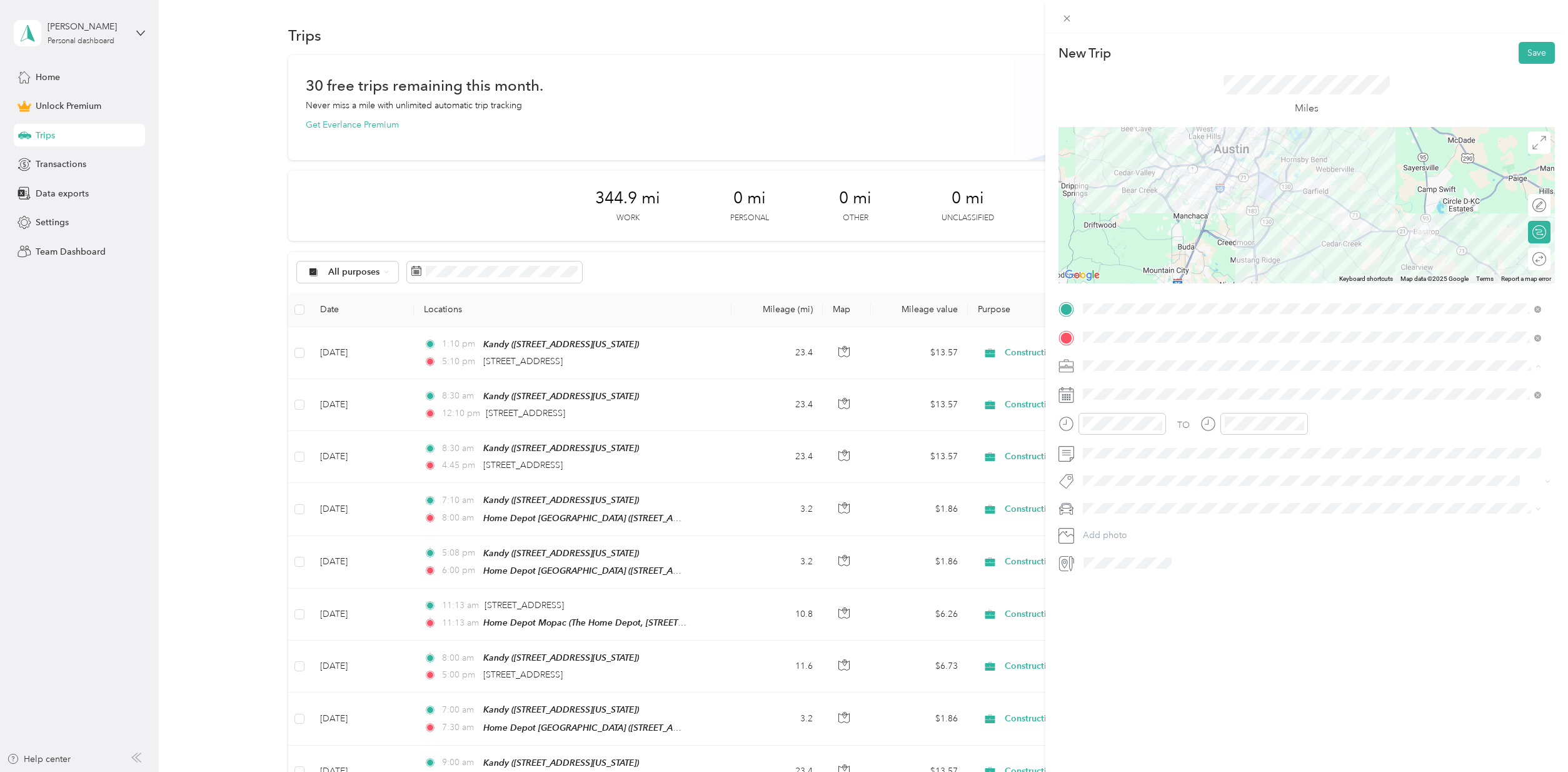
click at [1124, 432] on span "Construction" at bounding box center [1113, 431] width 51 height 11
click at [1104, 548] on div "MB" at bounding box center [1312, 551] width 450 height 13
click at [1223, 425] on div at bounding box center [1264, 424] width 87 height 22
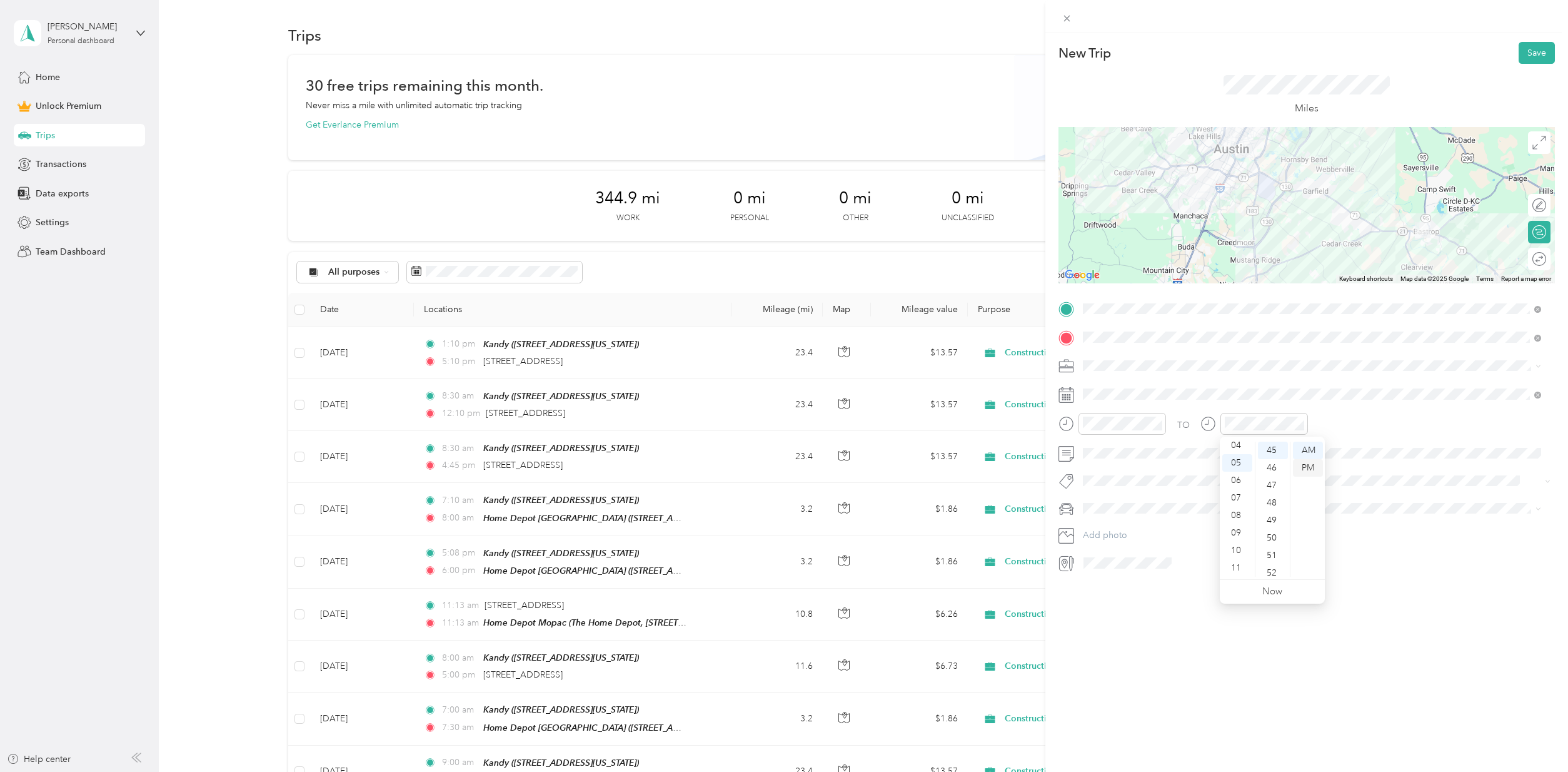
click at [1313, 466] on div "PM" at bounding box center [1308, 467] width 30 height 17
click at [1546, 263] on div "Round trip" at bounding box center [1546, 259] width 1 height 13
click at [1525, 260] on div at bounding box center [1533, 259] width 27 height 13
click at [1113, 466] on icon at bounding box center [1113, 464] width 12 height 12
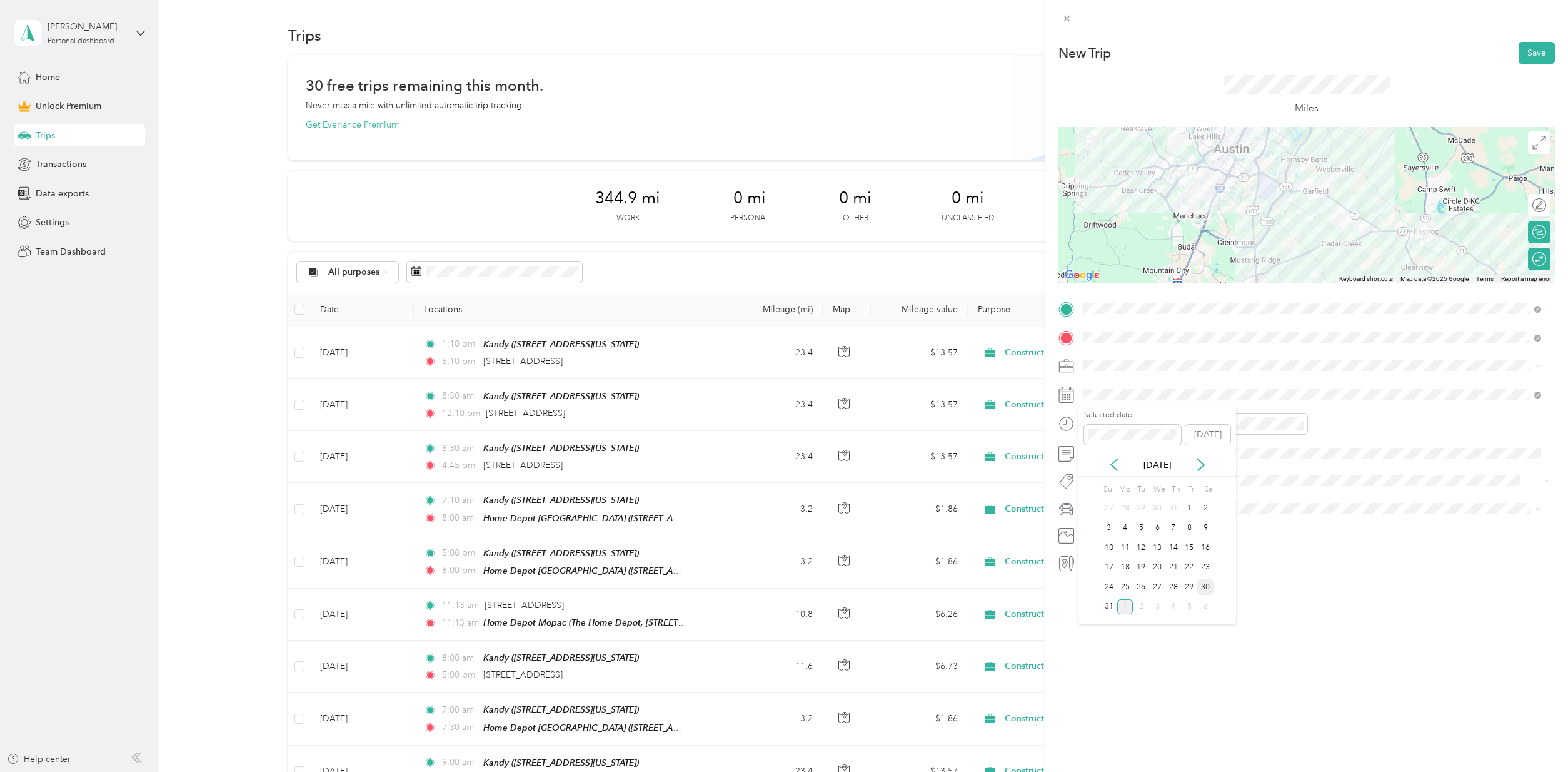
click at [1211, 582] on div "30" at bounding box center [1206, 586] width 17 height 16
click at [1531, 51] on button "Save" at bounding box center [1537, 52] width 37 height 22
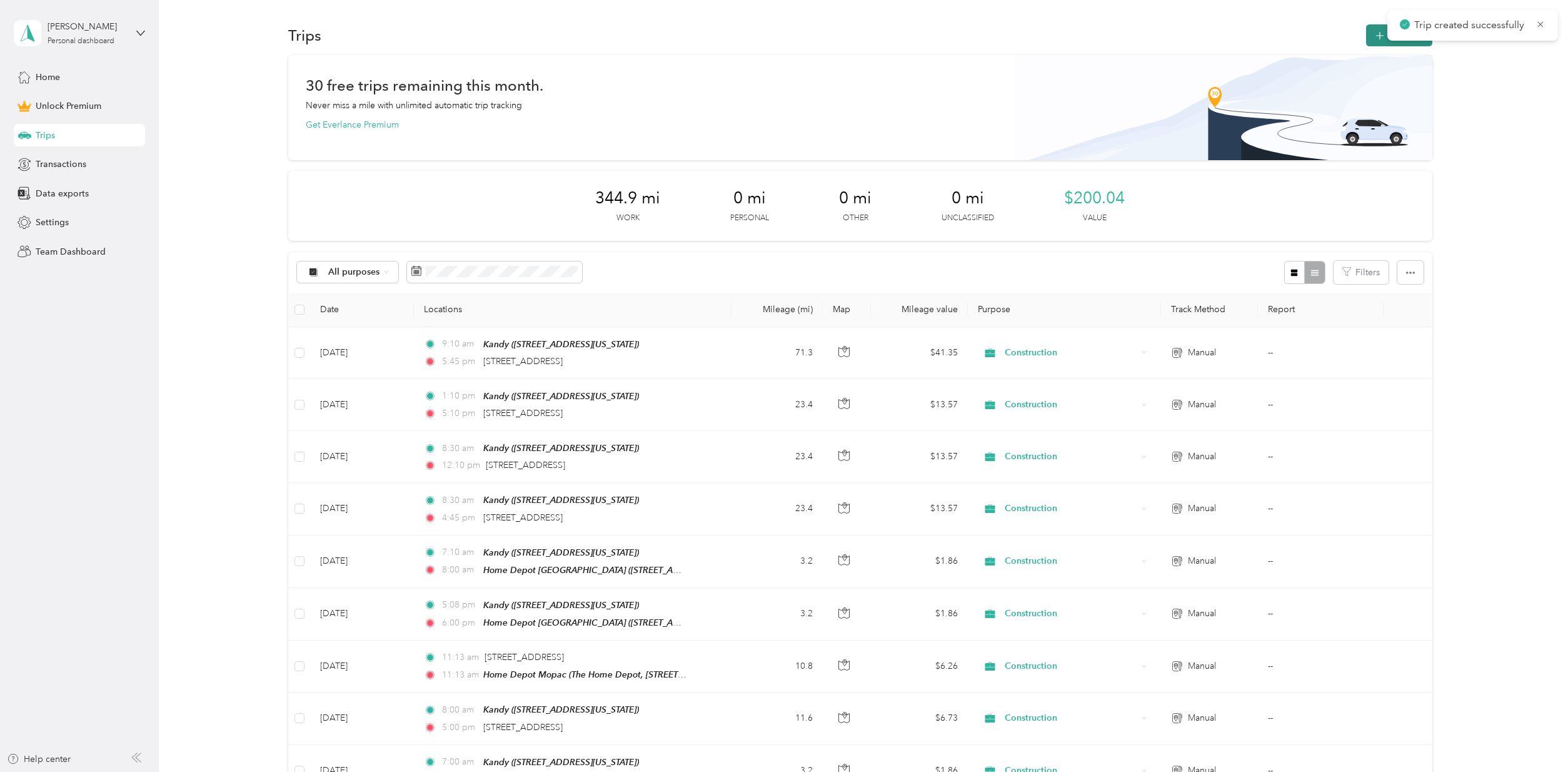
click at [1376, 39] on icon "button" at bounding box center [1379, 36] width 14 height 14
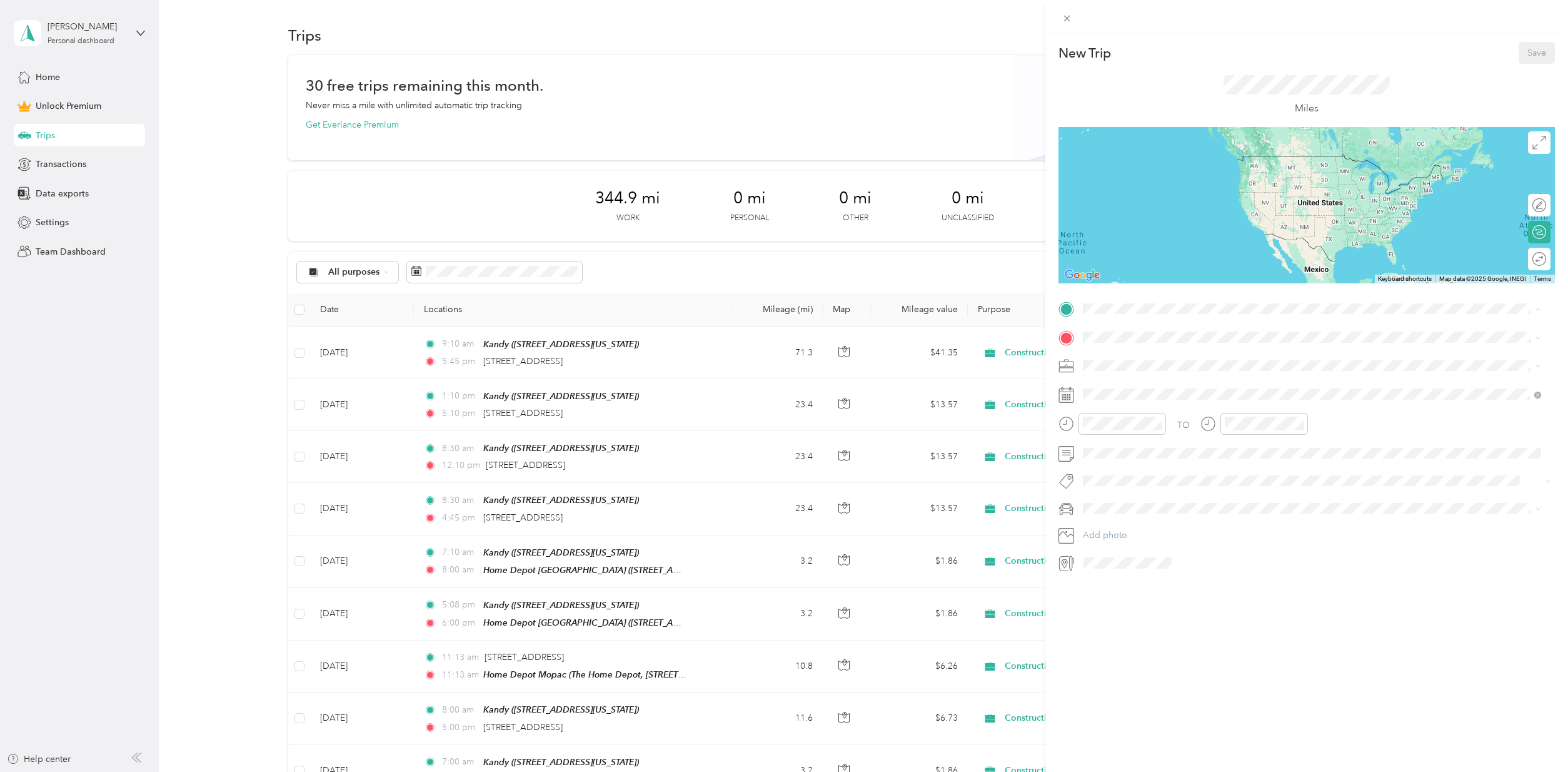
click at [1127, 361] on strong "Kandy" at bounding box center [1120, 358] width 27 height 12
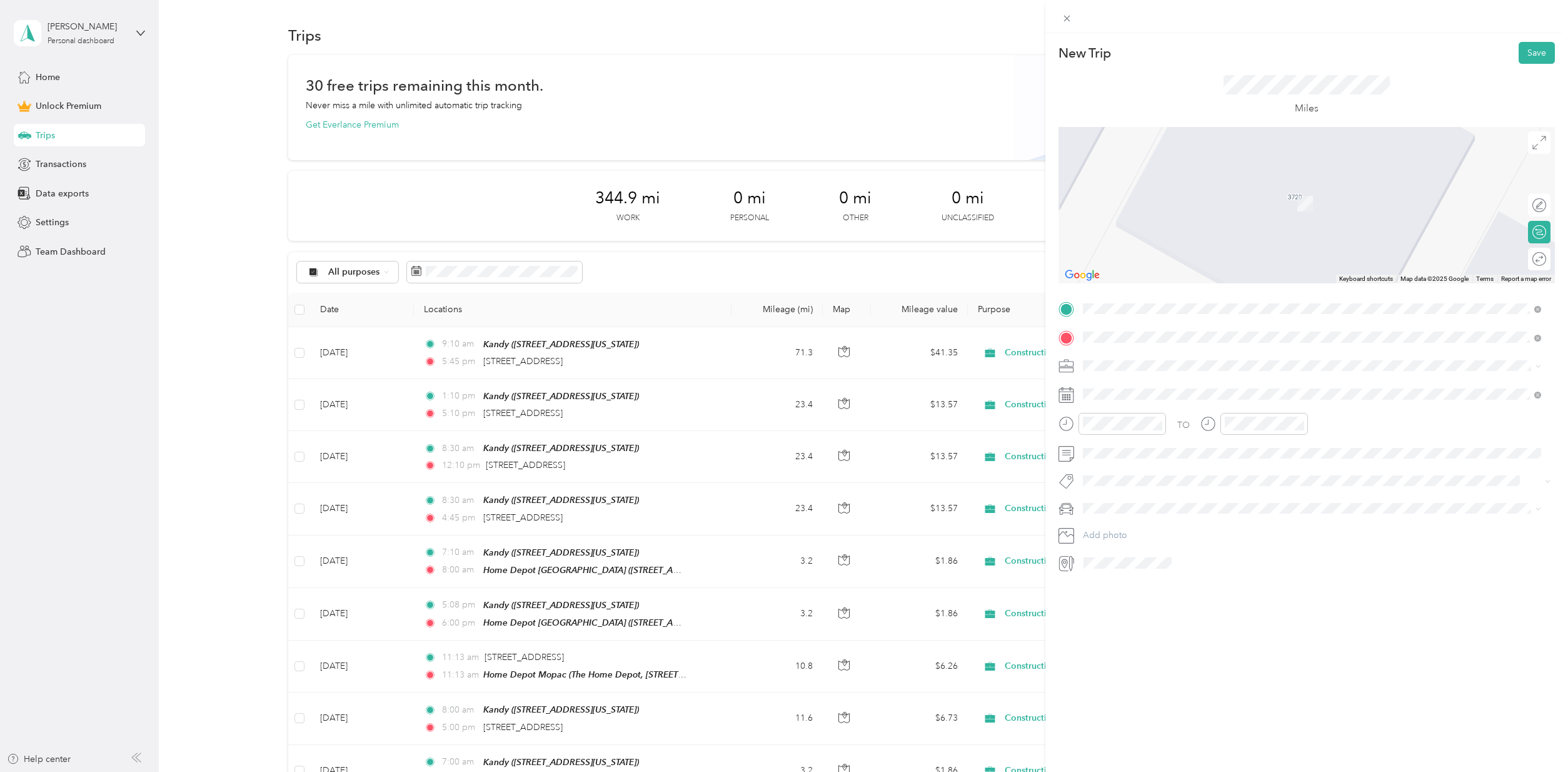
click at [1158, 388] on span "[STREET_ADDRESS][US_STATE]" at bounding box center [1169, 382] width 125 height 12
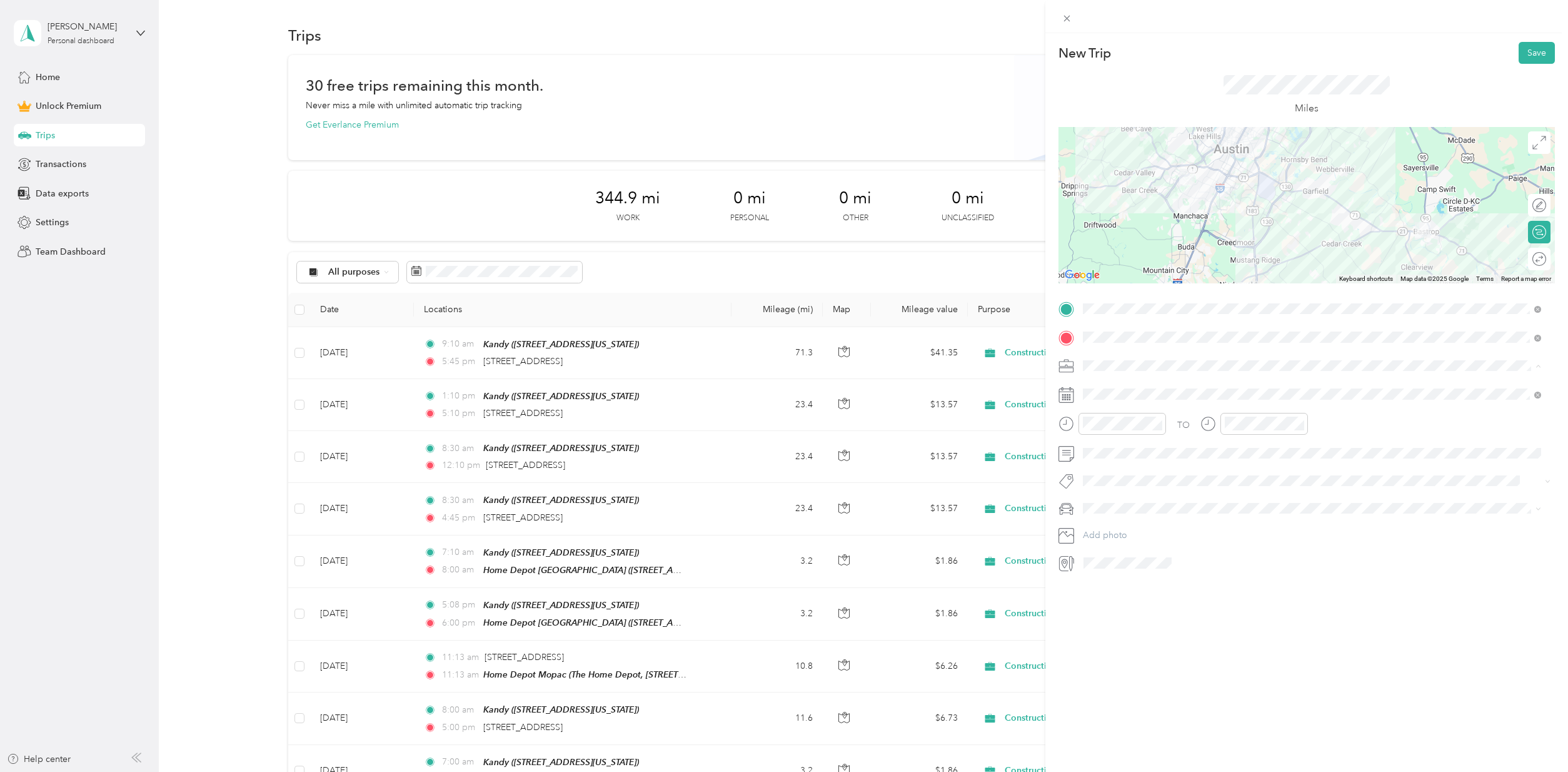
click at [1125, 427] on span "Construction" at bounding box center [1113, 431] width 51 height 11
click at [1105, 500] on span at bounding box center [1317, 508] width 476 height 20
click at [1118, 548] on div "MB" at bounding box center [1312, 551] width 450 height 13
click at [1110, 506] on div "31" at bounding box center [1109, 508] width 17 height 16
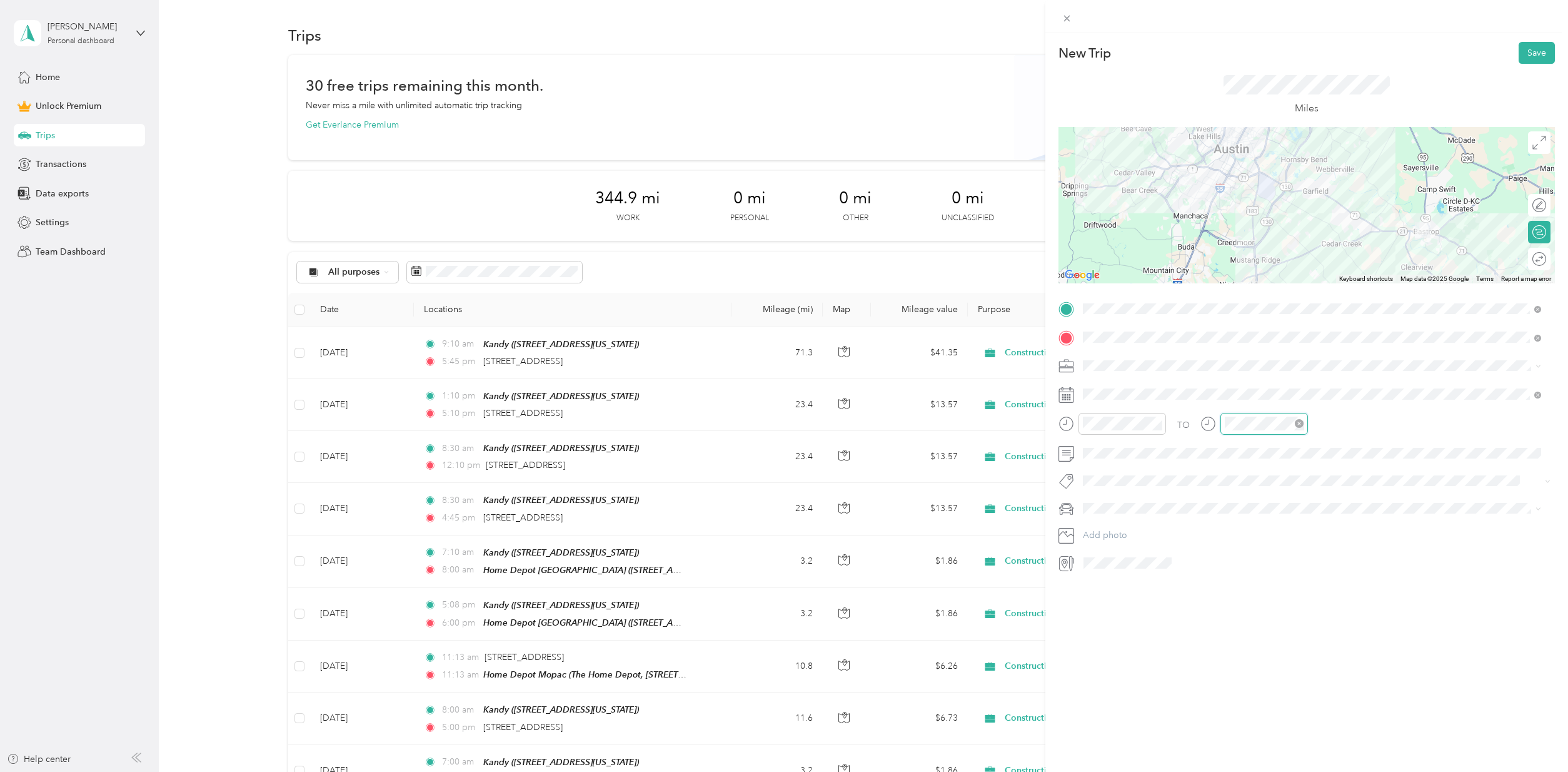
click at [1223, 422] on div at bounding box center [1264, 424] width 87 height 22
click at [1311, 470] on div "PM" at bounding box center [1308, 467] width 30 height 17
click at [1527, 253] on div at bounding box center [1533, 259] width 27 height 13
click at [1535, 48] on button "Save" at bounding box center [1537, 52] width 37 height 22
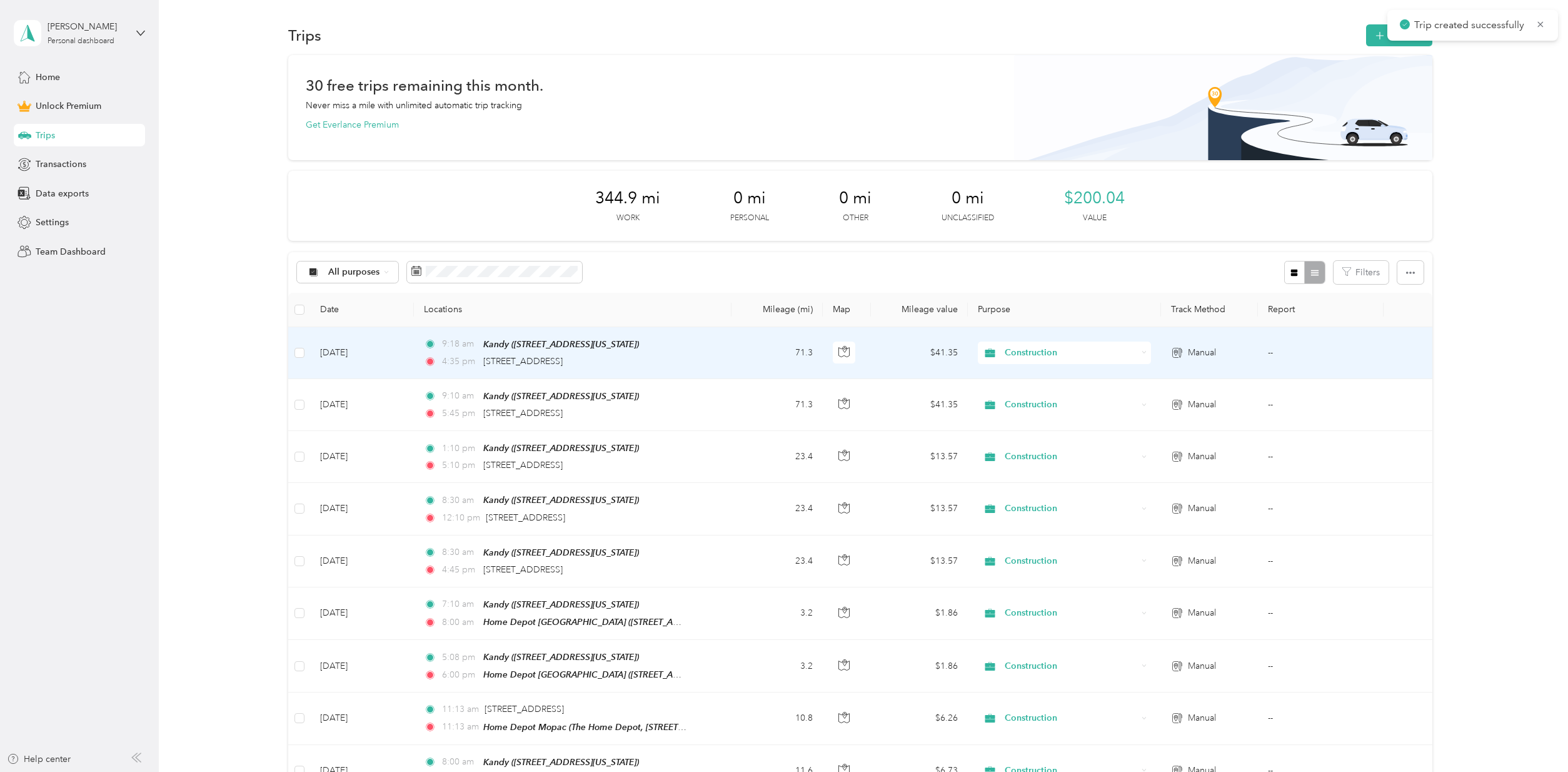
click at [674, 357] on div "4:35 pm [STREET_ADDRESS]" at bounding box center [555, 361] width 262 height 14
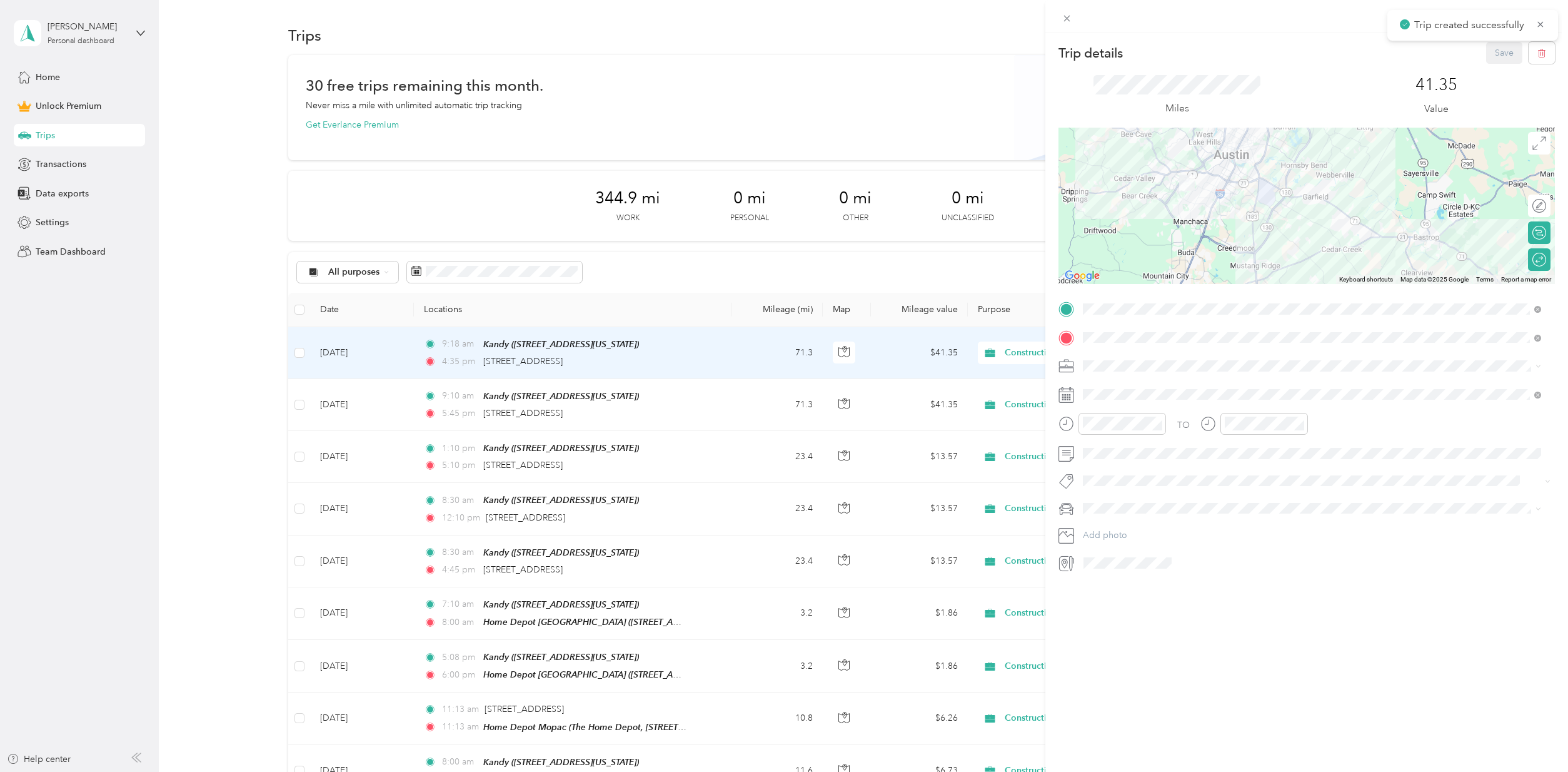
click at [653, 395] on div "Trip details Save This trip cannot be edited because it is either under review,…" at bounding box center [784, 386] width 1568 height 772
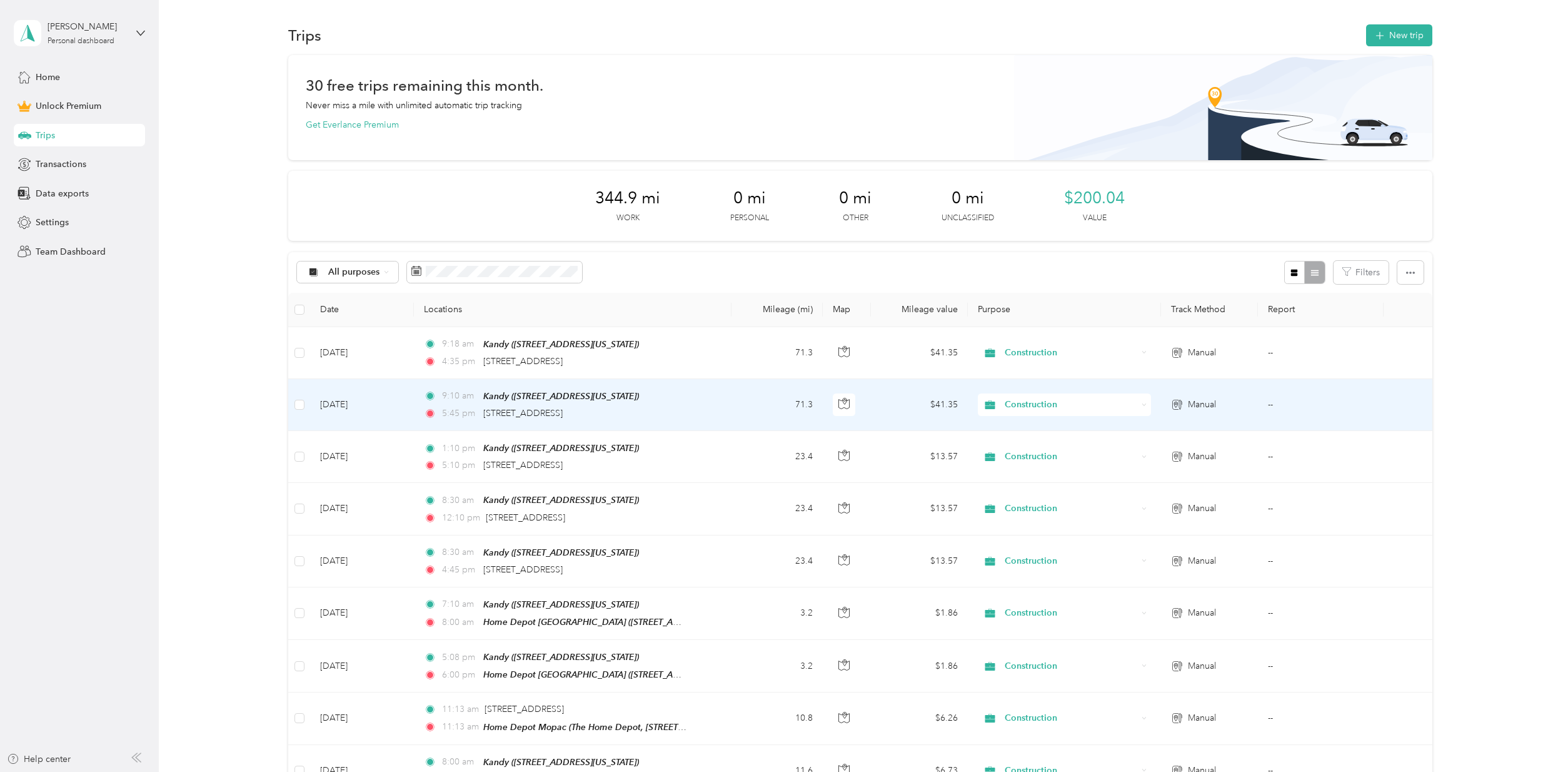
click at [653, 395] on div "9:10 am Kandy ([STREET_ADDRESS][US_STATE])" at bounding box center [555, 396] width 262 height 14
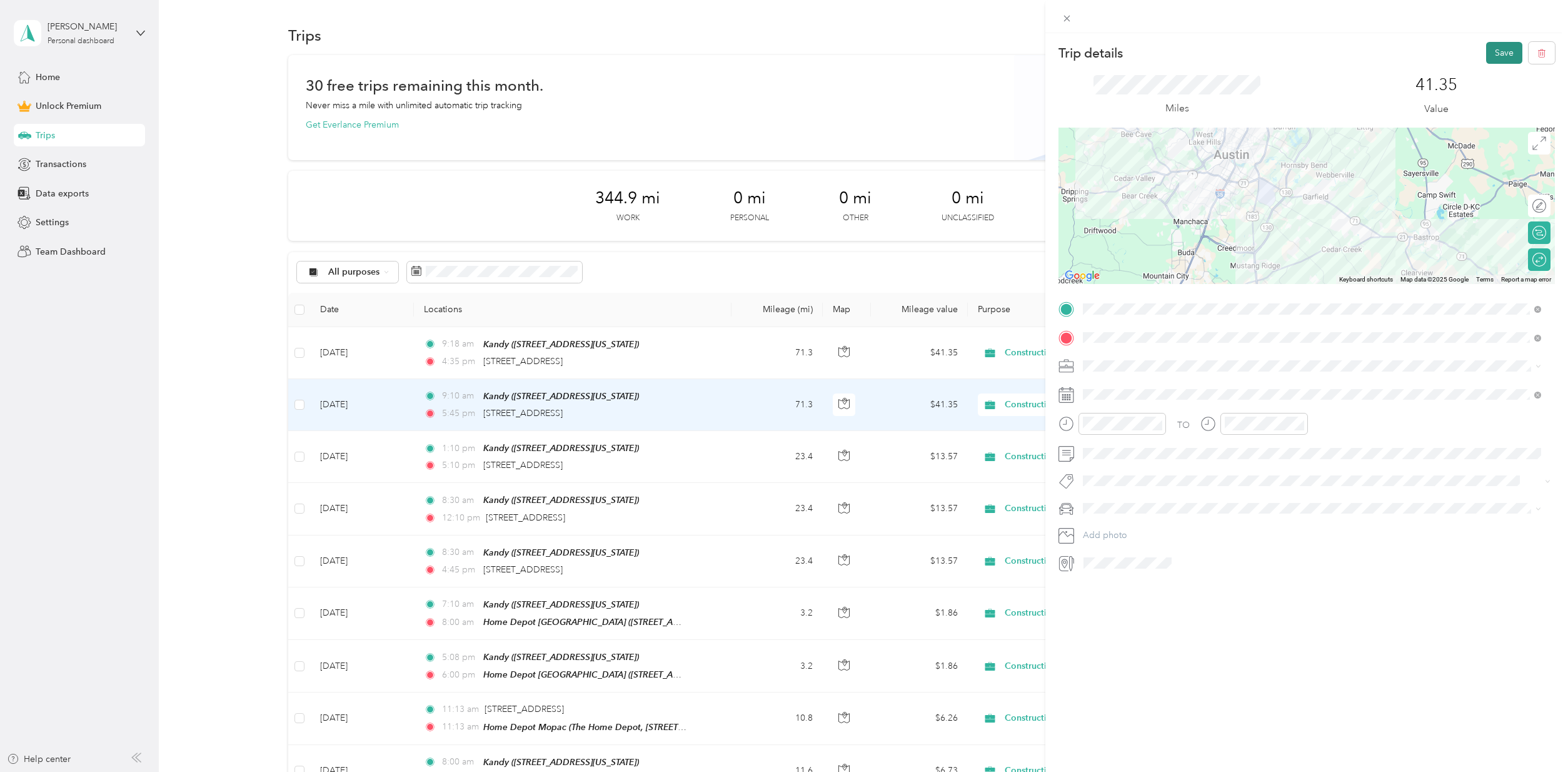
click at [1494, 56] on button "Save" at bounding box center [1505, 52] width 37 height 22
